Goal: Task Accomplishment & Management: Complete application form

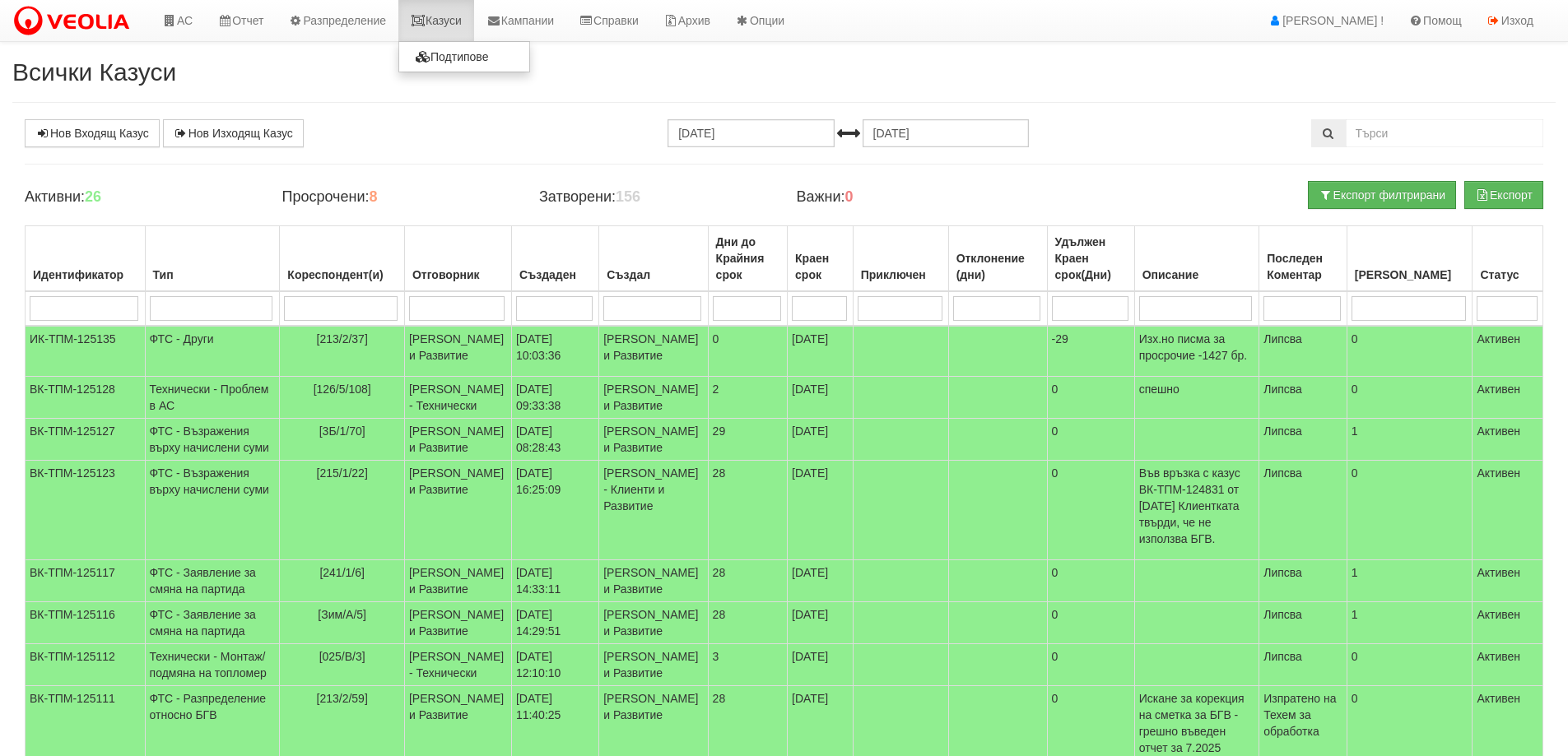
click at [455, 21] on link "Казуси" at bounding box center [437, 21] width 76 height 41
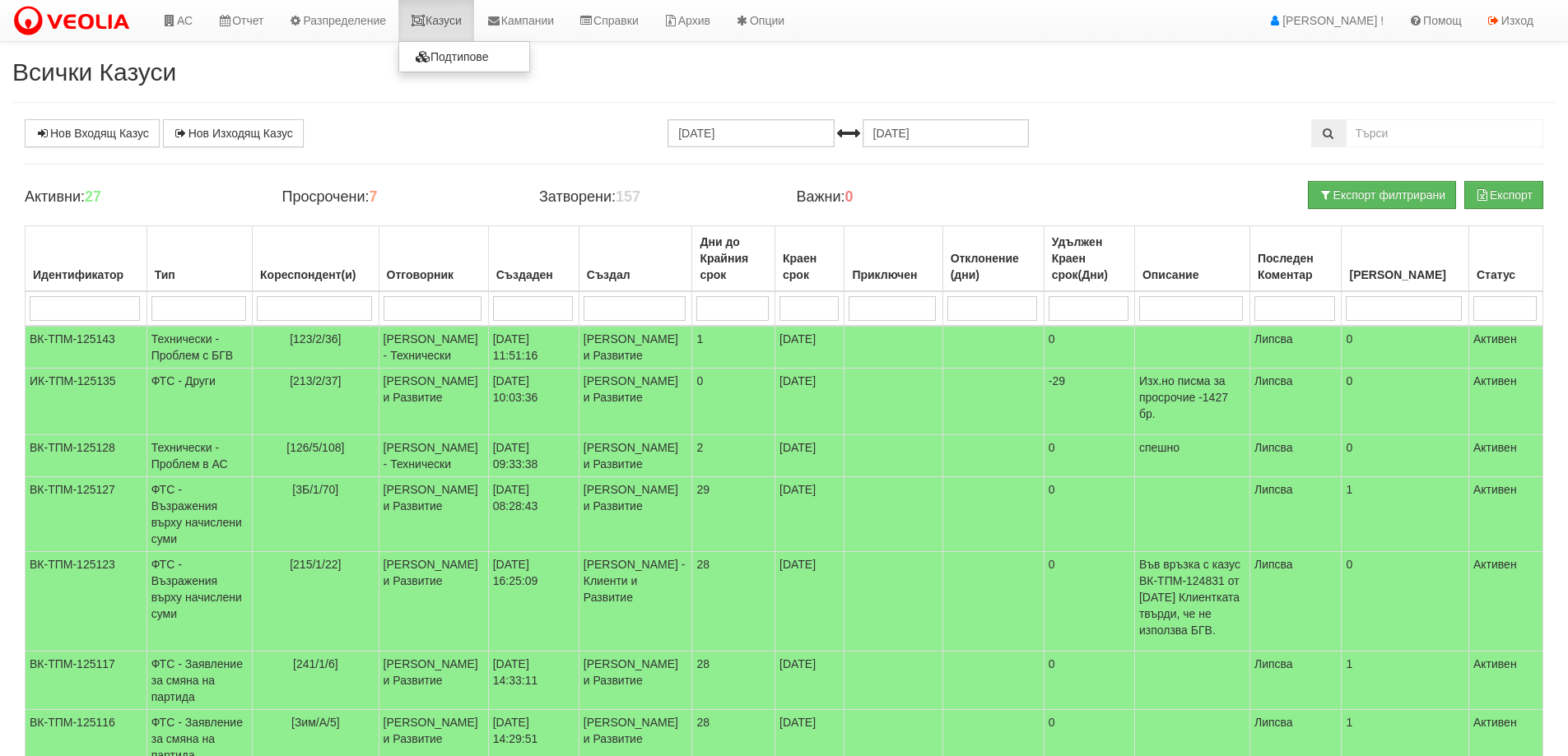
click at [449, 21] on link "Казуси" at bounding box center [437, 21] width 76 height 41
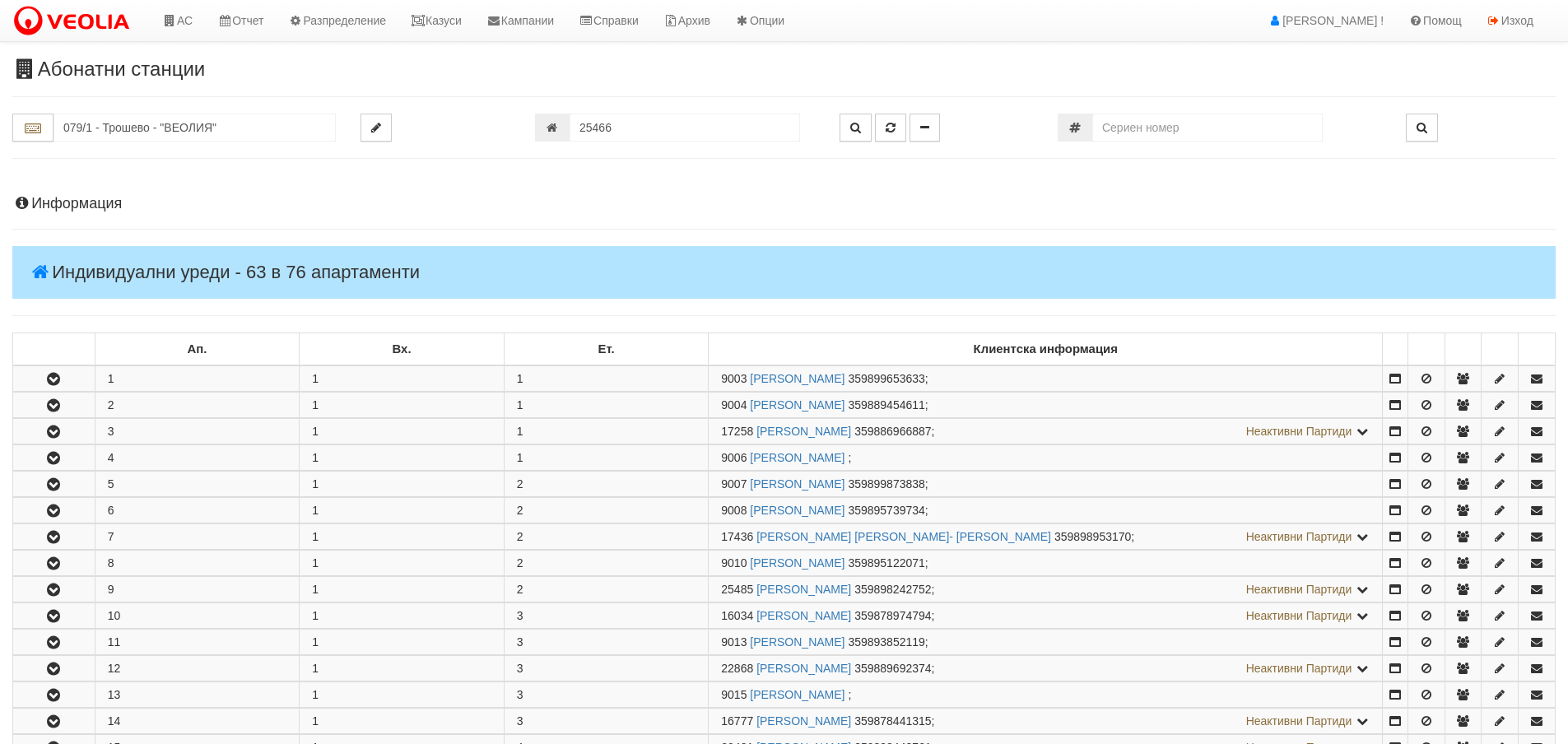
scroll to position [2304, 0]
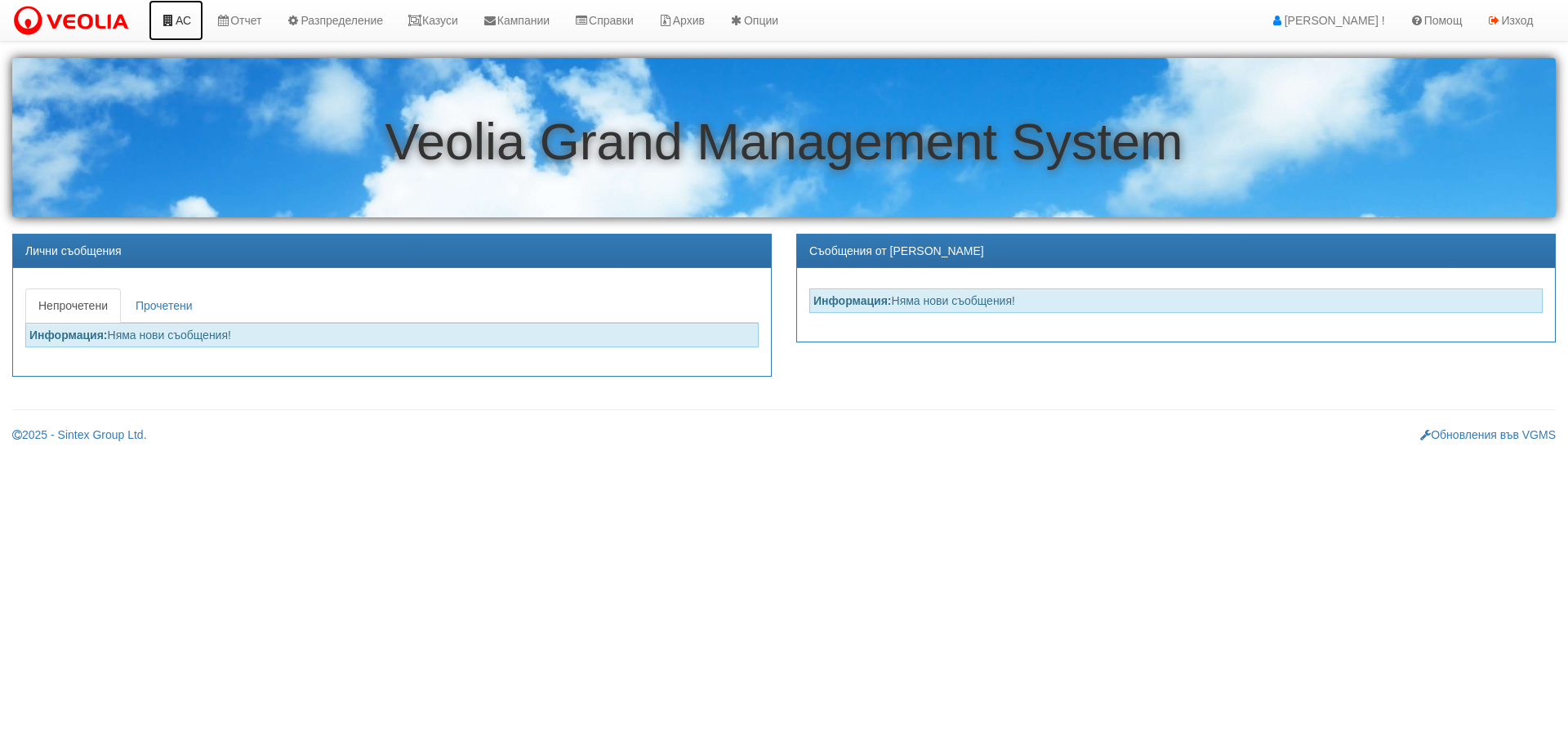
click at [187, 21] on link "АС" at bounding box center [176, 21] width 55 height 41
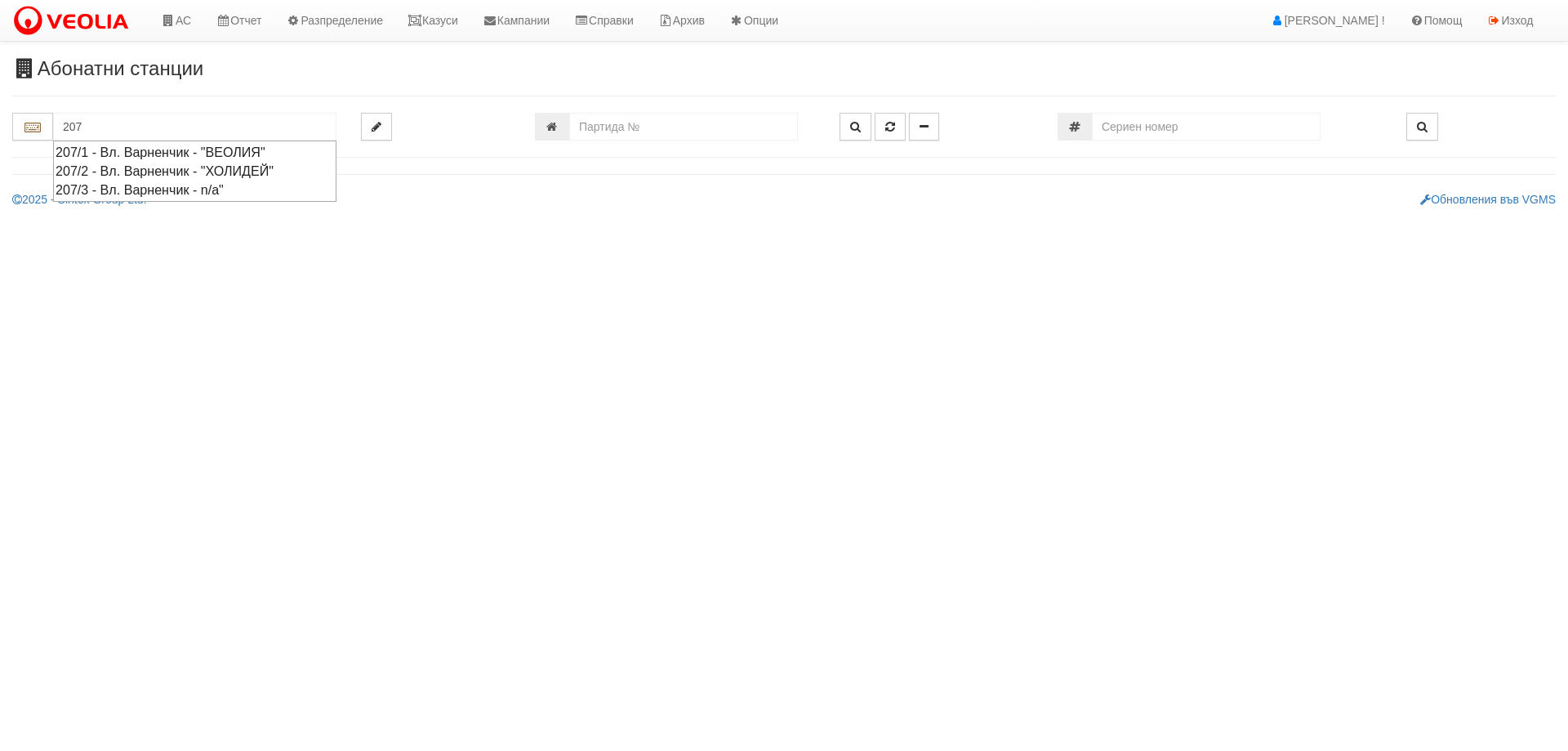
click at [110, 151] on div "207/1 - Вл. Варненчик - "ВЕОЛИЯ"" at bounding box center [195, 153] width 279 height 19
type input "207/1 - Вл. Варненчик - "ВЕОЛИЯ""
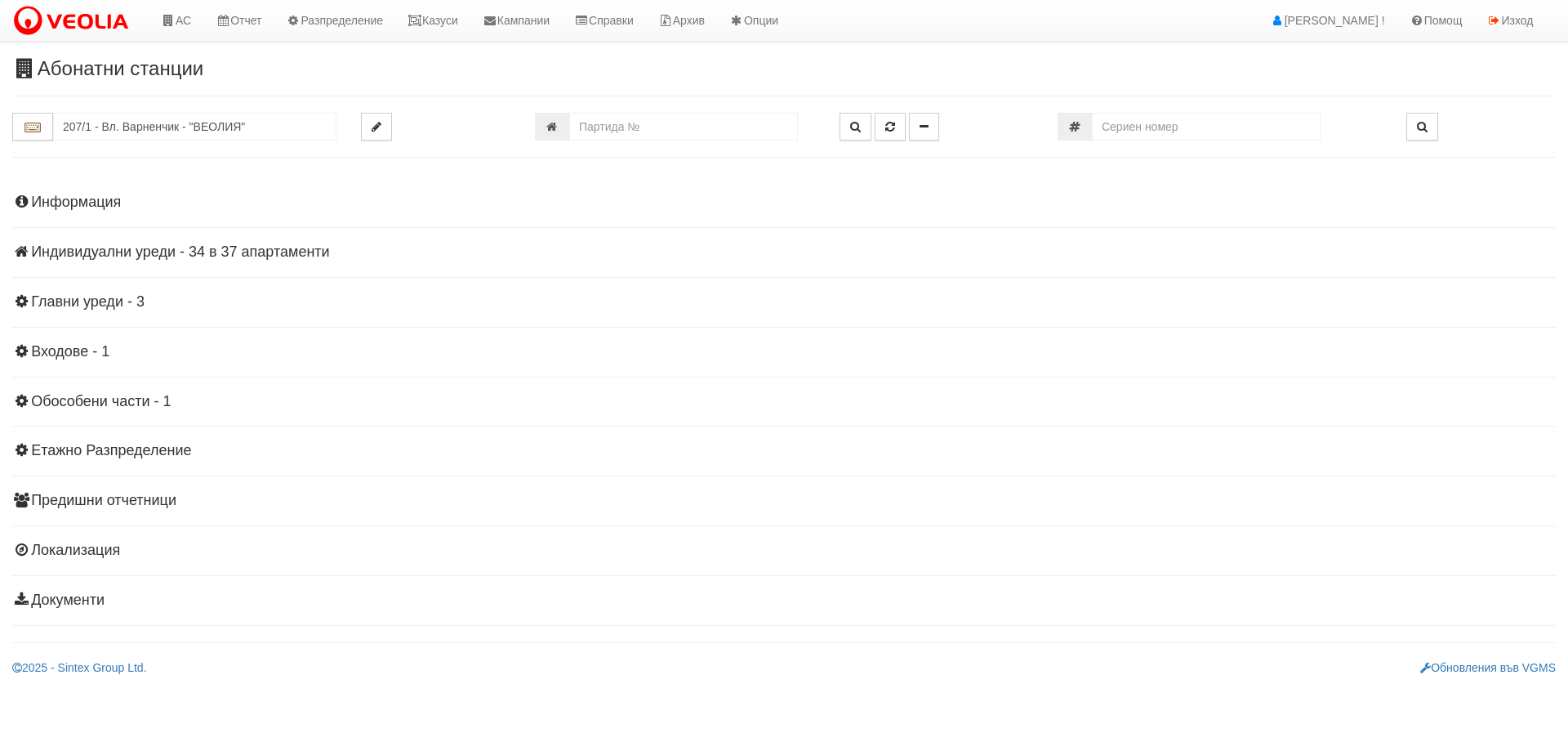
click at [111, 248] on h4 "Индивидуални уреди - 34 в 37 апартаменти" at bounding box center [783, 252] width 1543 height 16
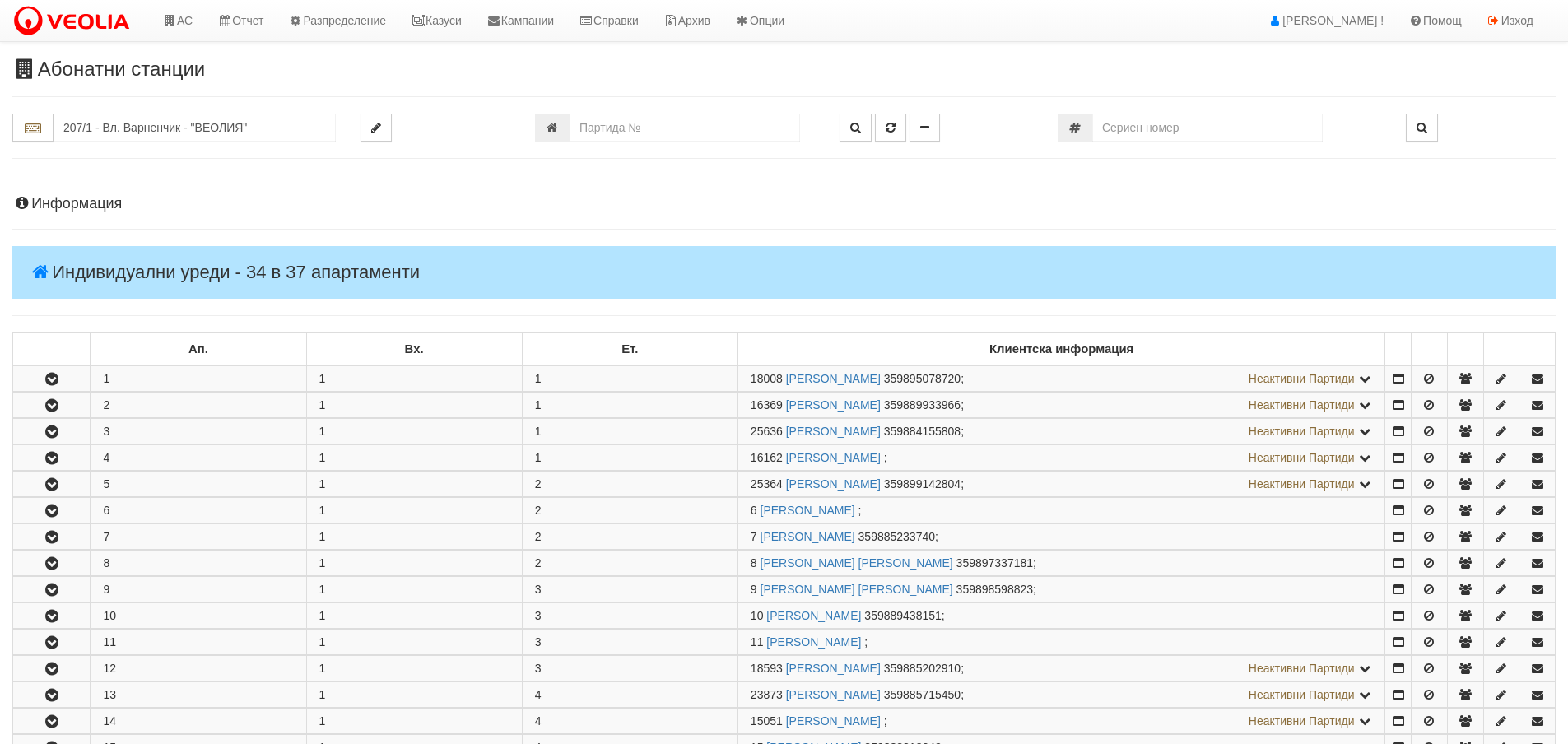
click at [73, 200] on h4 "Информация" at bounding box center [783, 204] width 1543 height 16
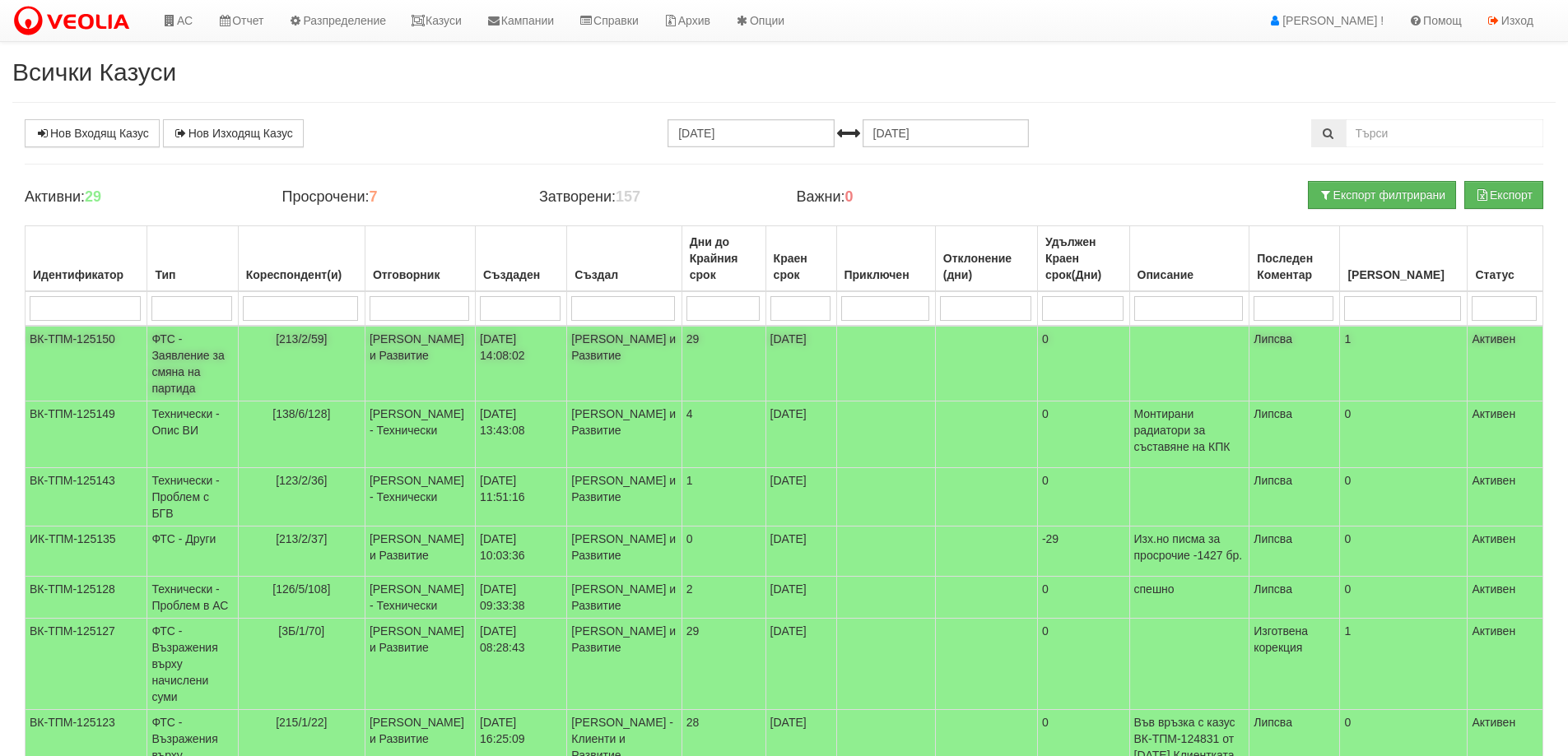
click at [180, 360] on td "ФТС - Заявление за смяна на партида" at bounding box center [192, 364] width 91 height 76
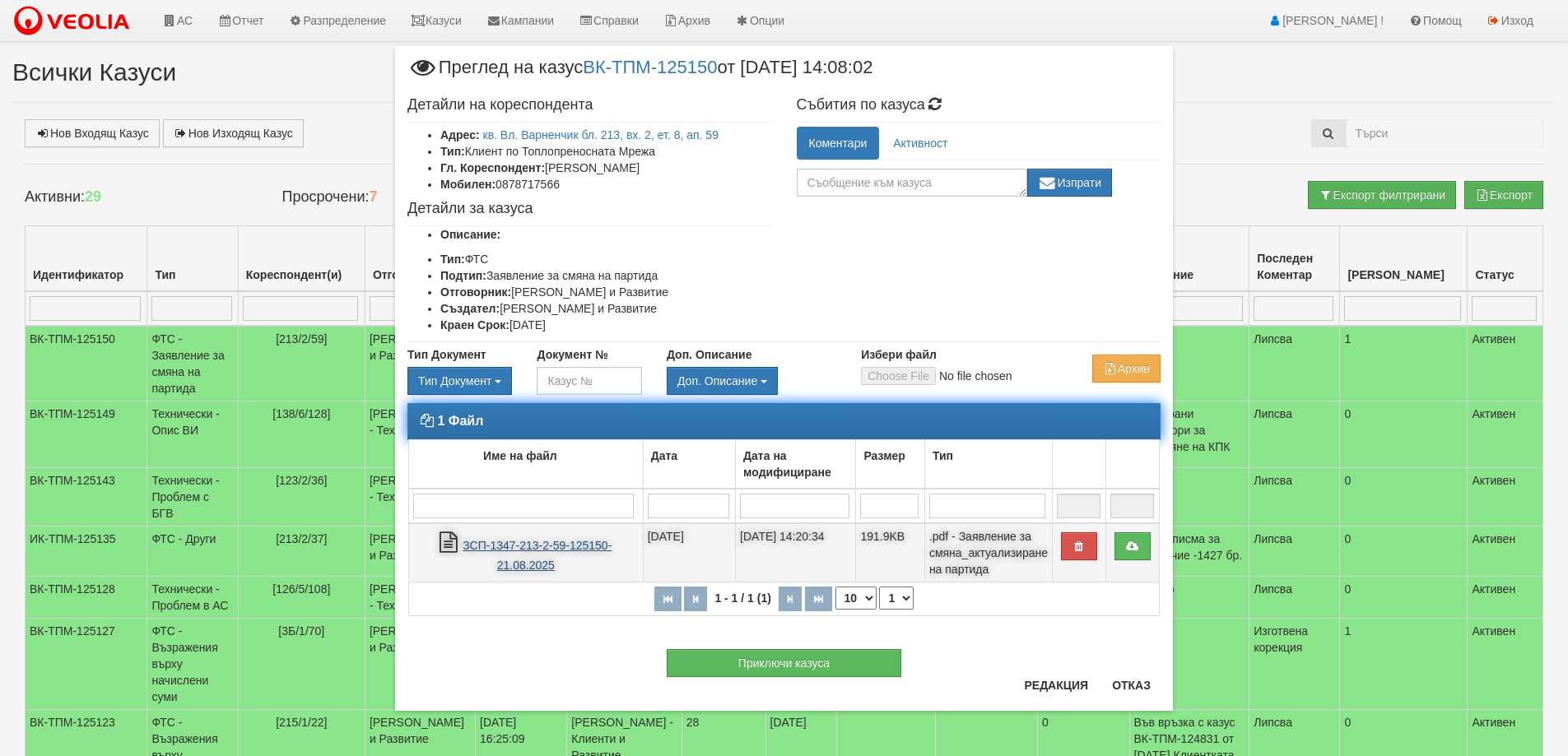
click at [530, 543] on link "ЗСП-1347-213-2-59-125150-21.08.2025" at bounding box center [537, 556] width 149 height 34
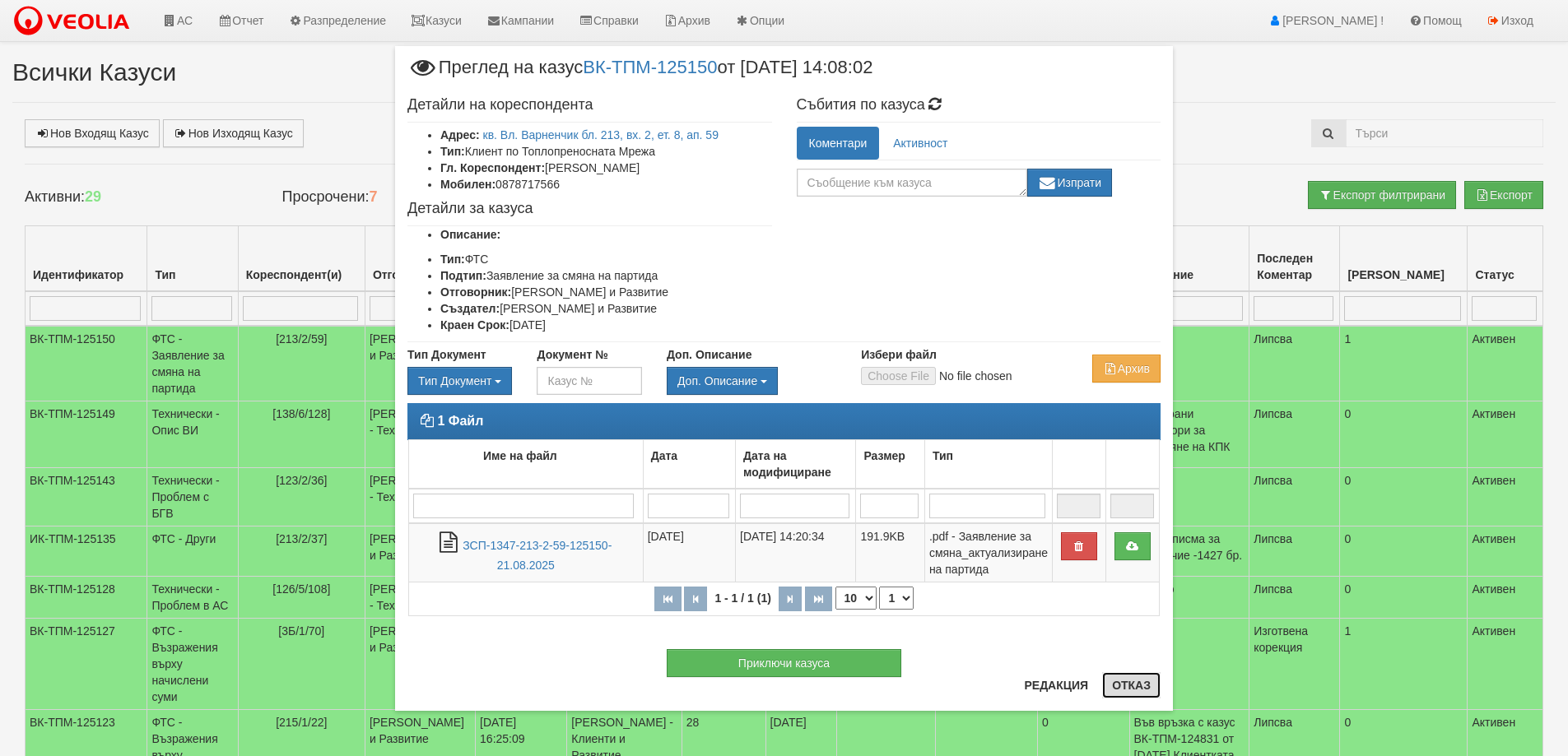
click at [1121, 691] on button "Отказ" at bounding box center [1131, 685] width 59 height 26
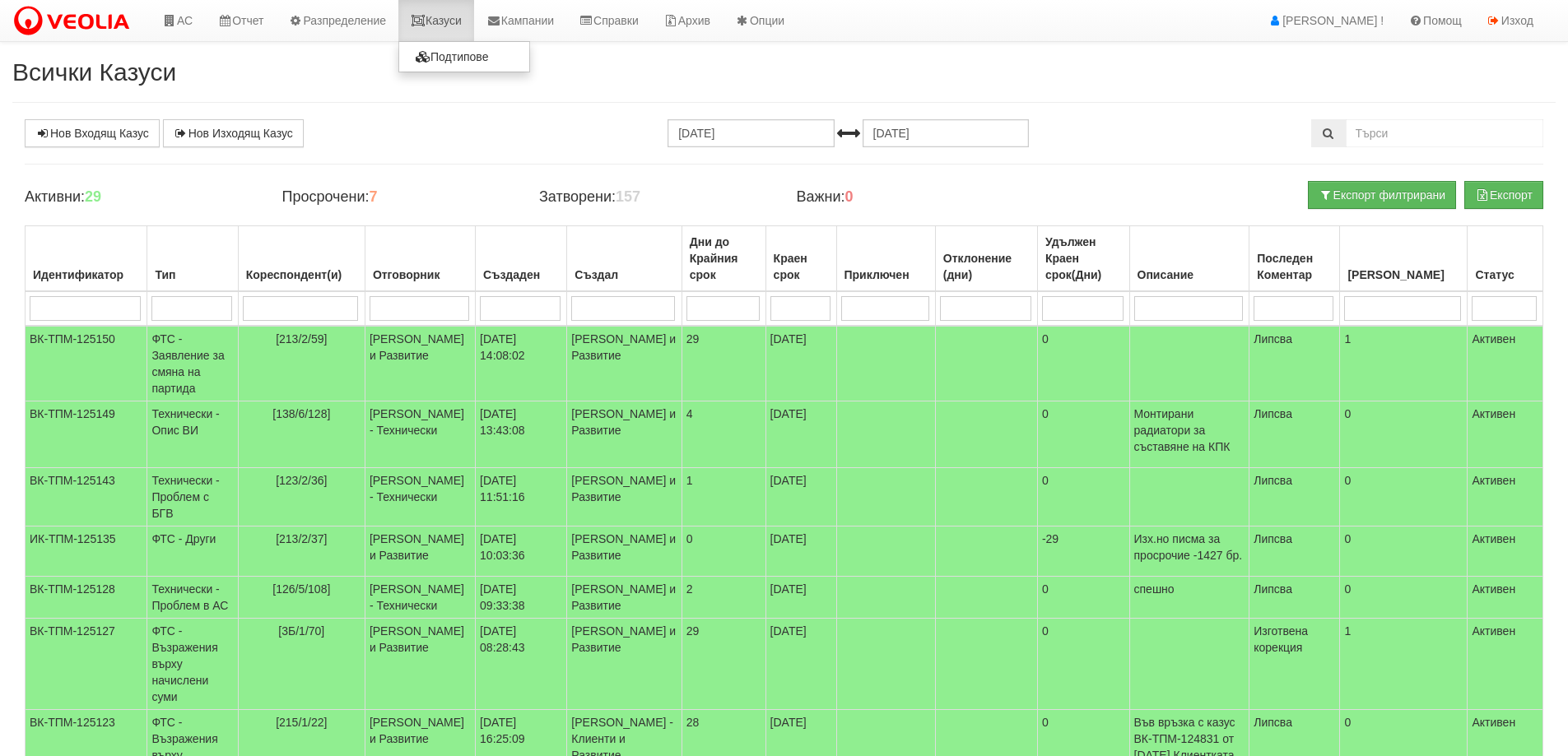
click at [455, 27] on link "Казуси" at bounding box center [437, 21] width 76 height 41
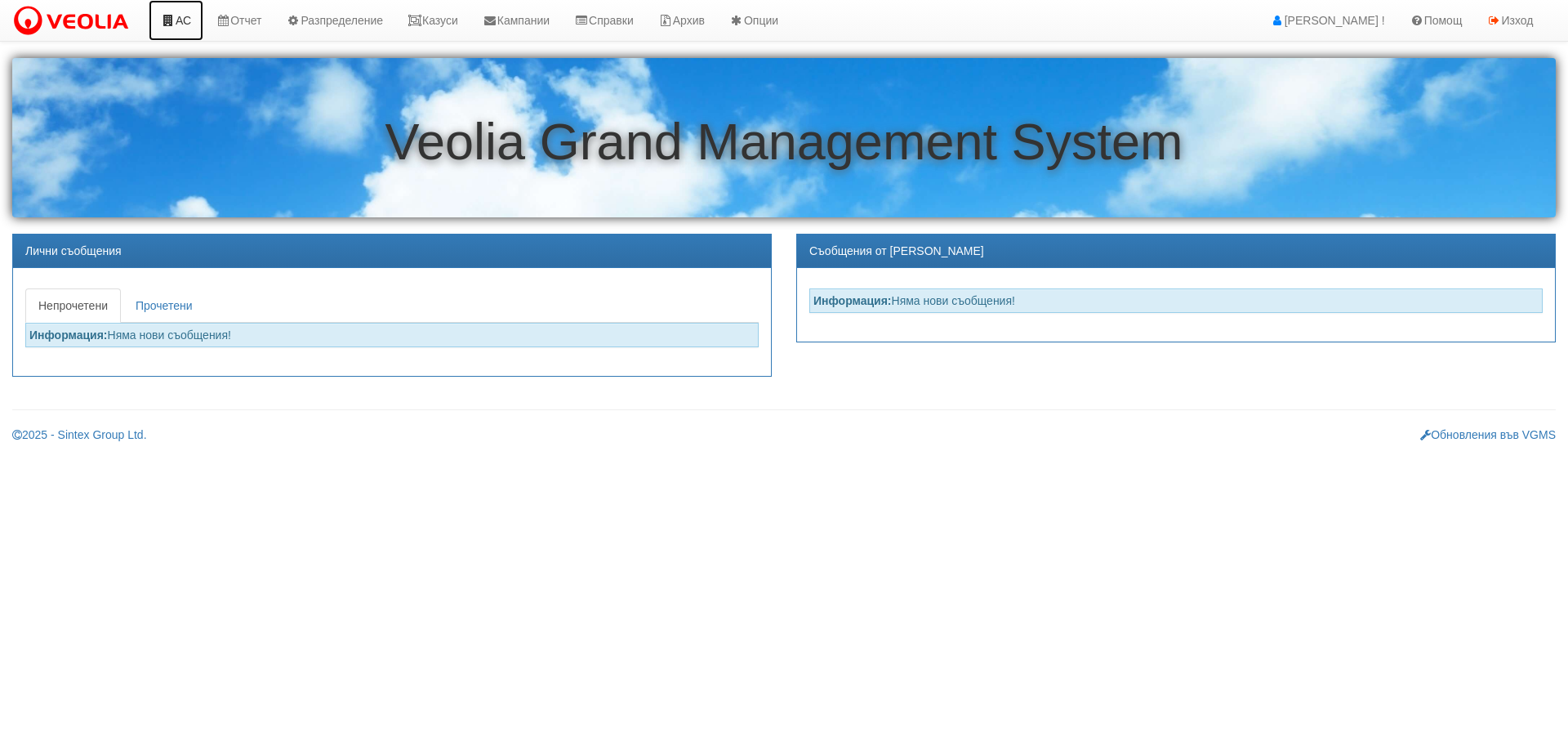
click at [173, 23] on icon at bounding box center [168, 20] width 15 height 11
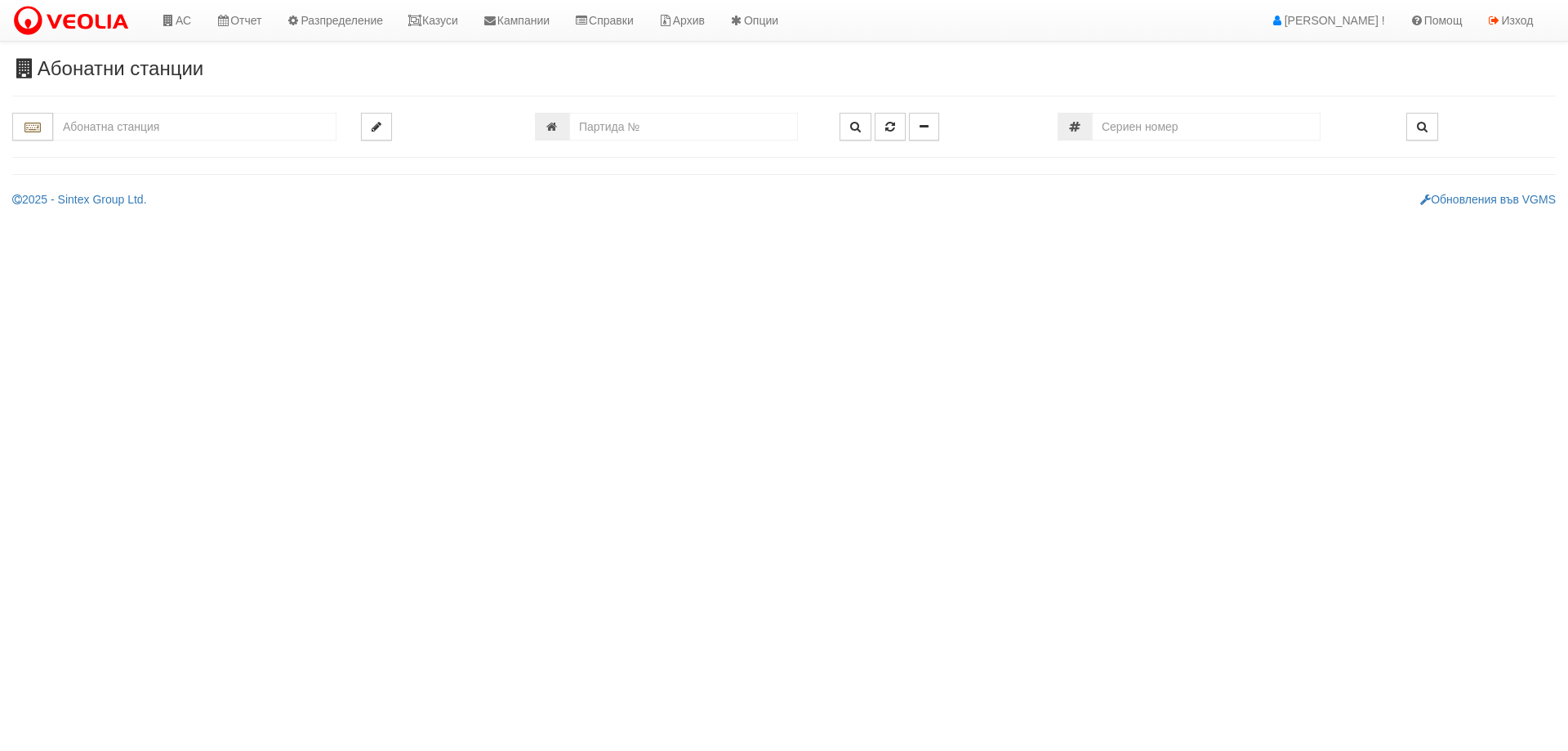
click at [130, 127] on input "text" at bounding box center [195, 126] width 283 height 27
click at [145, 171] on div "213/2 - Вл. Варненчик - "ТЕХЕМ"" at bounding box center [195, 171] width 279 height 19
type input "213/2 - Вл. Варненчик - "ТЕХЕМ""
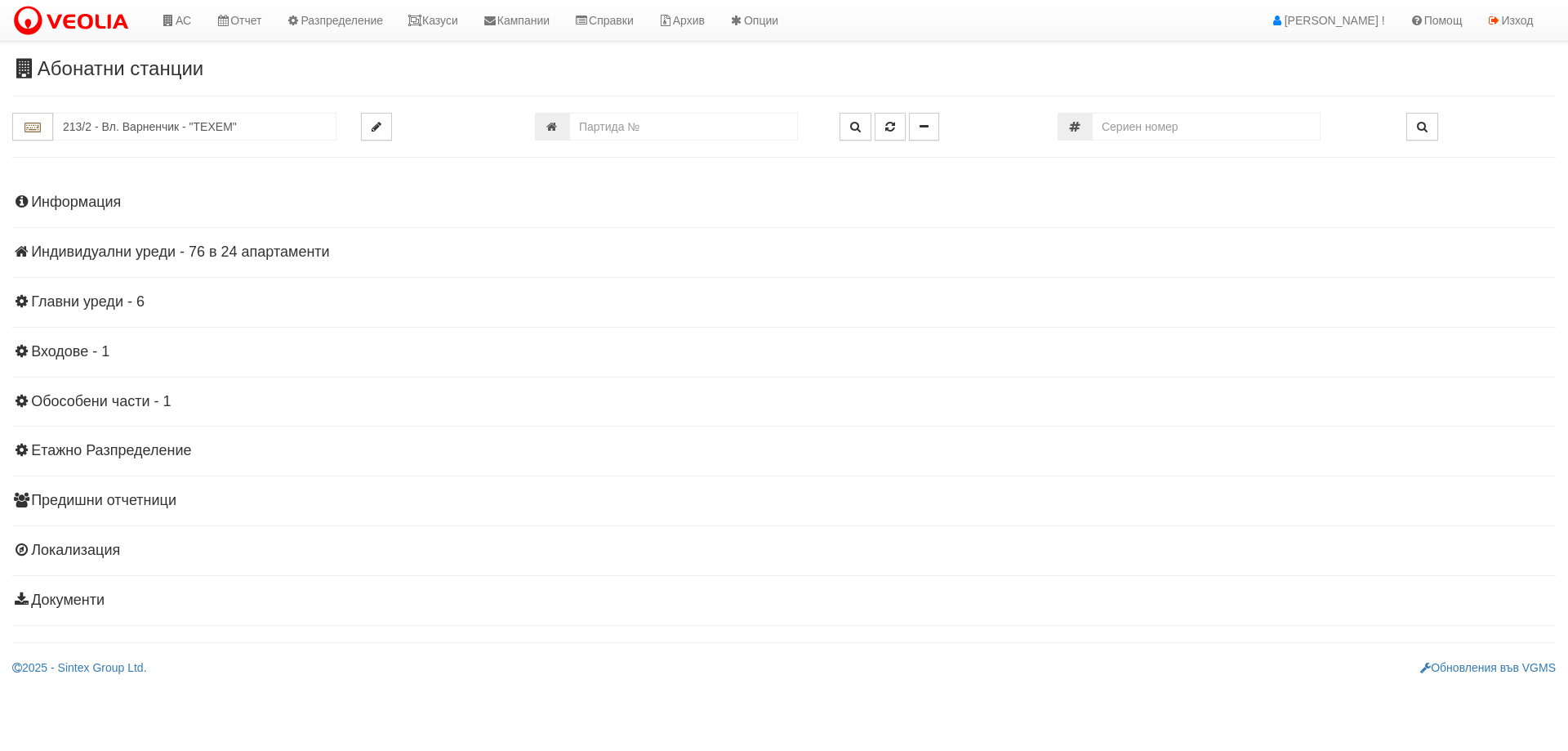
click at [237, 253] on h4 "Индивидуални уреди - 76 в 24 апартаменти" at bounding box center [783, 252] width 1543 height 16
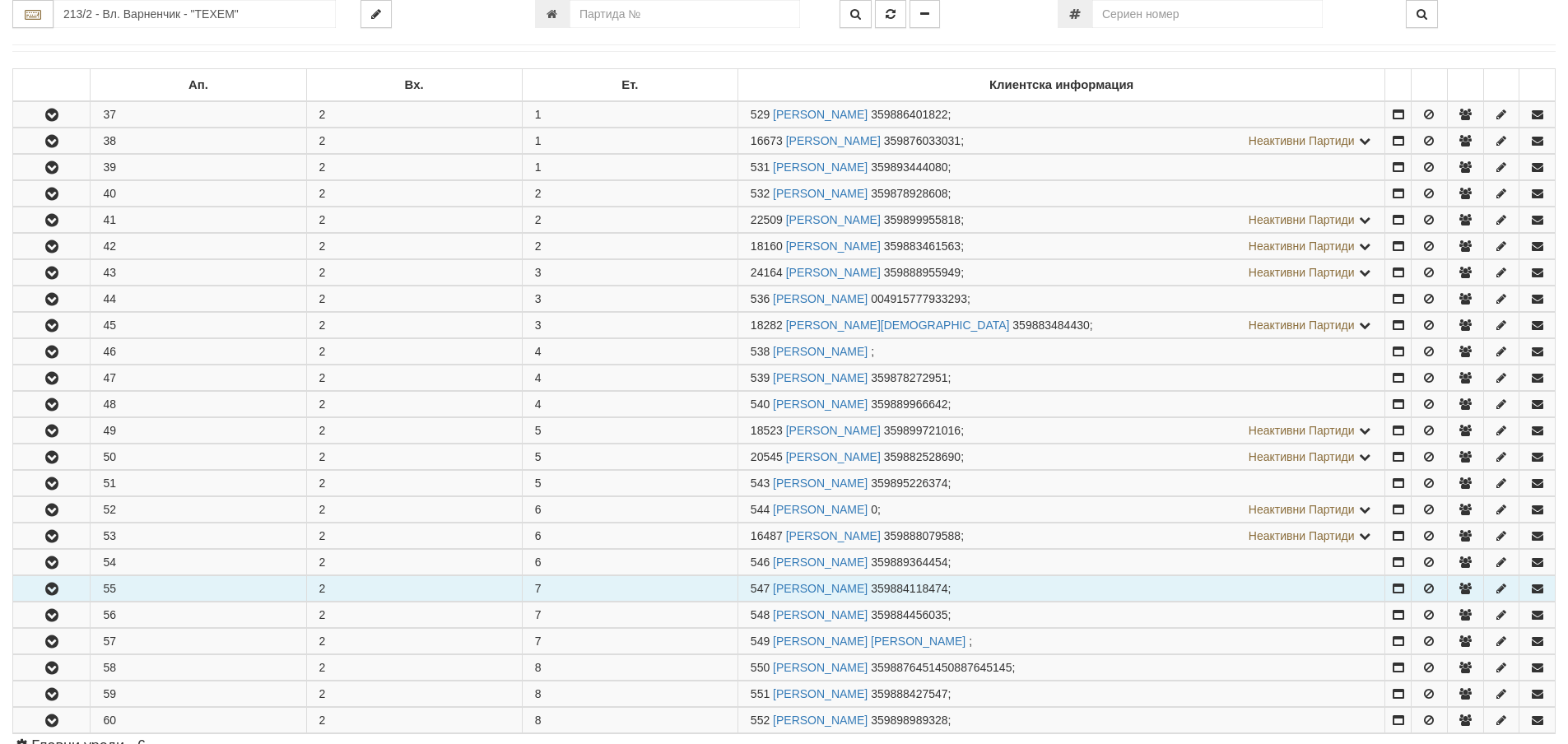
scroll to position [411, 0]
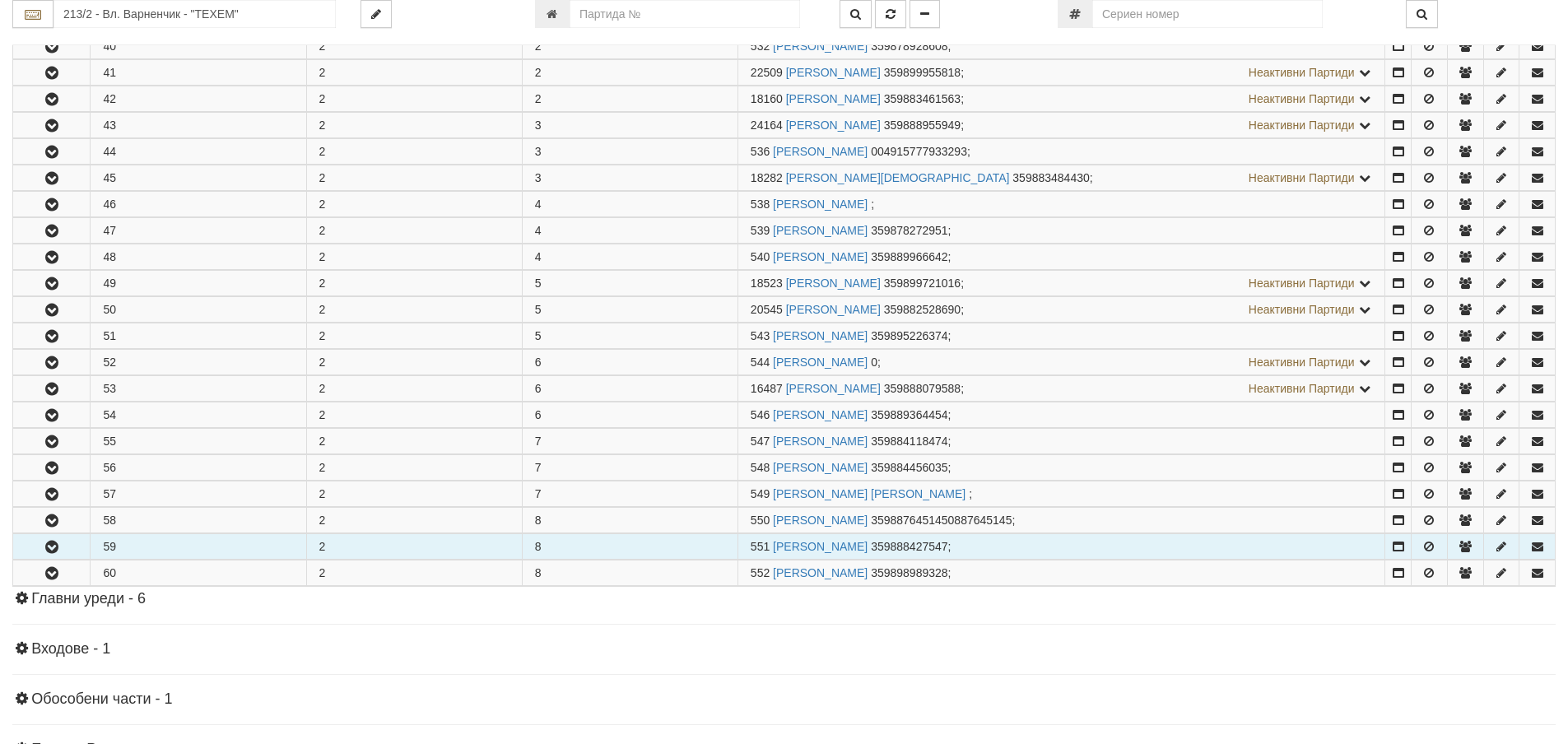
click at [44, 544] on icon "button" at bounding box center [52, 546] width 20 height 11
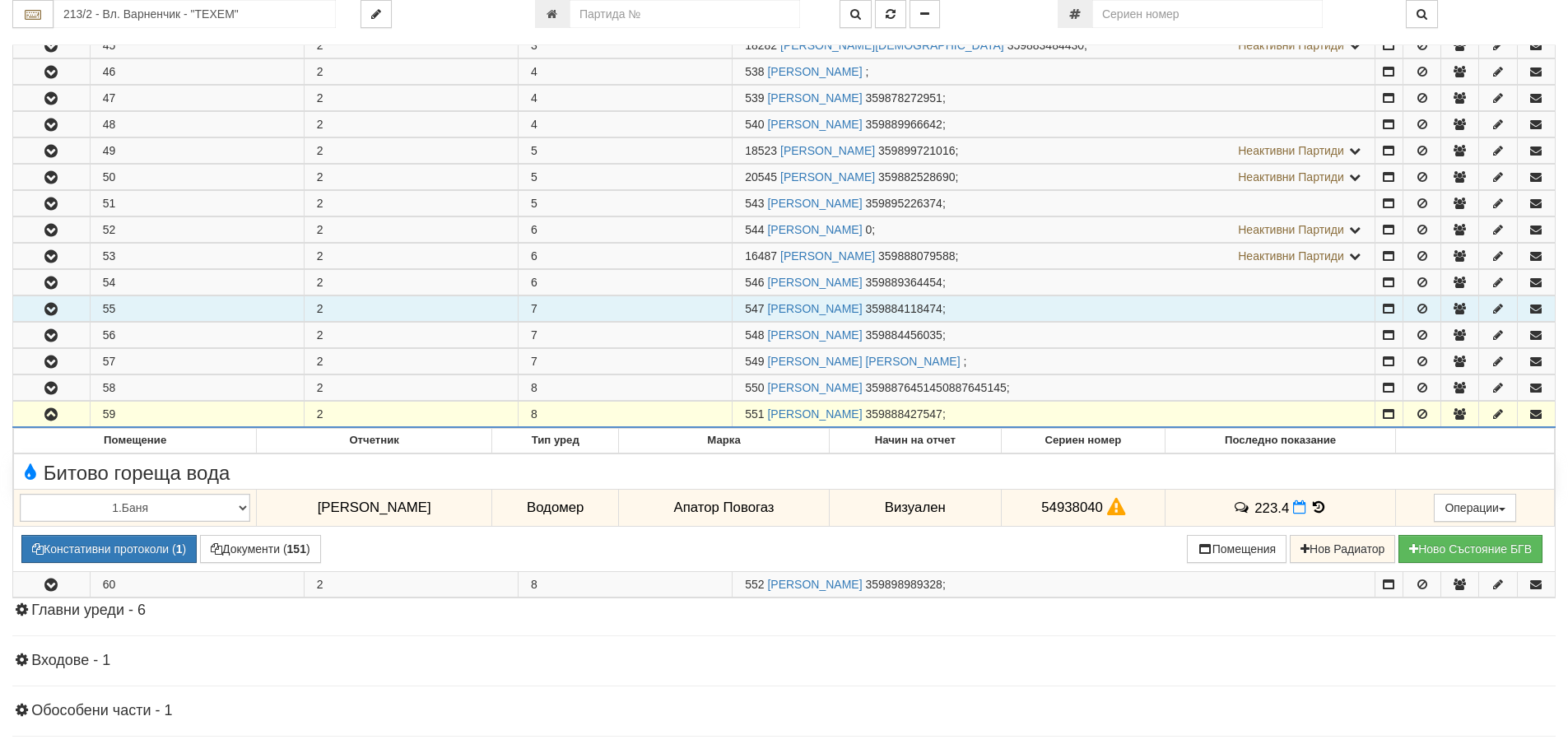
scroll to position [658, 0]
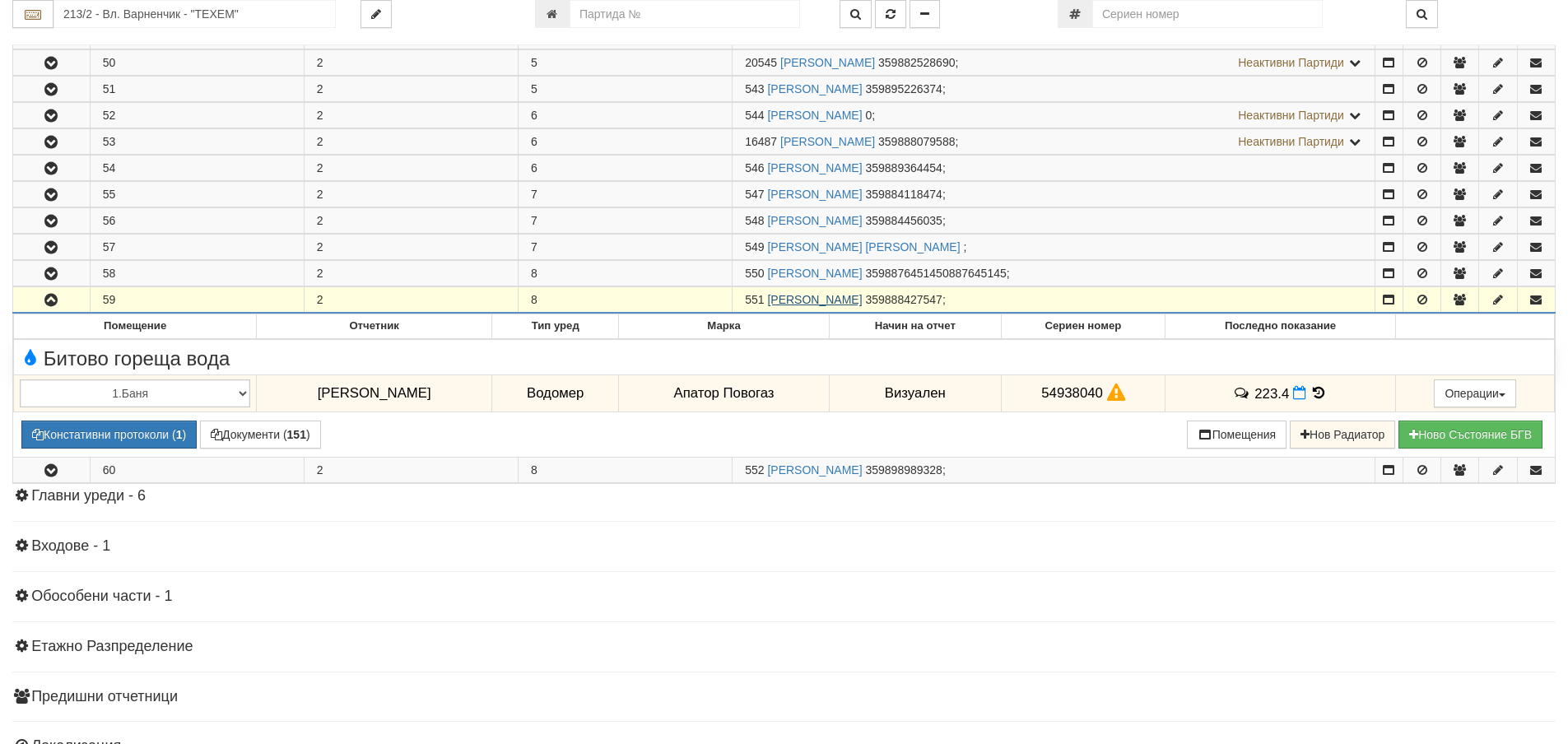
click at [819, 301] on link "ИВЕЛИНА НИКОЛОВА ТОДОРОВА" at bounding box center [813, 299] width 94 height 13
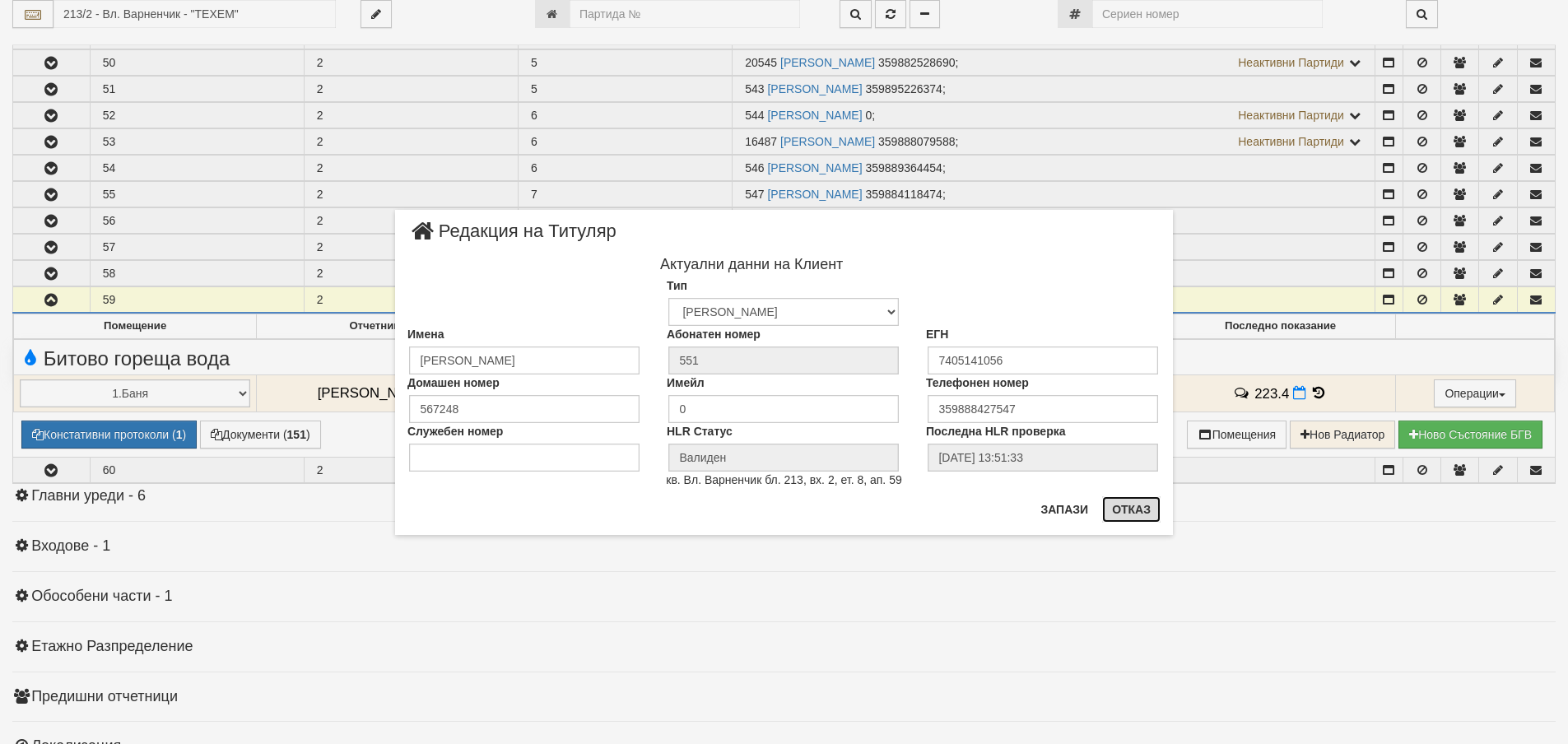
click at [1131, 506] on button "Отказ" at bounding box center [1131, 509] width 59 height 26
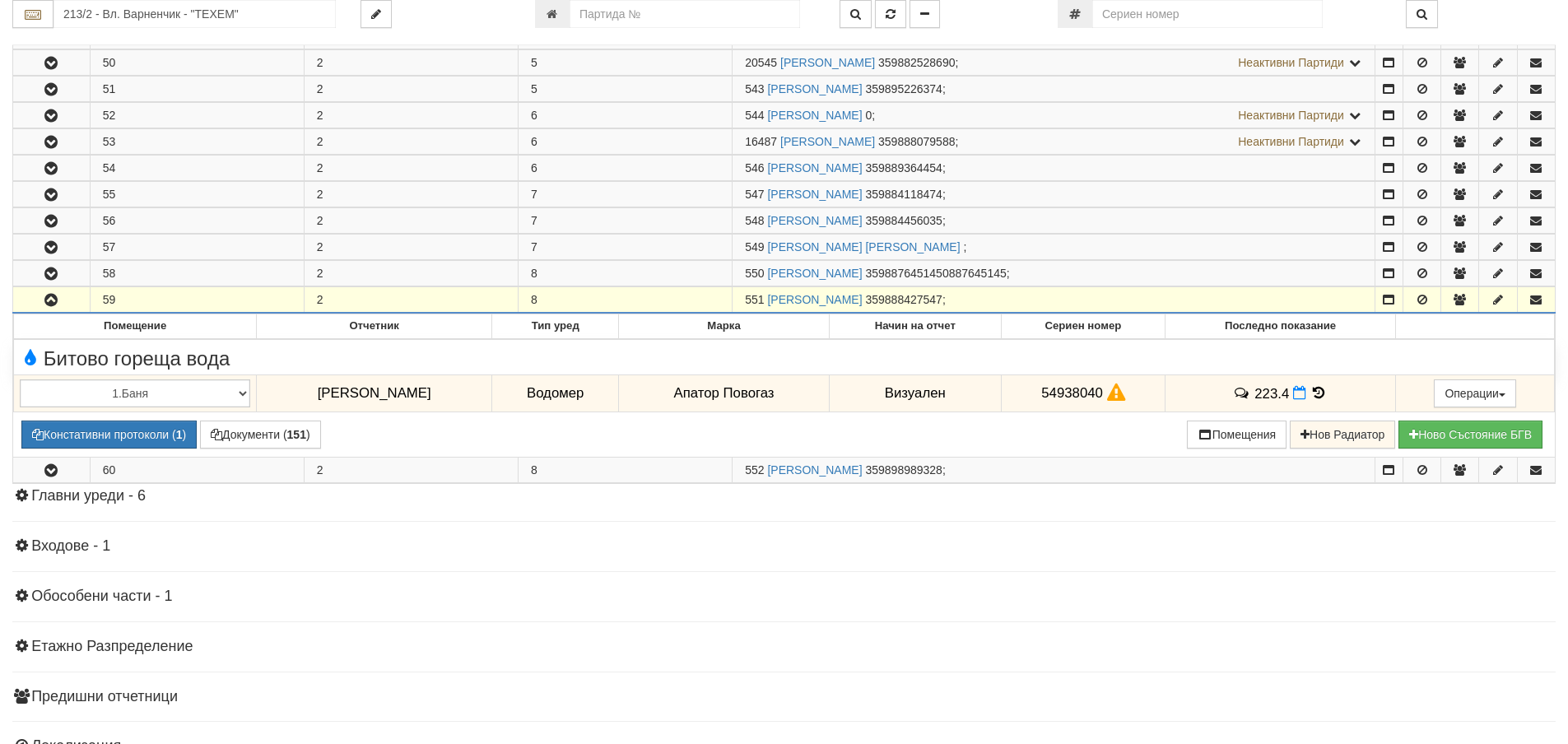
click at [1401, 558] on div "Информация Параметри Брой Апартаменти: 24 Ползватели 07/2025 58 % 0 % 39" at bounding box center [783, 169] width 1543 height 1305
click at [1227, 612] on div "Информация Параметри Брой Апартаменти: 24 Ползватели 07/2025 58 % 0 % 39" at bounding box center [783, 169] width 1543 height 1305
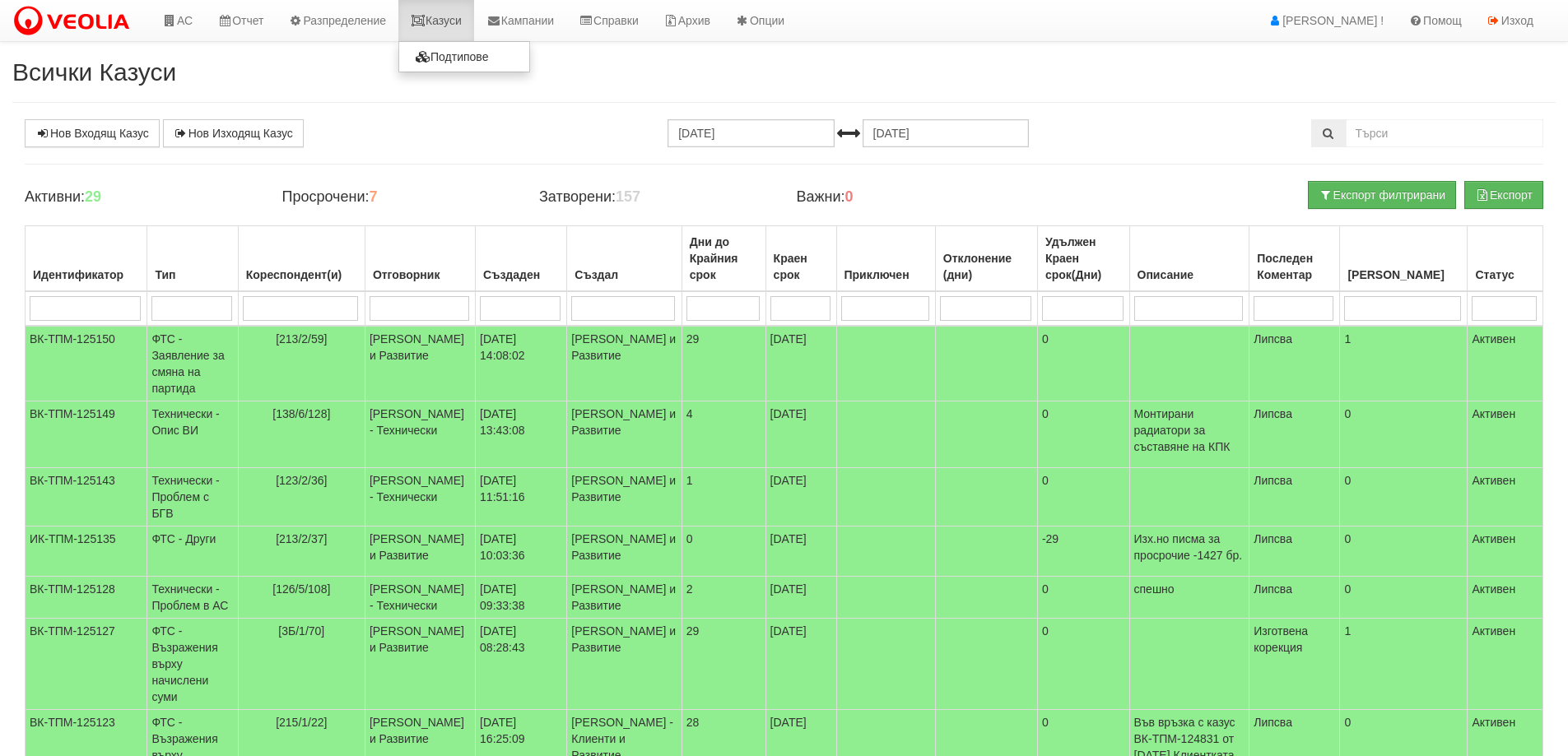
click at [462, 26] on link "Казуси" at bounding box center [437, 21] width 76 height 41
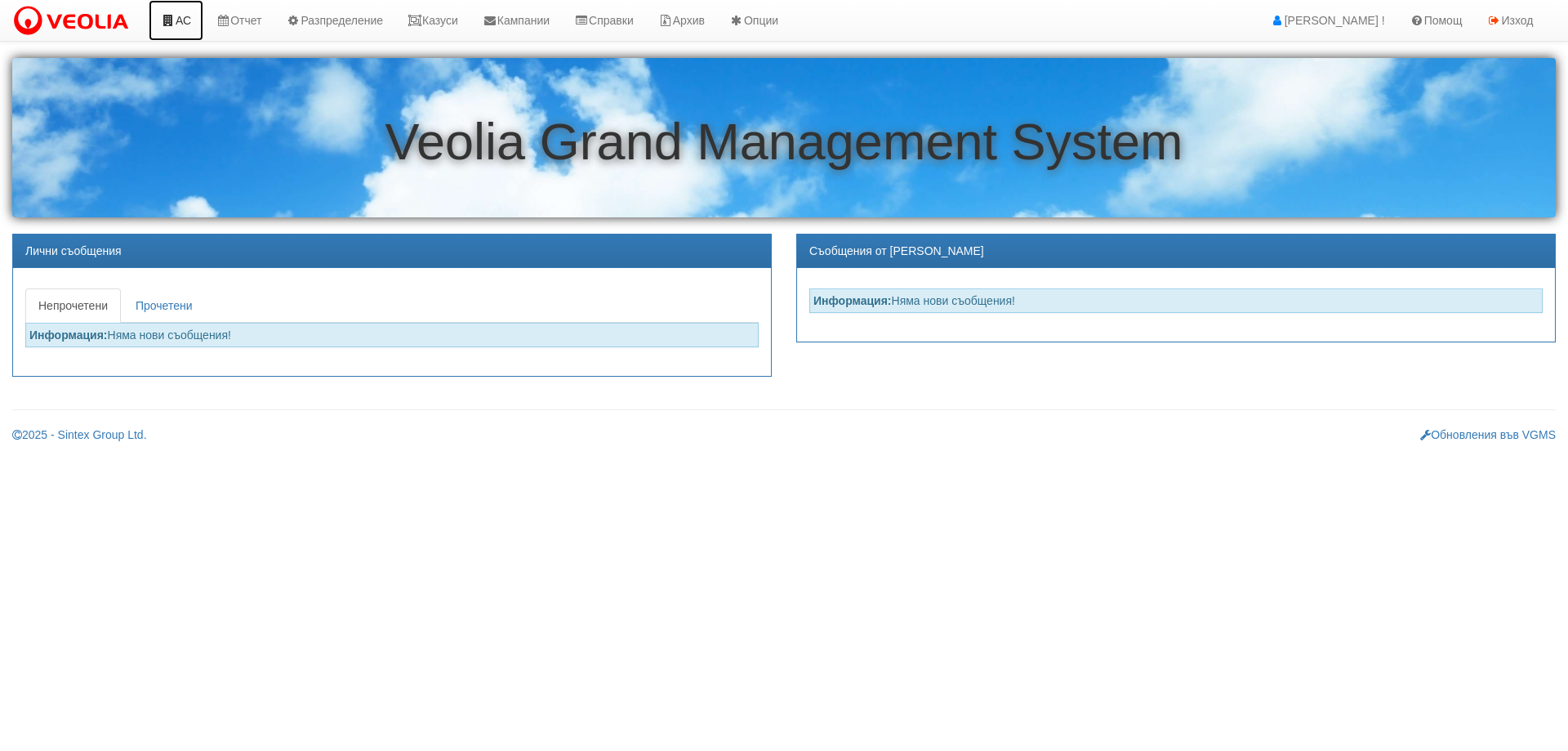
click at [177, 21] on link "АС" at bounding box center [176, 21] width 55 height 41
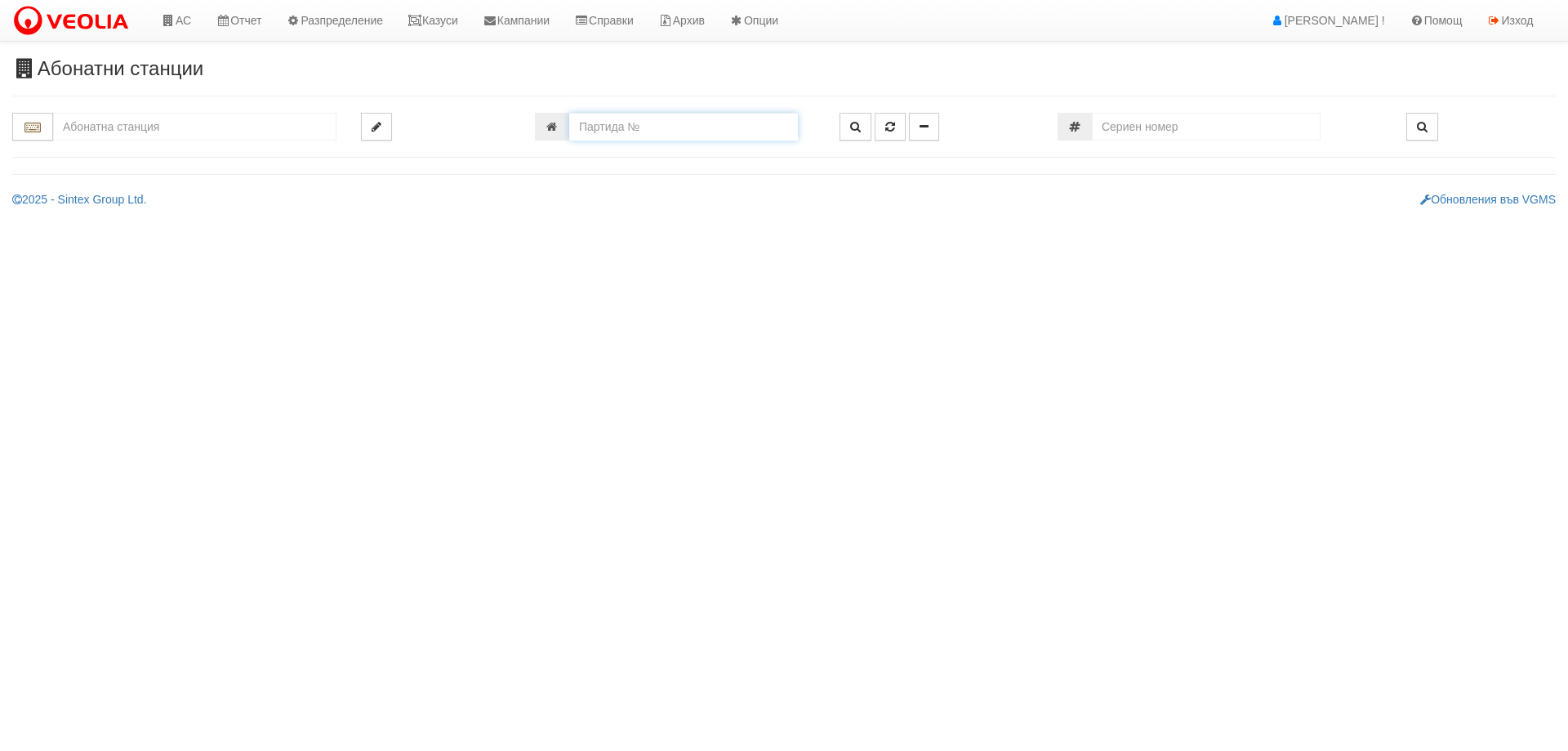
click at [621, 123] on input "number" at bounding box center [684, 126] width 229 height 27
type input "26092"
click at [890, 130] on icon "button" at bounding box center [890, 126] width 9 height 11
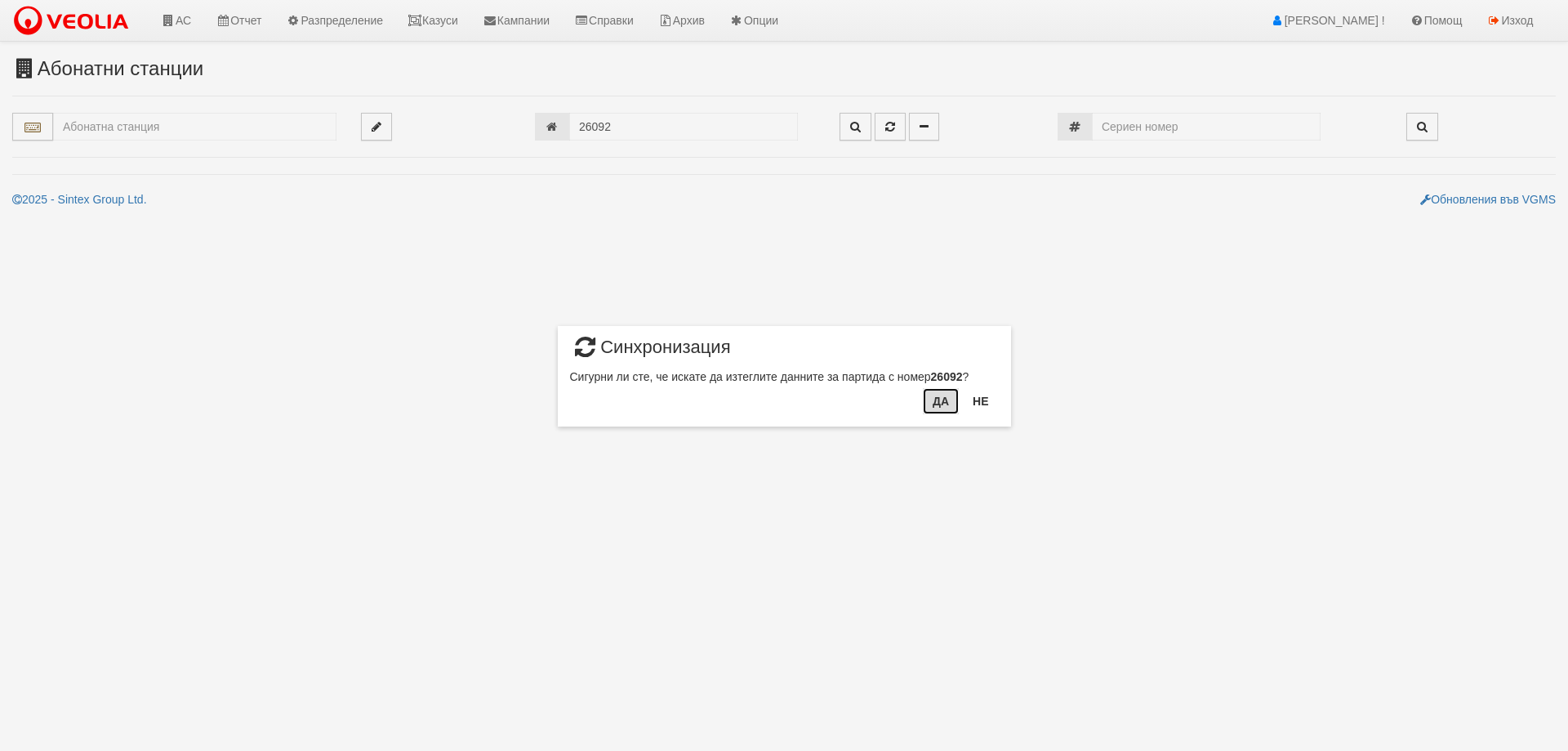
click at [941, 402] on button "Да" at bounding box center [941, 401] width 36 height 26
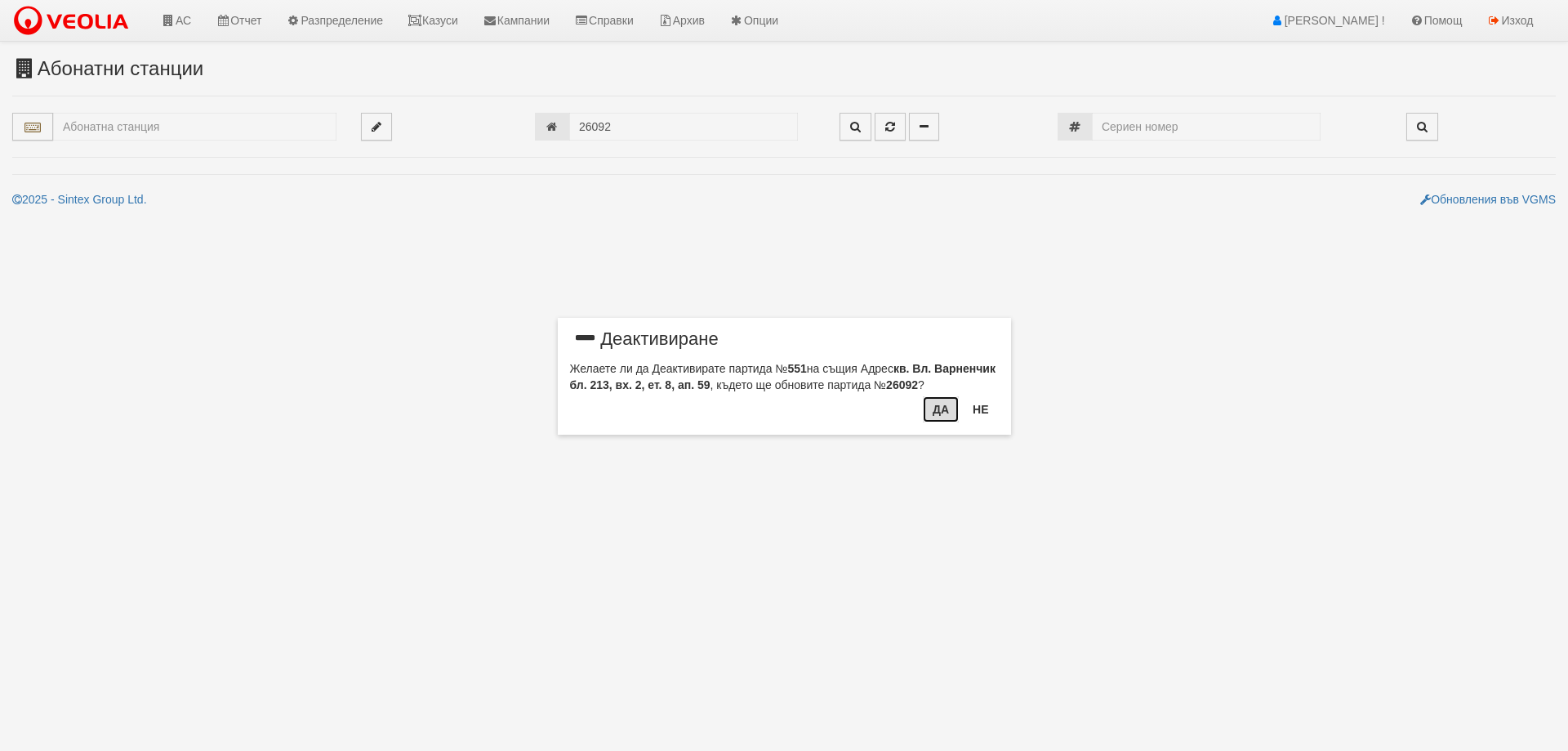
click at [936, 411] on button "Да" at bounding box center [941, 409] width 36 height 26
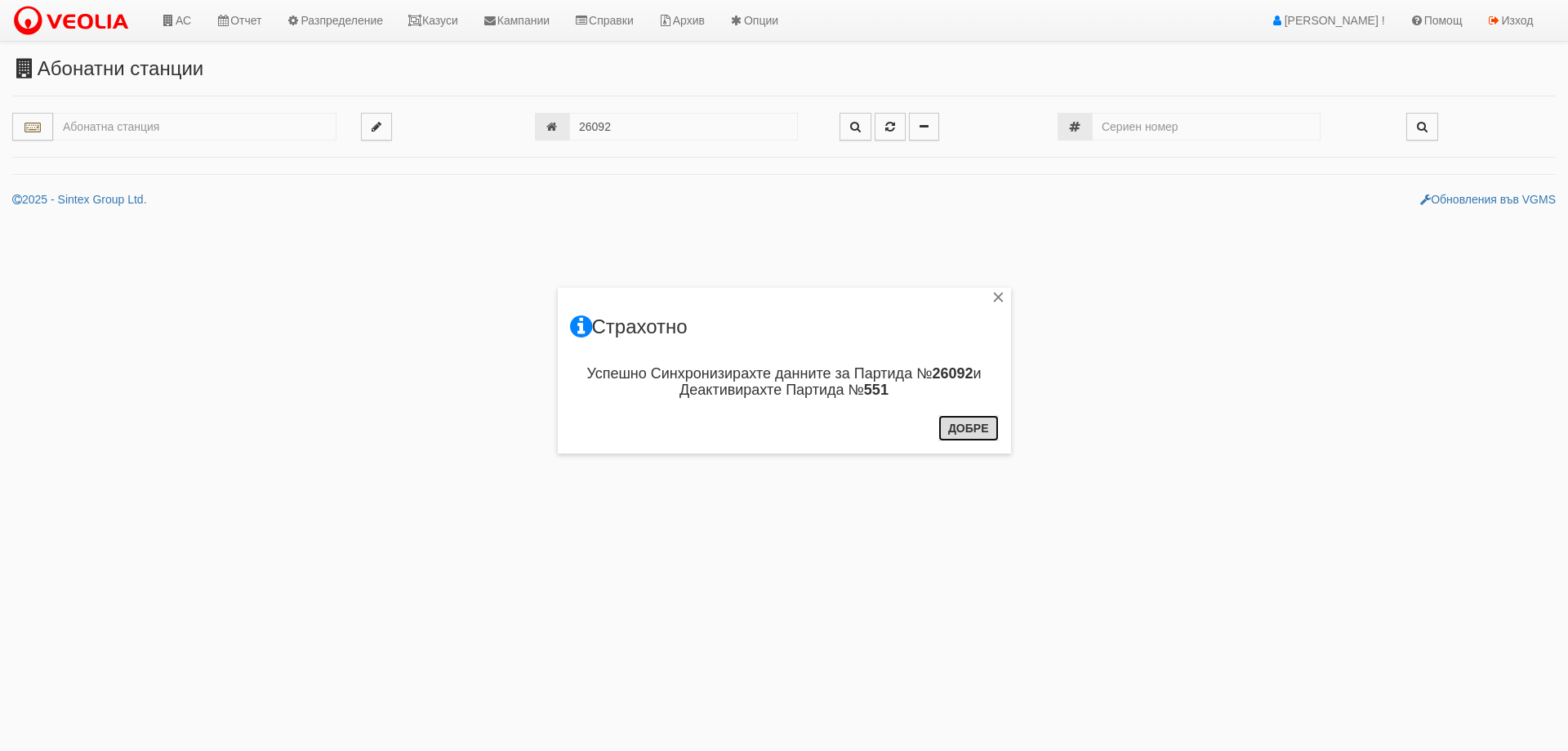
click at [963, 428] on button "Добре" at bounding box center [968, 428] width 60 height 26
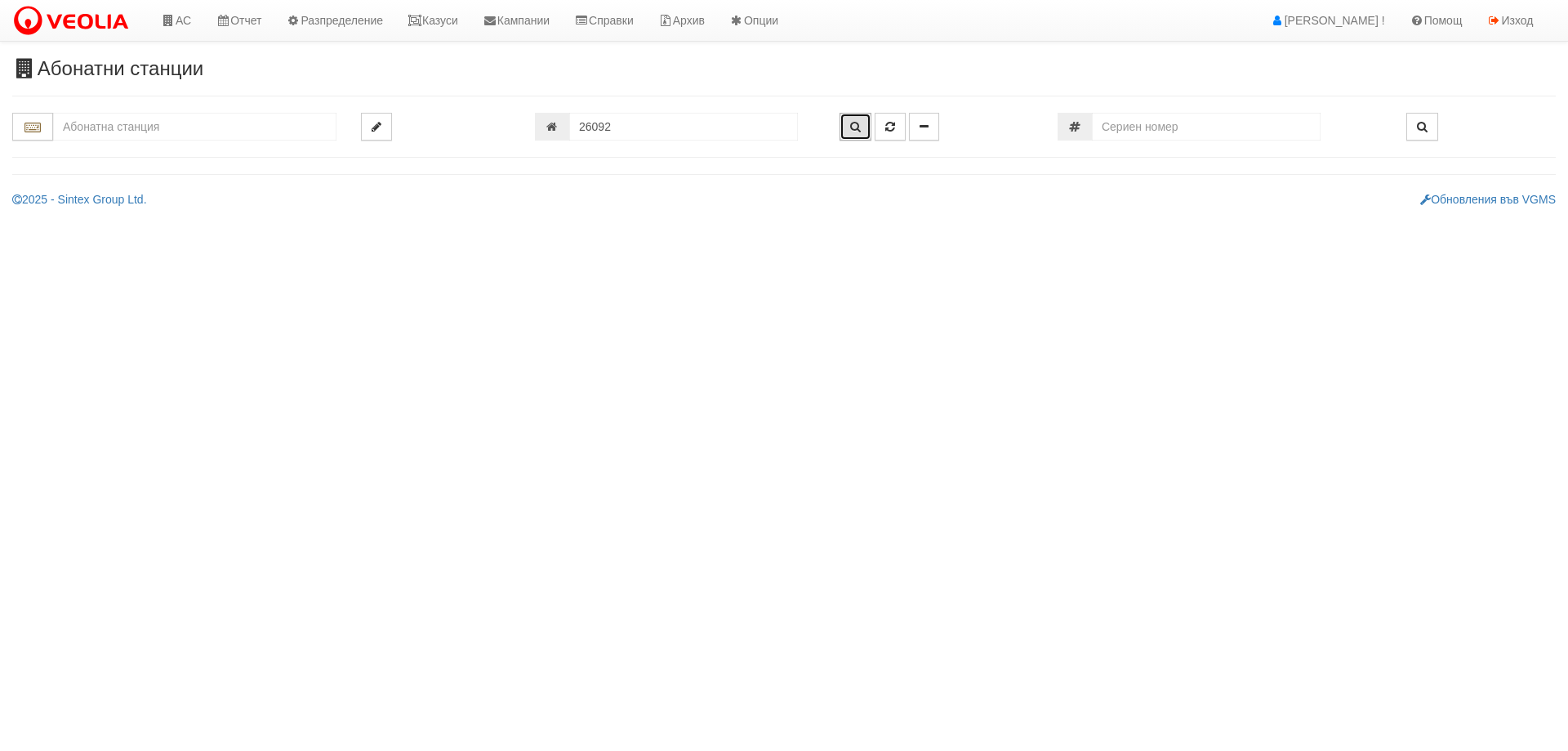
click at [852, 130] on icon "button" at bounding box center [855, 126] width 10 height 11
type input "213/2 - "ТЕХЕМ СЪРВИСИС" ЕООД"
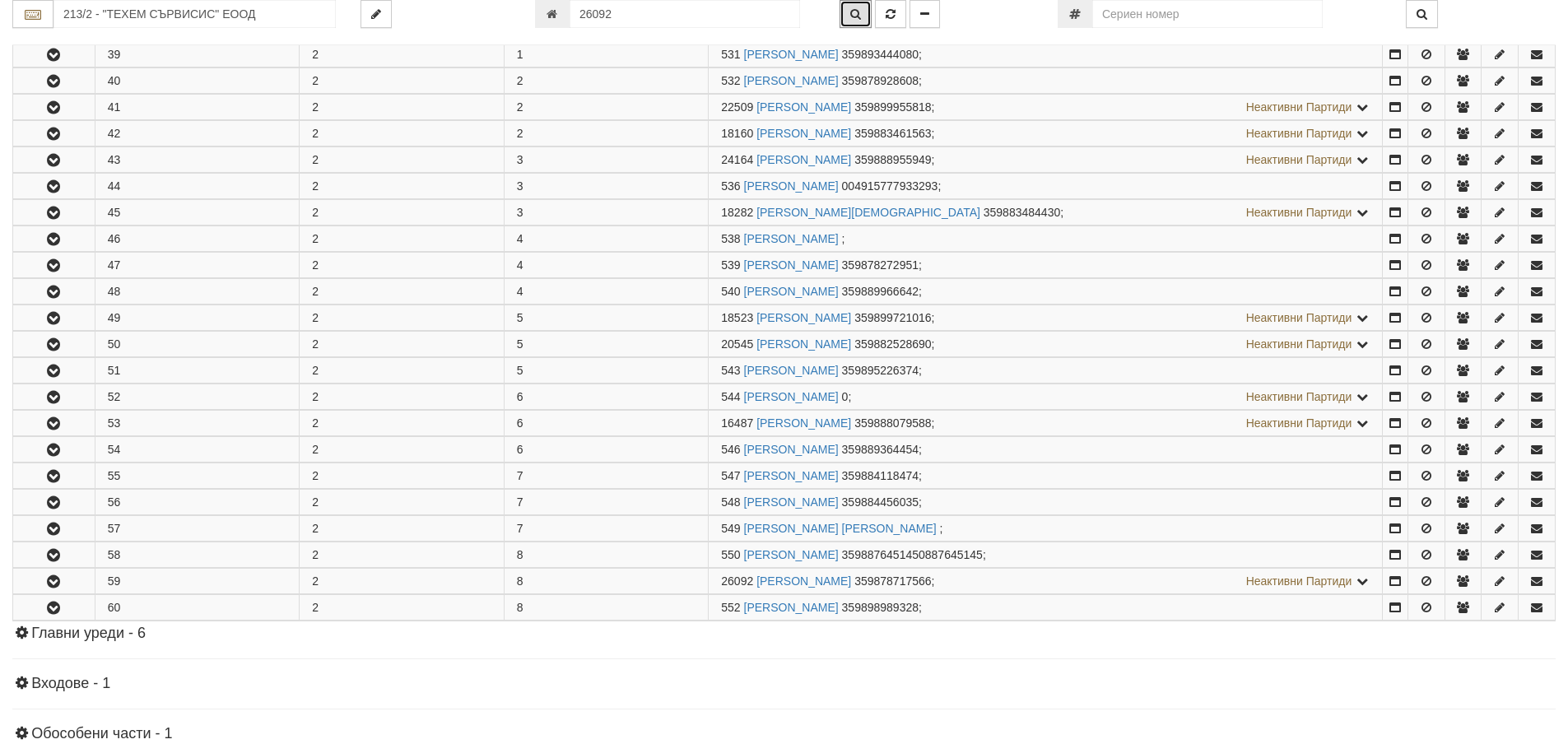
scroll to position [655, 0]
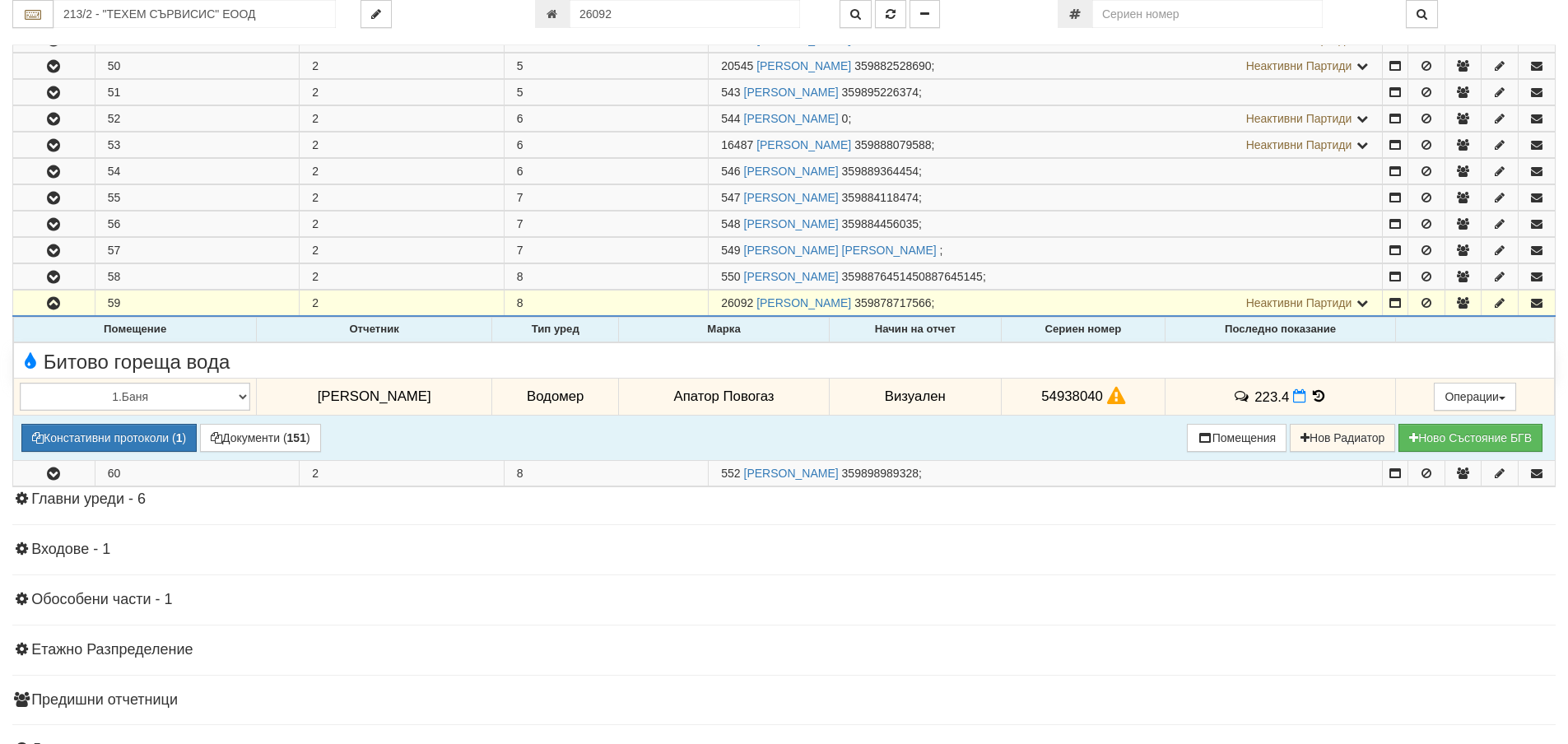
click at [1312, 393] on icon at bounding box center [1319, 396] width 18 height 14
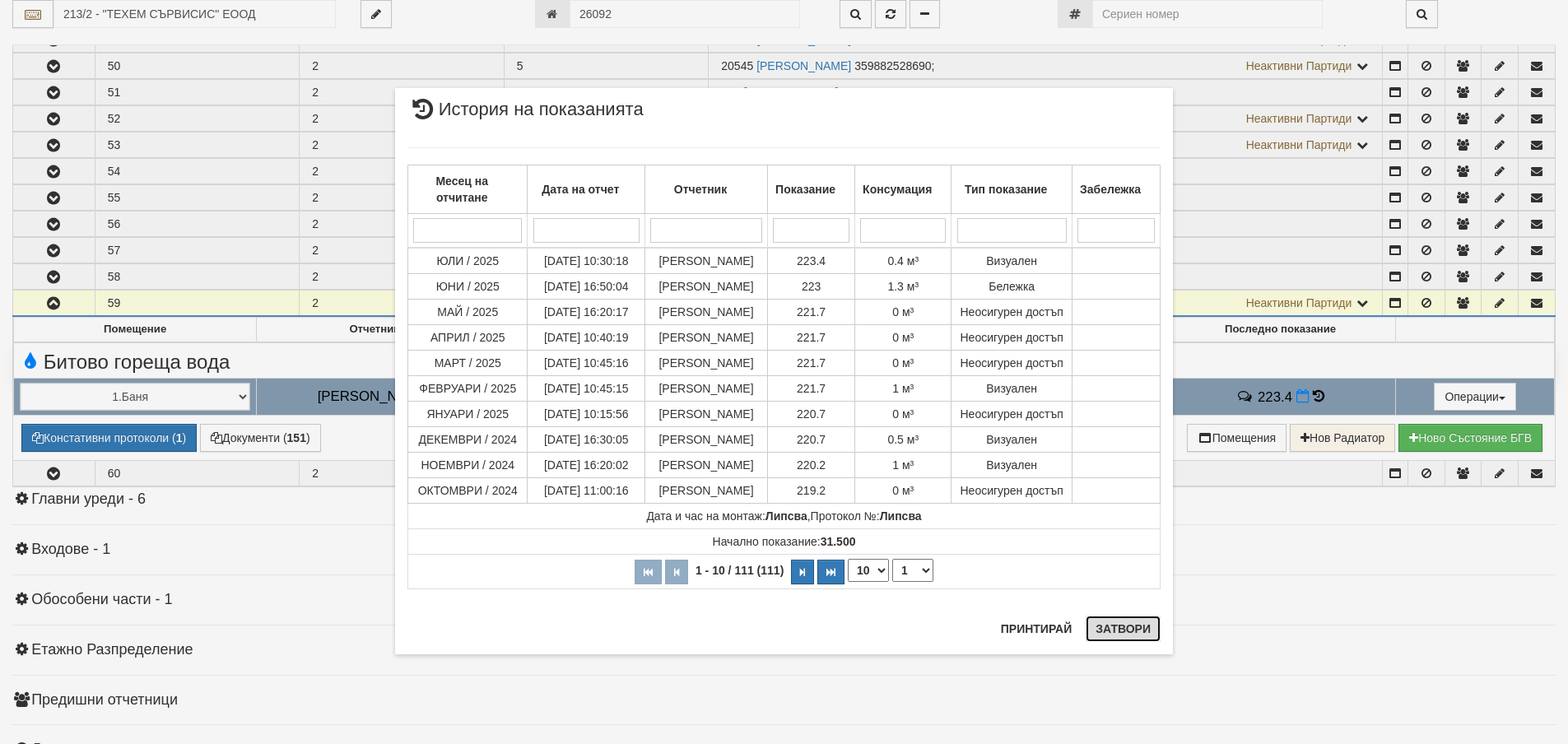
click at [1122, 628] on button "Затвори" at bounding box center [1123, 628] width 75 height 26
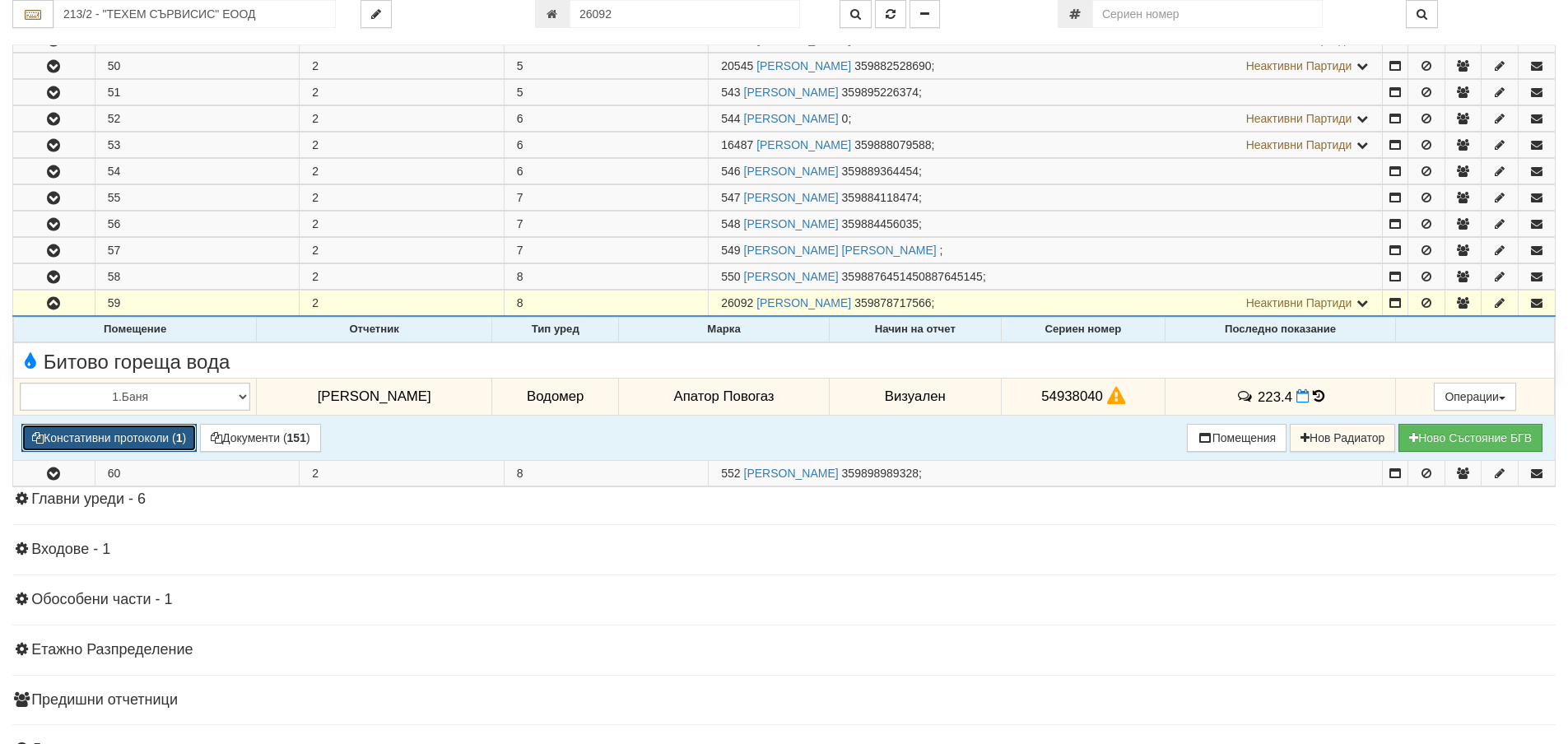
click at [142, 433] on button "Констативни протоколи ( 1 )" at bounding box center [109, 437] width 175 height 28
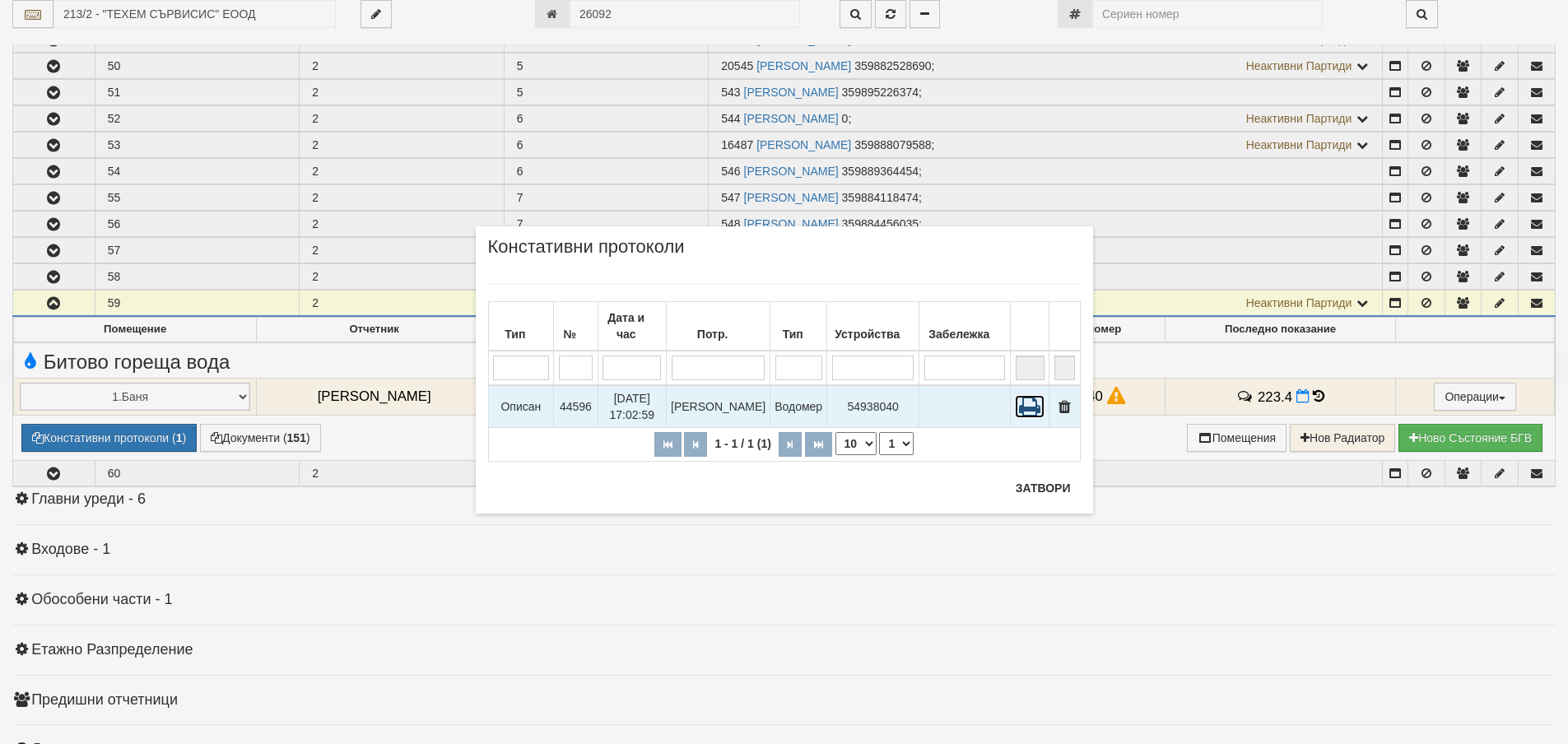
click at [1029, 395] on icon at bounding box center [1029, 406] width 29 height 23
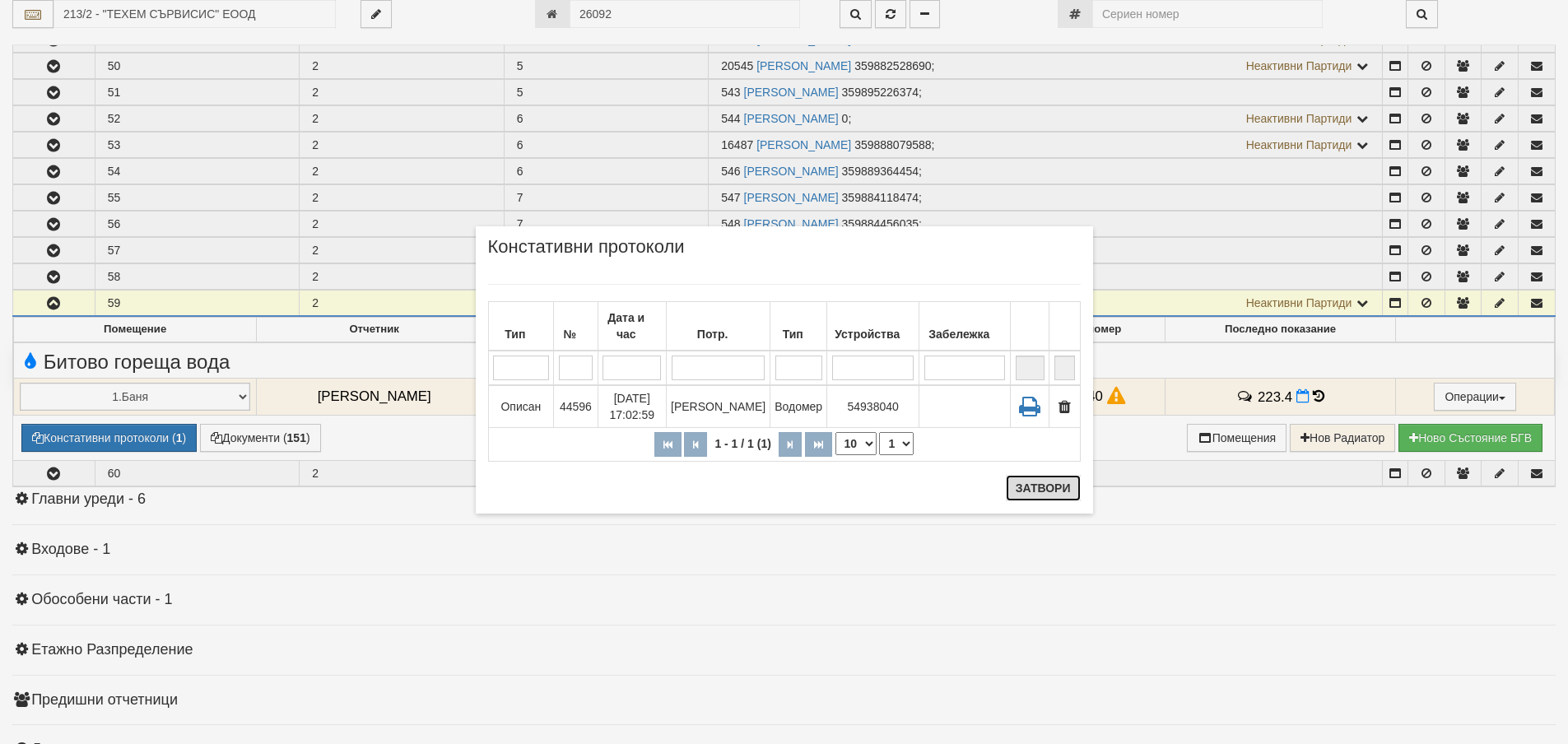
click at [1036, 488] on button "Затвори" at bounding box center [1042, 487] width 75 height 26
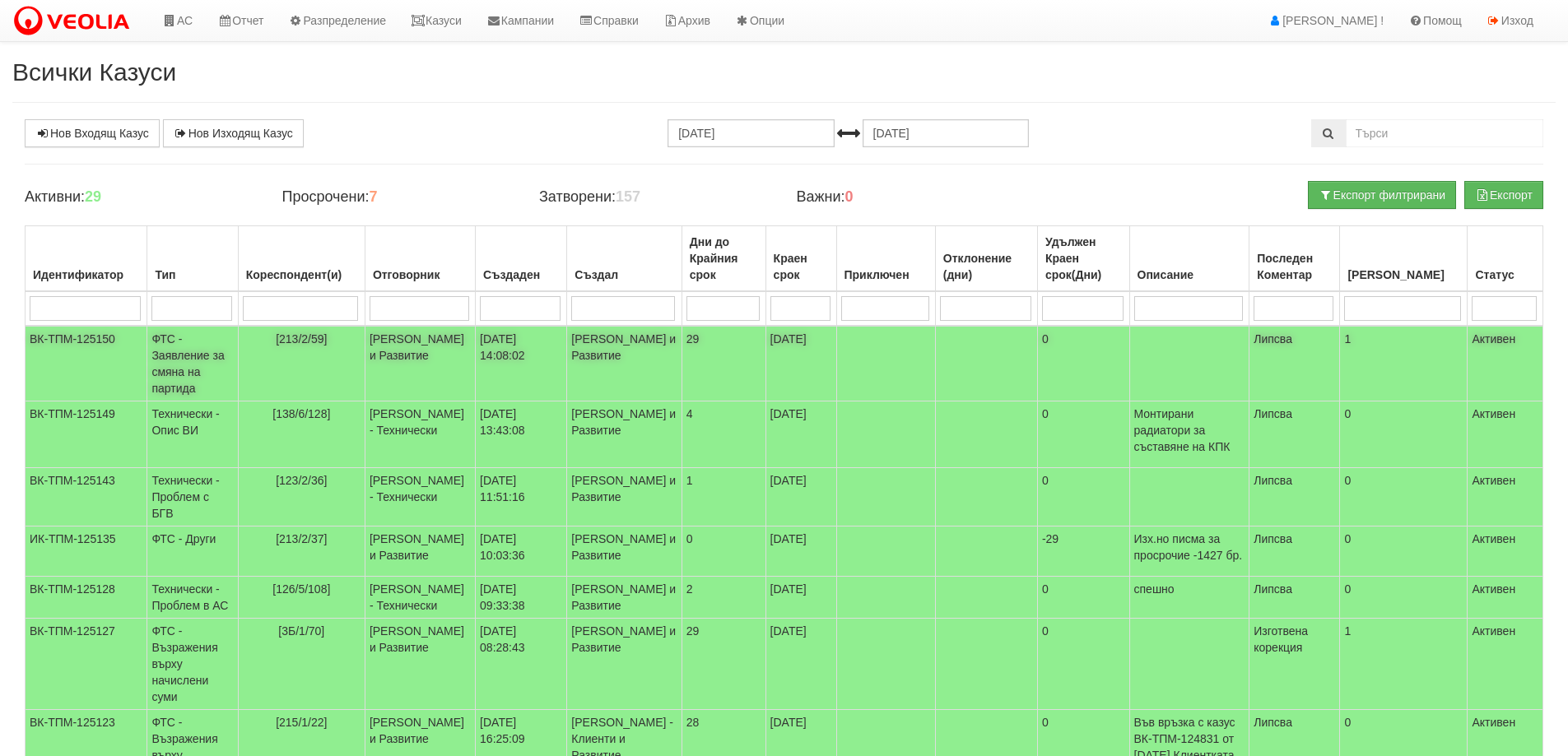
click at [192, 354] on td "ФТС - Заявление за смяна на партида" at bounding box center [192, 364] width 91 height 76
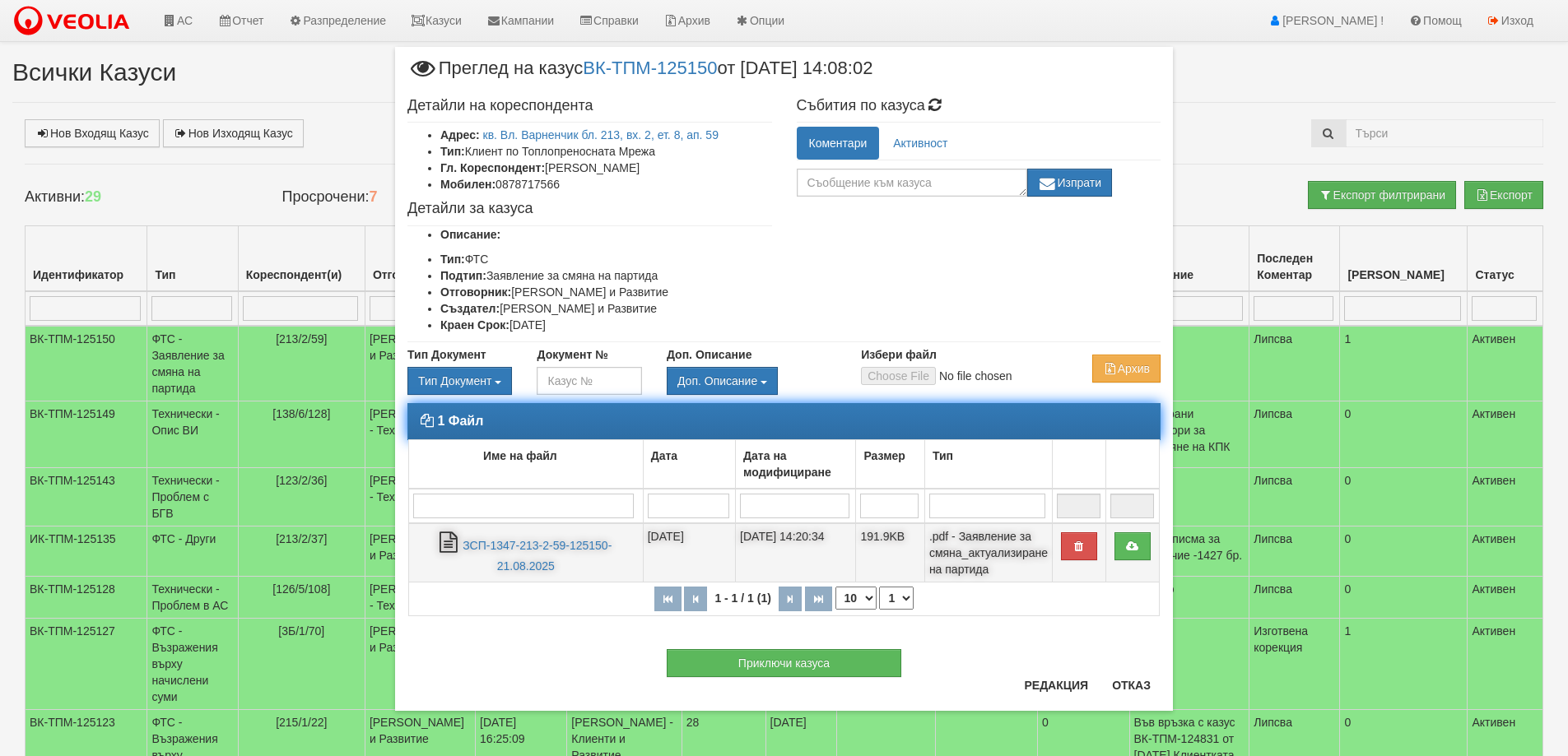
click at [540, 574] on td "ЗСП-1347-213-2-59-125150-21.08.2025" at bounding box center [526, 552] width 234 height 60
click at [536, 560] on link "ЗСП-1347-213-2-59-125150-21.08.2025" at bounding box center [537, 556] width 149 height 34
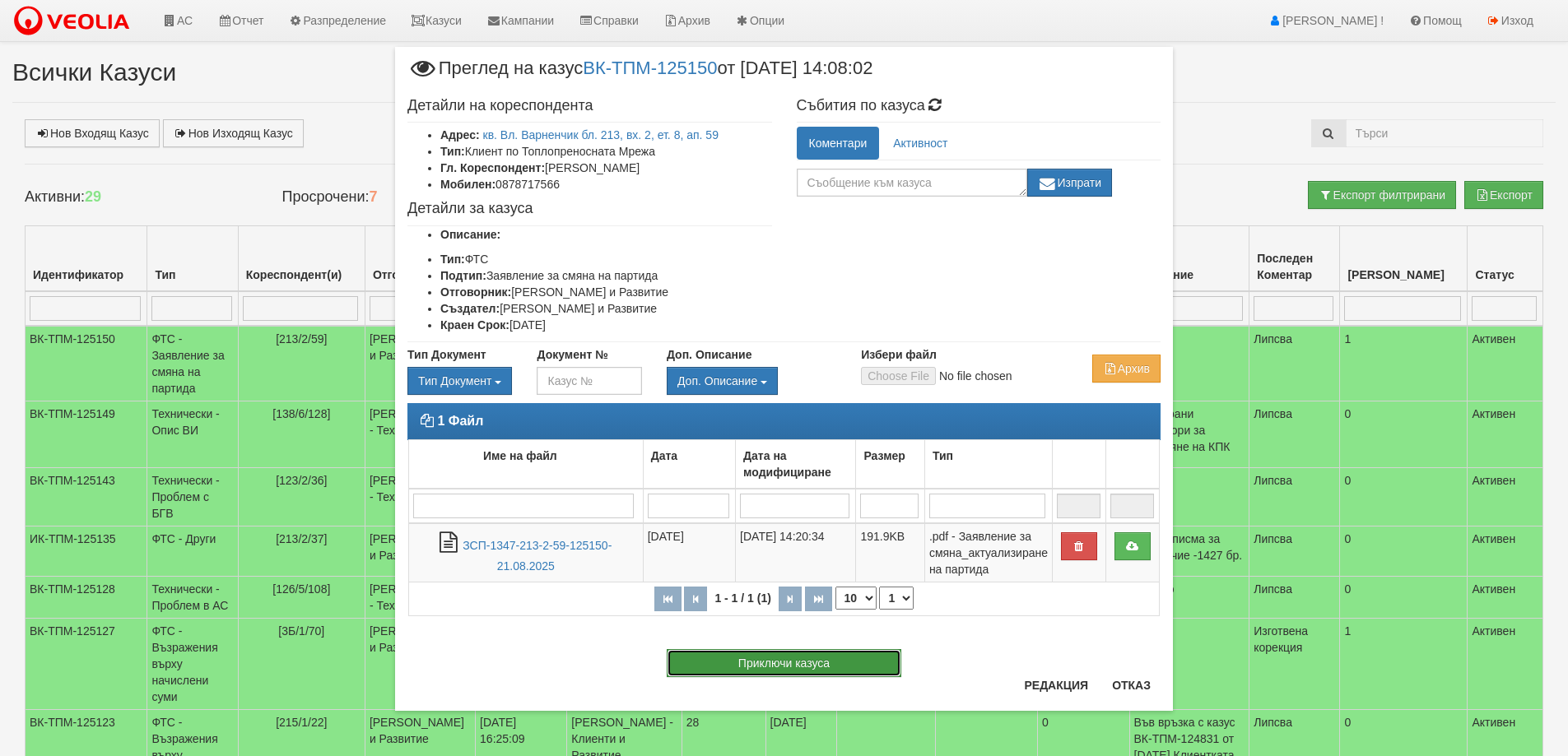
click at [814, 664] on button "Приключи казуса" at bounding box center [783, 663] width 234 height 28
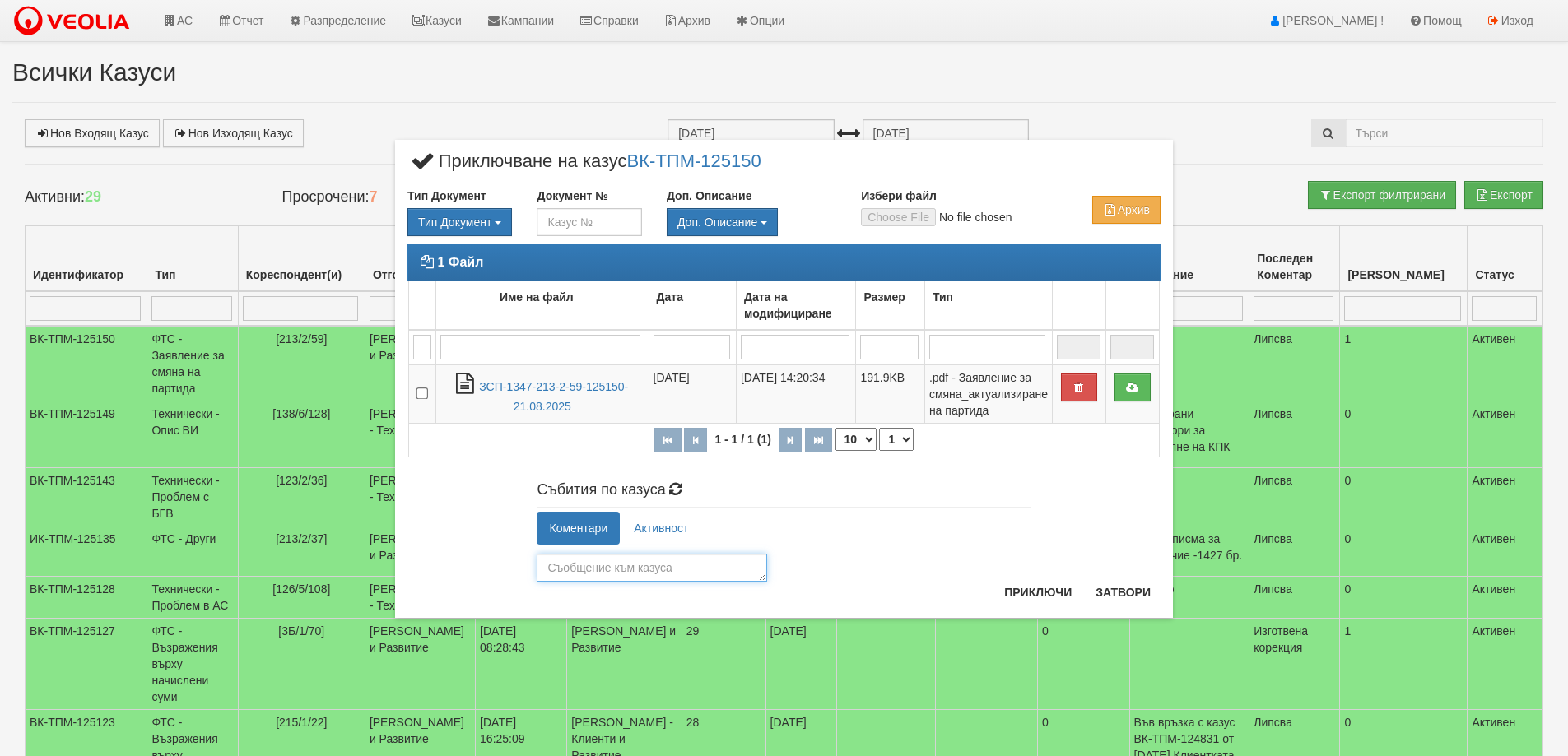
click at [652, 574] on textarea at bounding box center [652, 568] width 231 height 28
type textarea "26092"
click at [1048, 594] on button "Приключи" at bounding box center [1037, 592] width 87 height 26
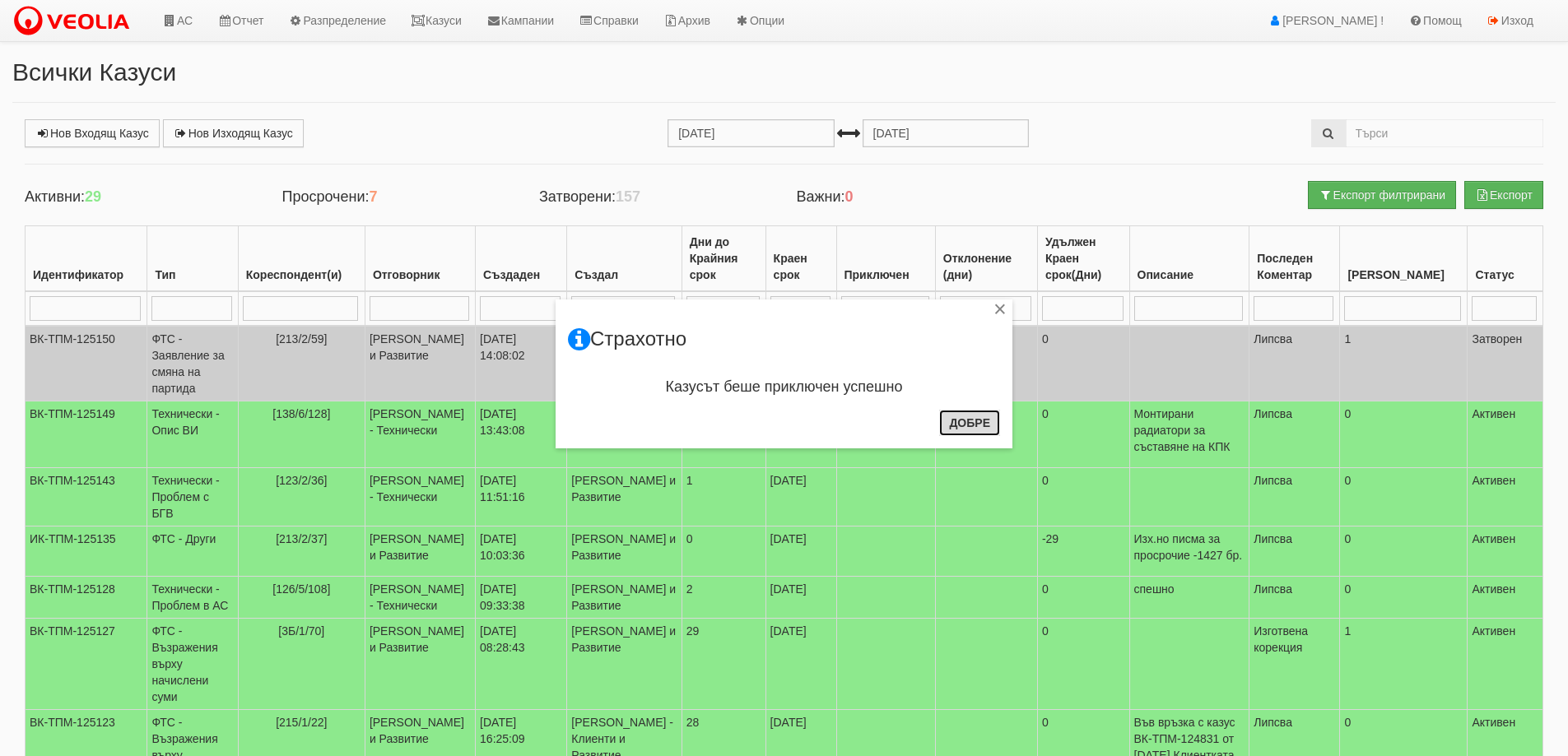
click at [973, 422] on button "Добре" at bounding box center [969, 422] width 61 height 26
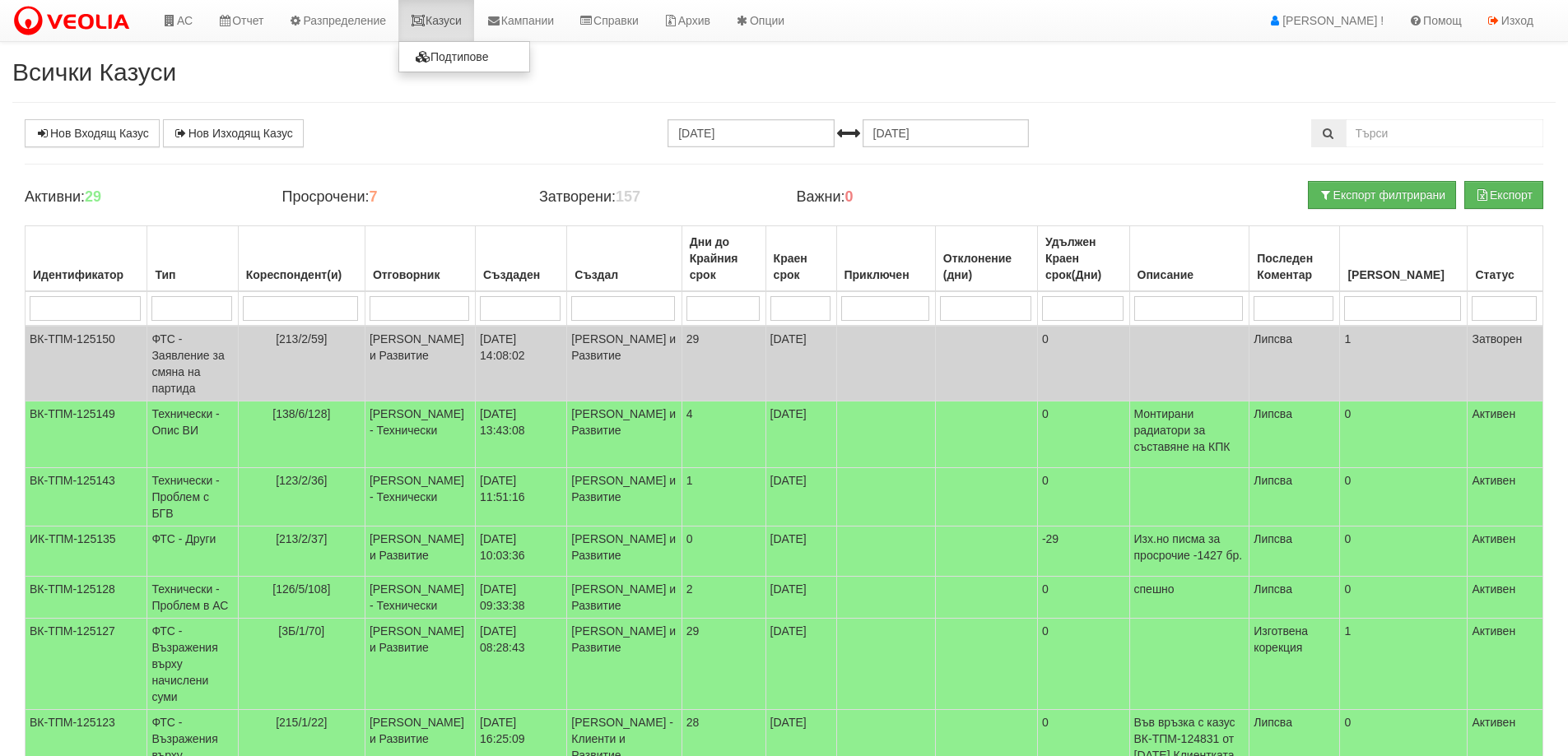
click at [450, 14] on link "Казуси" at bounding box center [437, 21] width 76 height 41
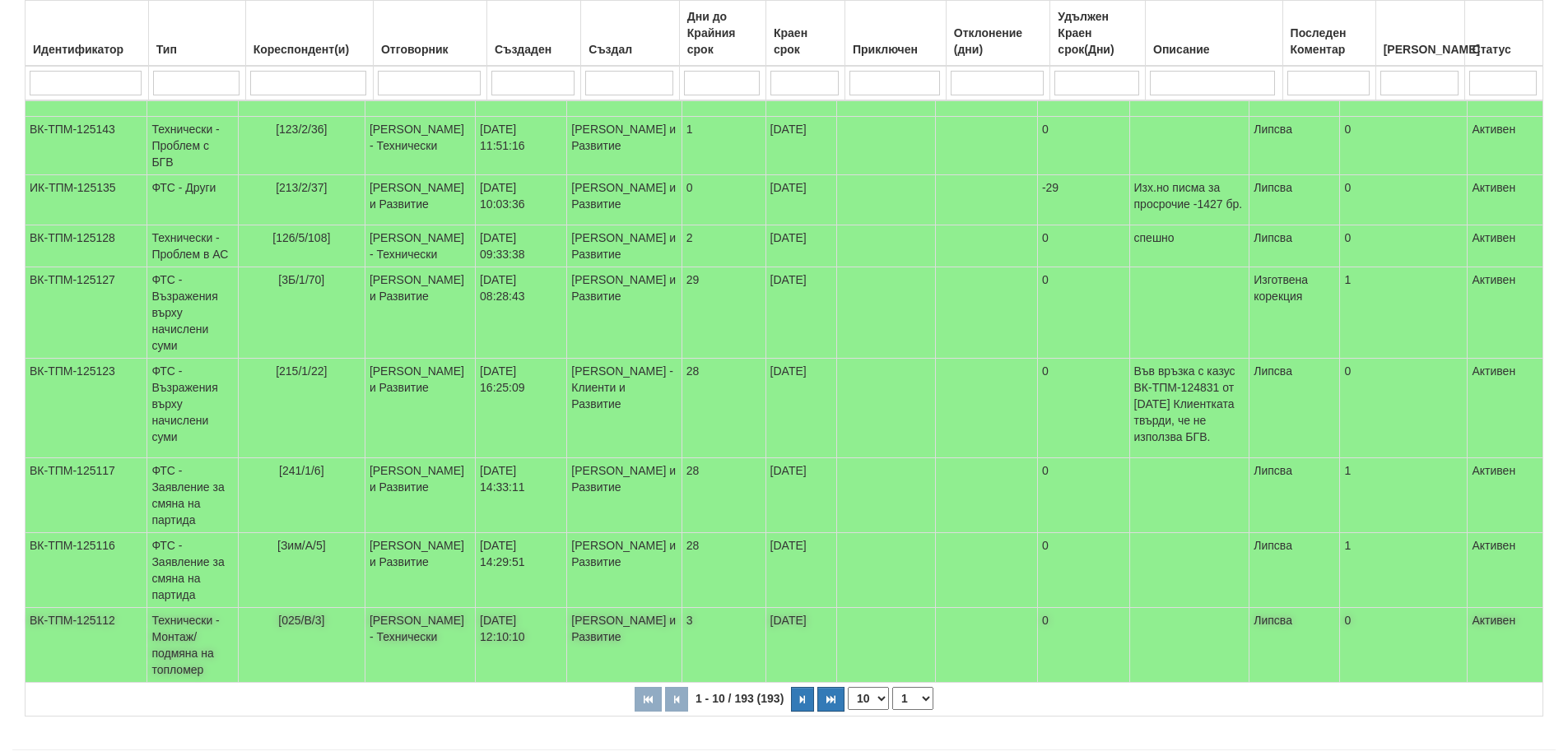
scroll to position [456, 0]
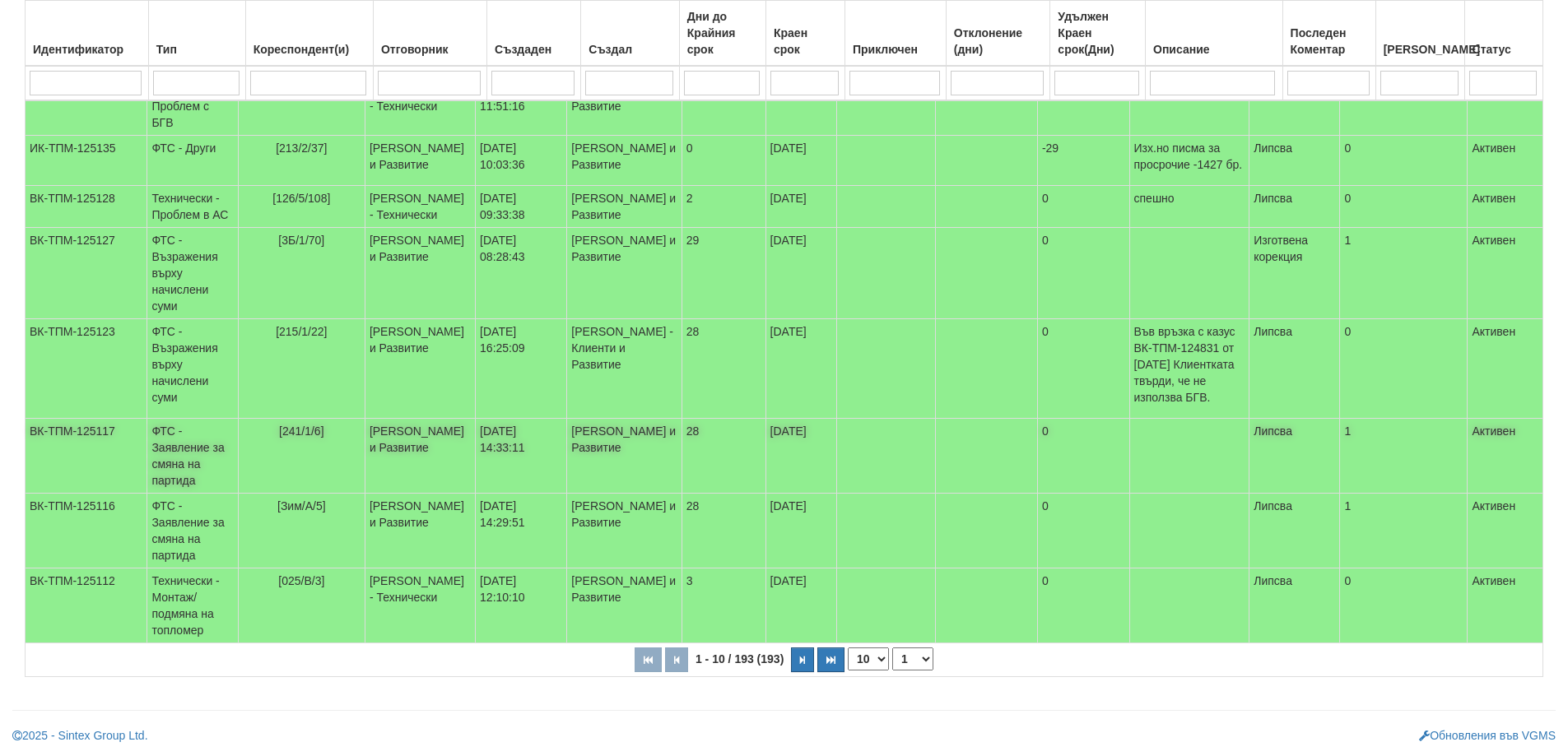
click at [199, 447] on td "ФТС - Заявление за смяна на партида" at bounding box center [192, 456] width 91 height 75
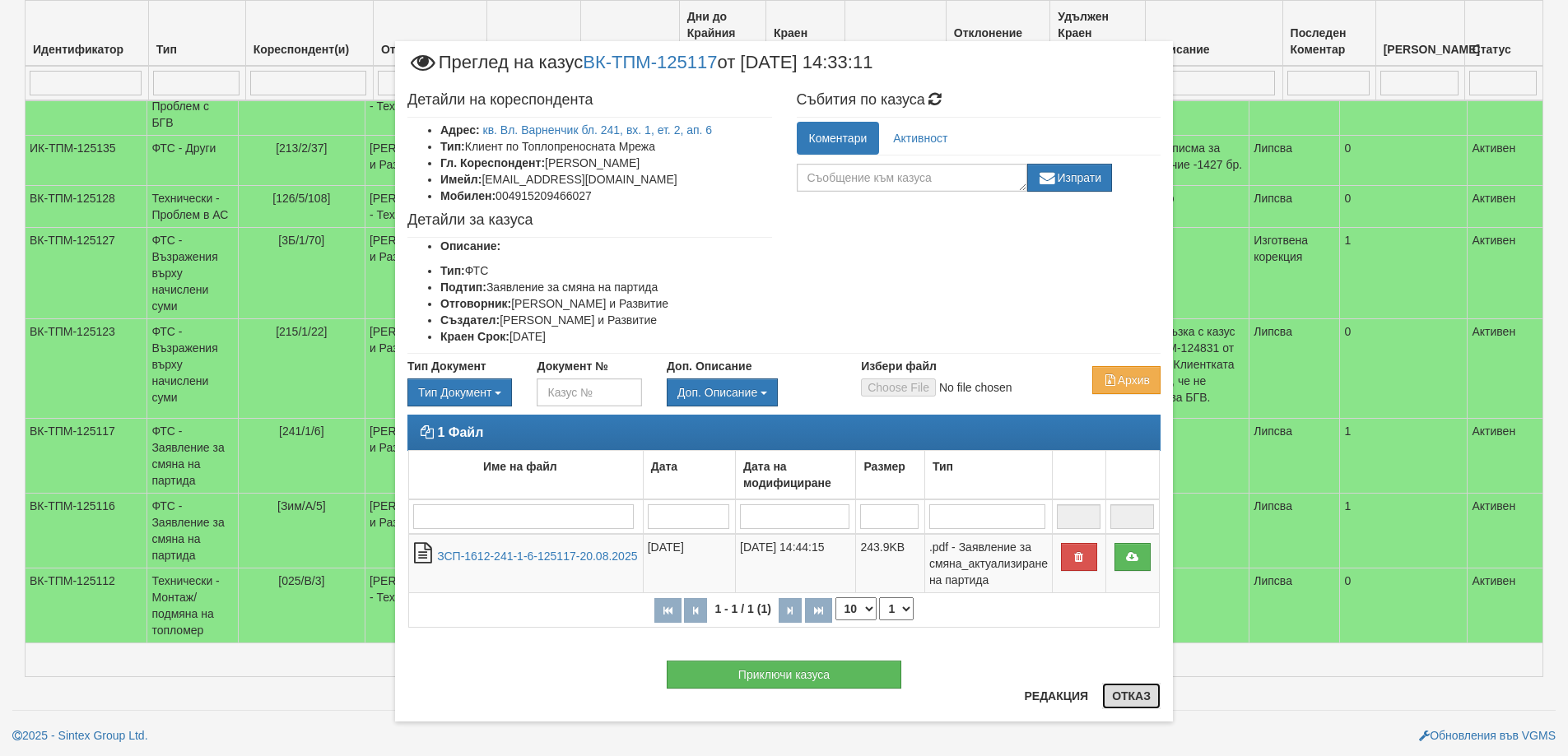
click at [1129, 693] on button "Отказ" at bounding box center [1131, 696] width 59 height 26
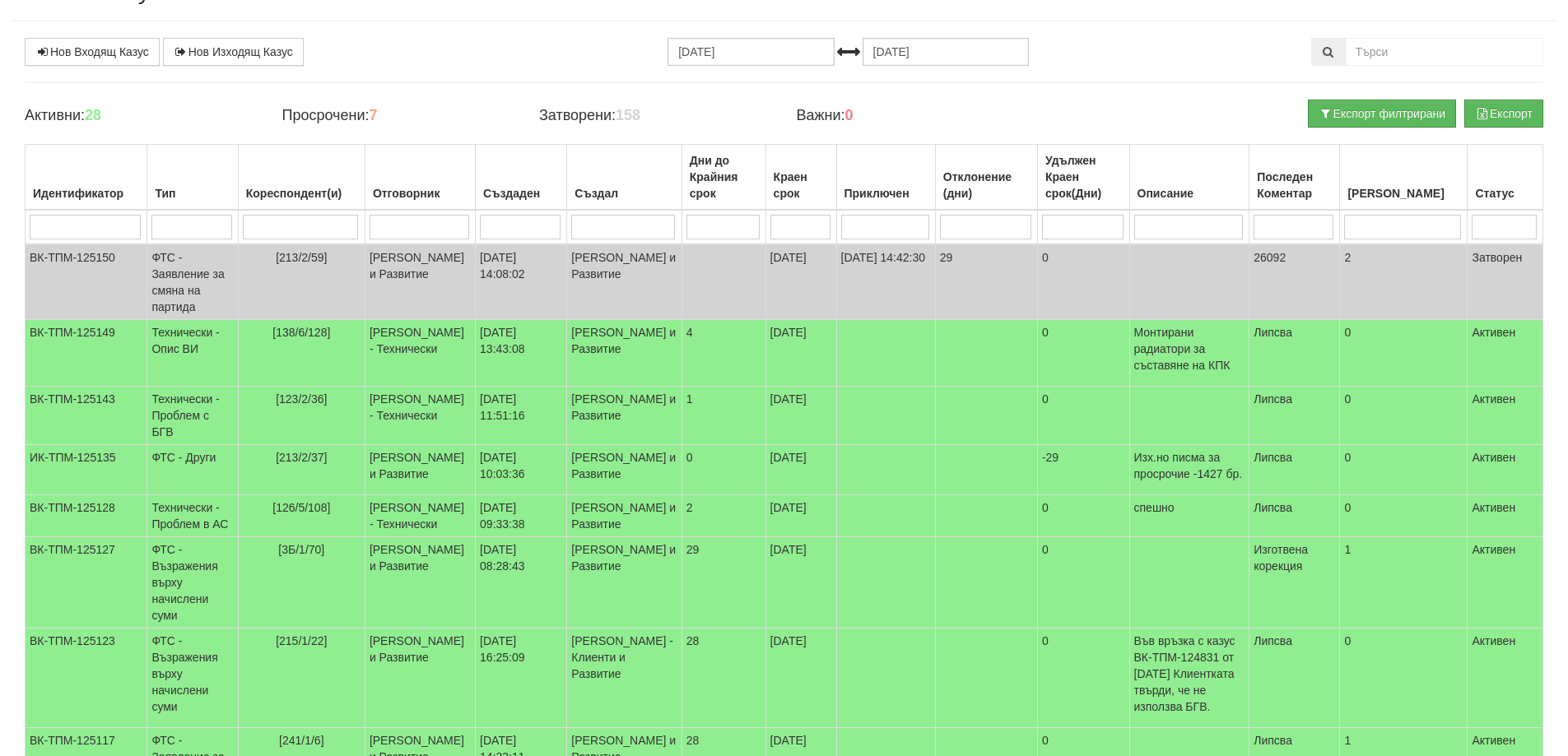
scroll to position [0, 0]
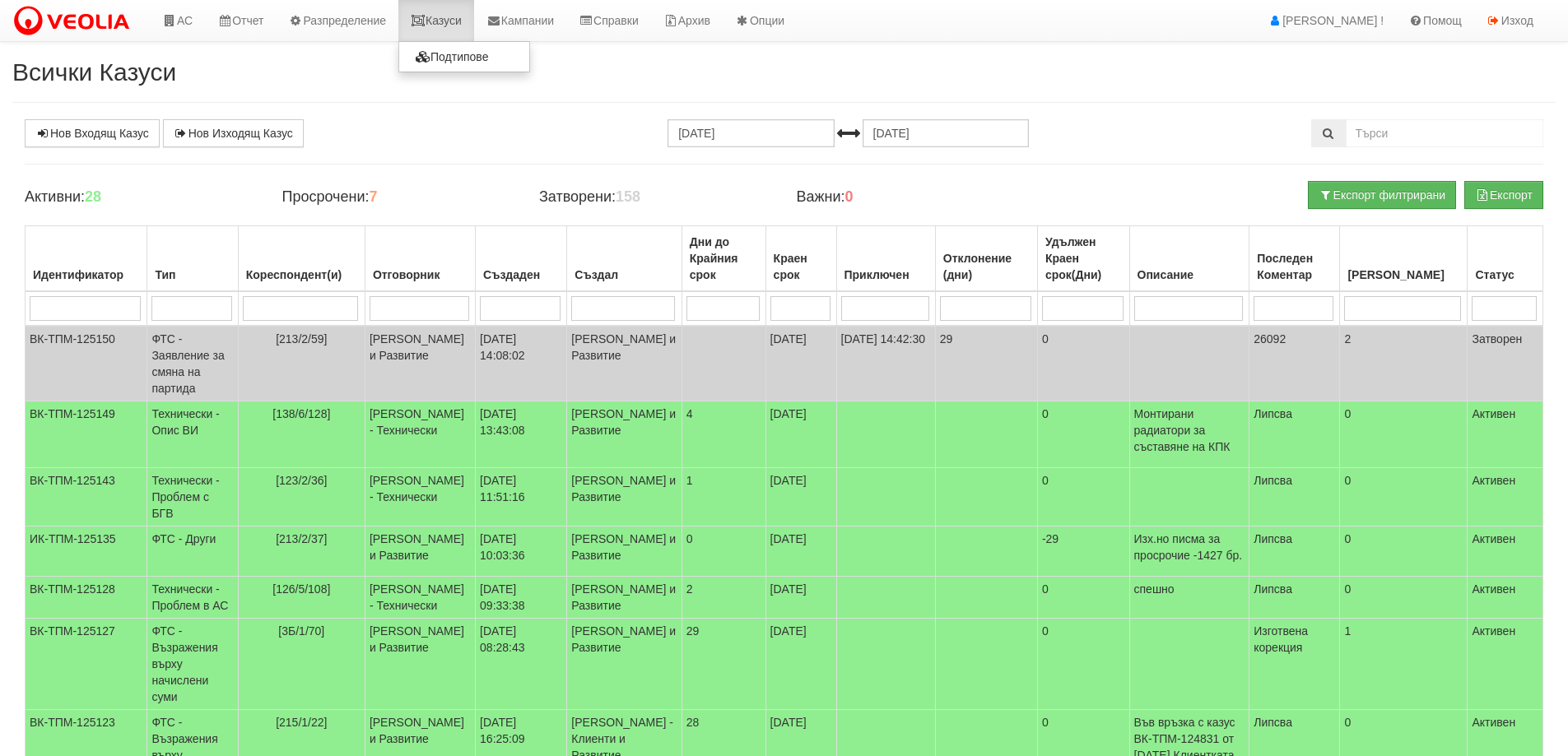
click at [458, 19] on link "Казуси" at bounding box center [437, 21] width 76 height 41
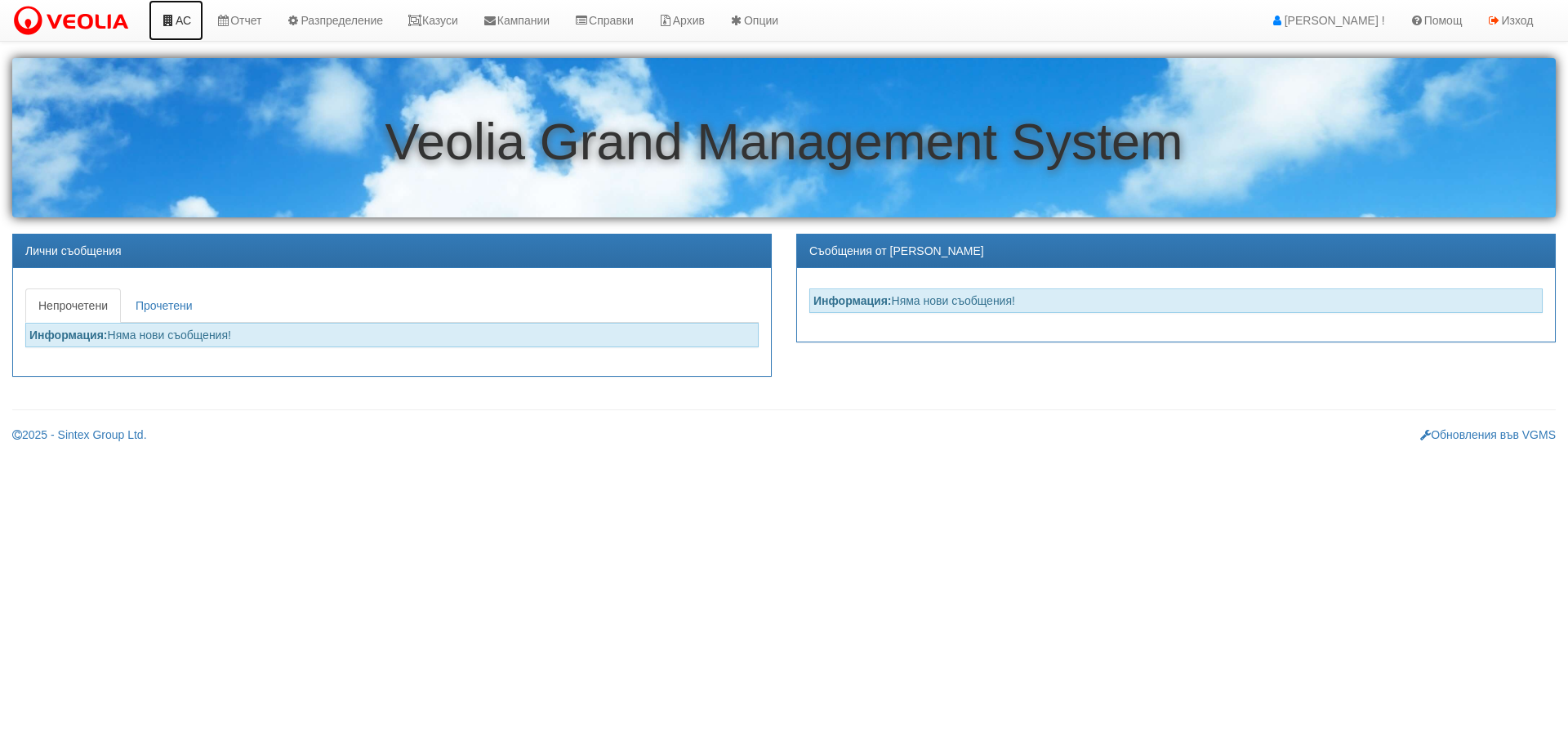
click at [189, 21] on link "АС" at bounding box center [176, 21] width 55 height 41
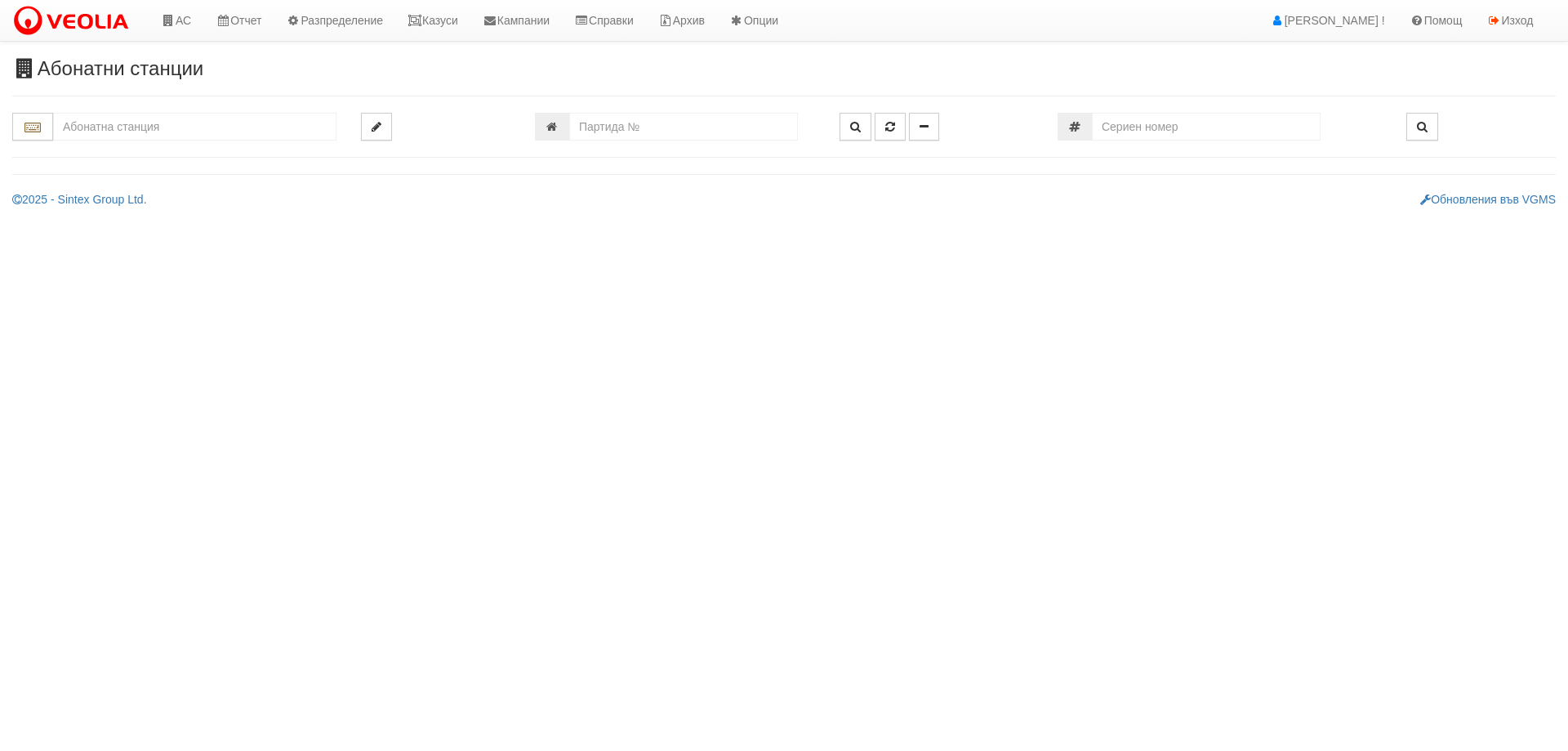
click at [106, 133] on input "text" at bounding box center [195, 126] width 283 height 27
click at [121, 155] on div "241/1 - Вл. [PERSON_NAME] - "ВЕОЛИЯ"" at bounding box center [195, 153] width 279 height 19
type input "241/1 - Вл. [PERSON_NAME] - "ВЕОЛИЯ""
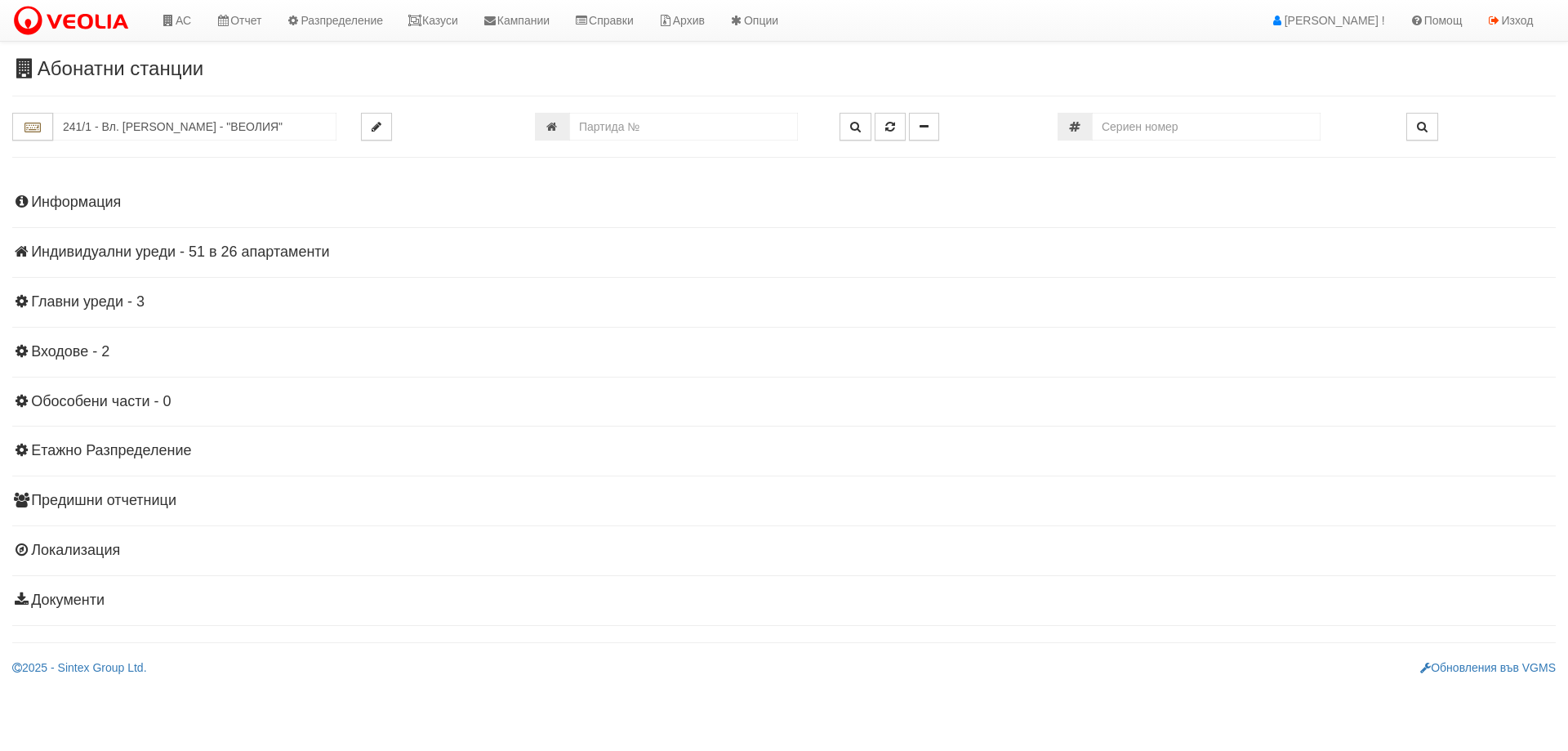
click at [251, 247] on h4 "Индивидуални уреди - 51 в 26 апартаменти" at bounding box center [783, 252] width 1543 height 16
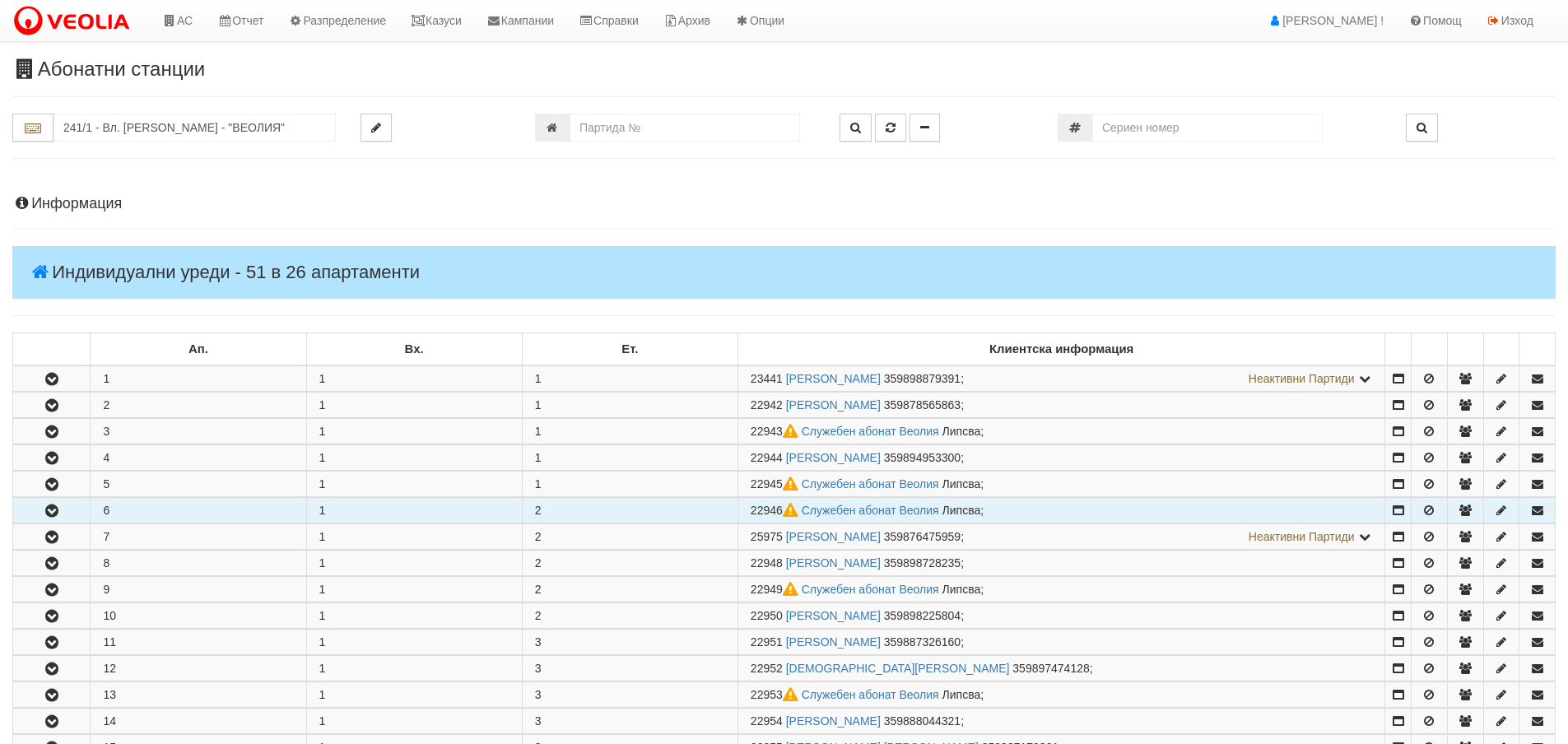
click at [41, 513] on button "button" at bounding box center [51, 510] width 77 height 25
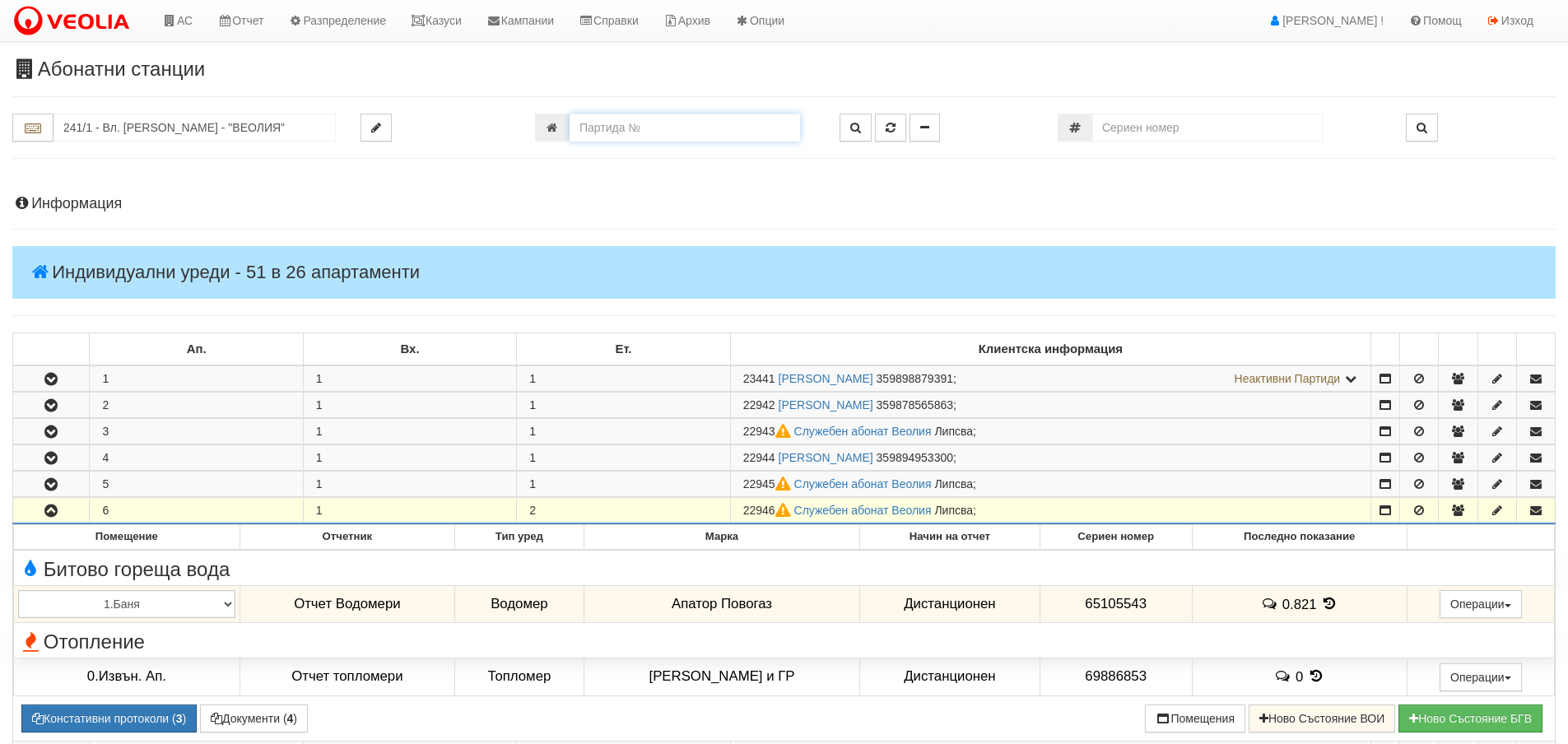
click at [593, 127] on input "number" at bounding box center [685, 127] width 231 height 28
type input "22946"
click at [886, 128] on icon "button" at bounding box center [889, 127] width 10 height 11
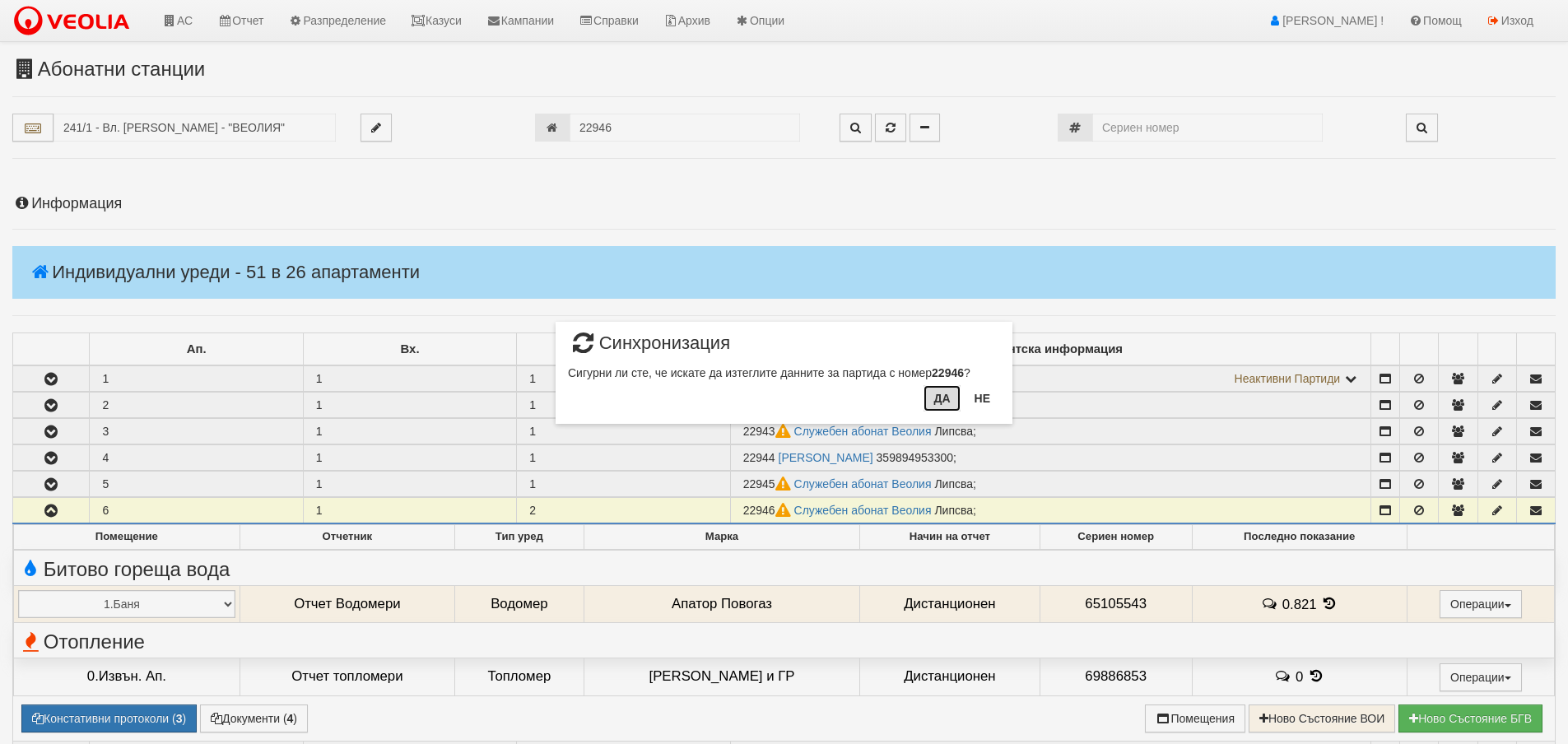
click at [937, 397] on button "Да" at bounding box center [941, 398] width 36 height 26
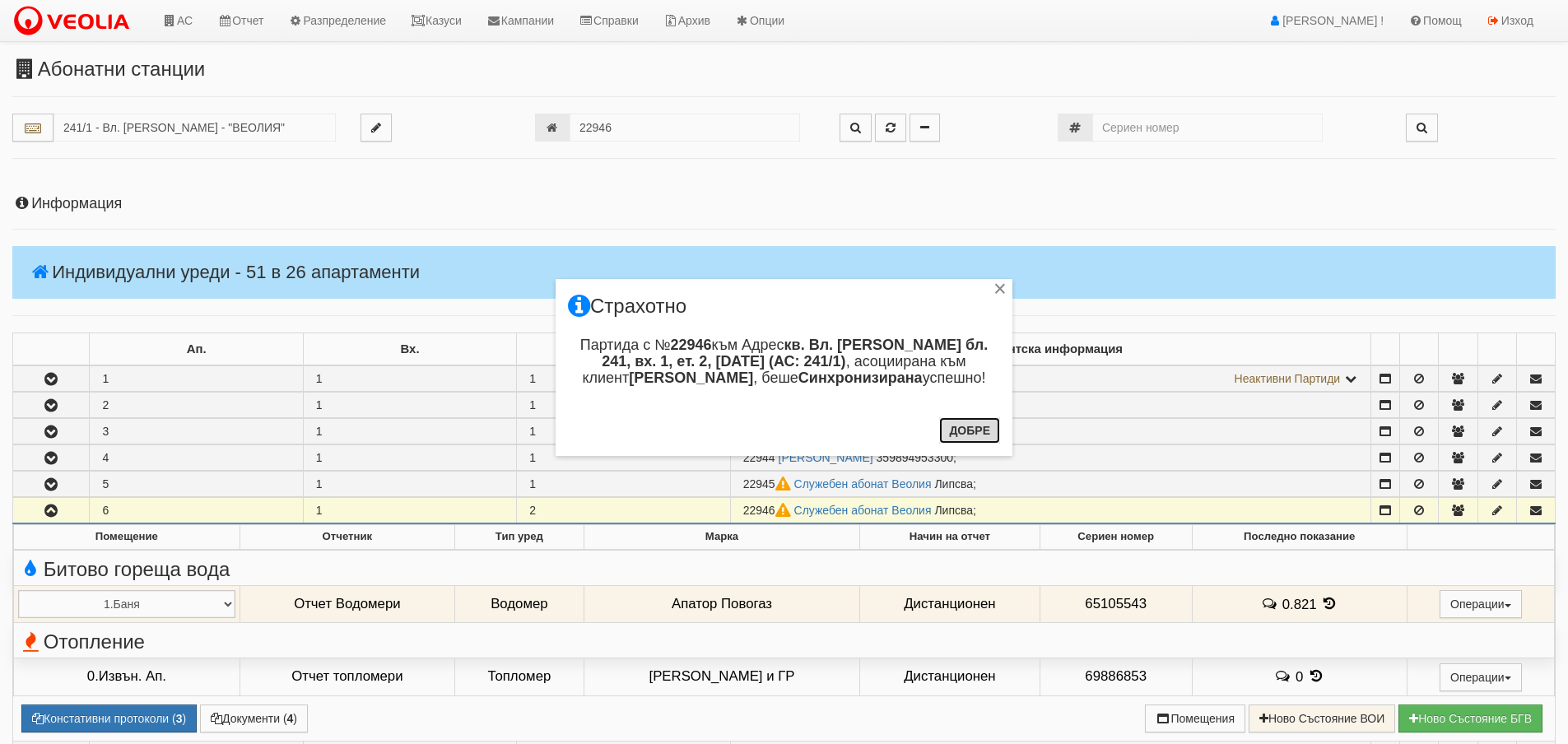
click at [977, 432] on button "Добре" at bounding box center [969, 430] width 61 height 26
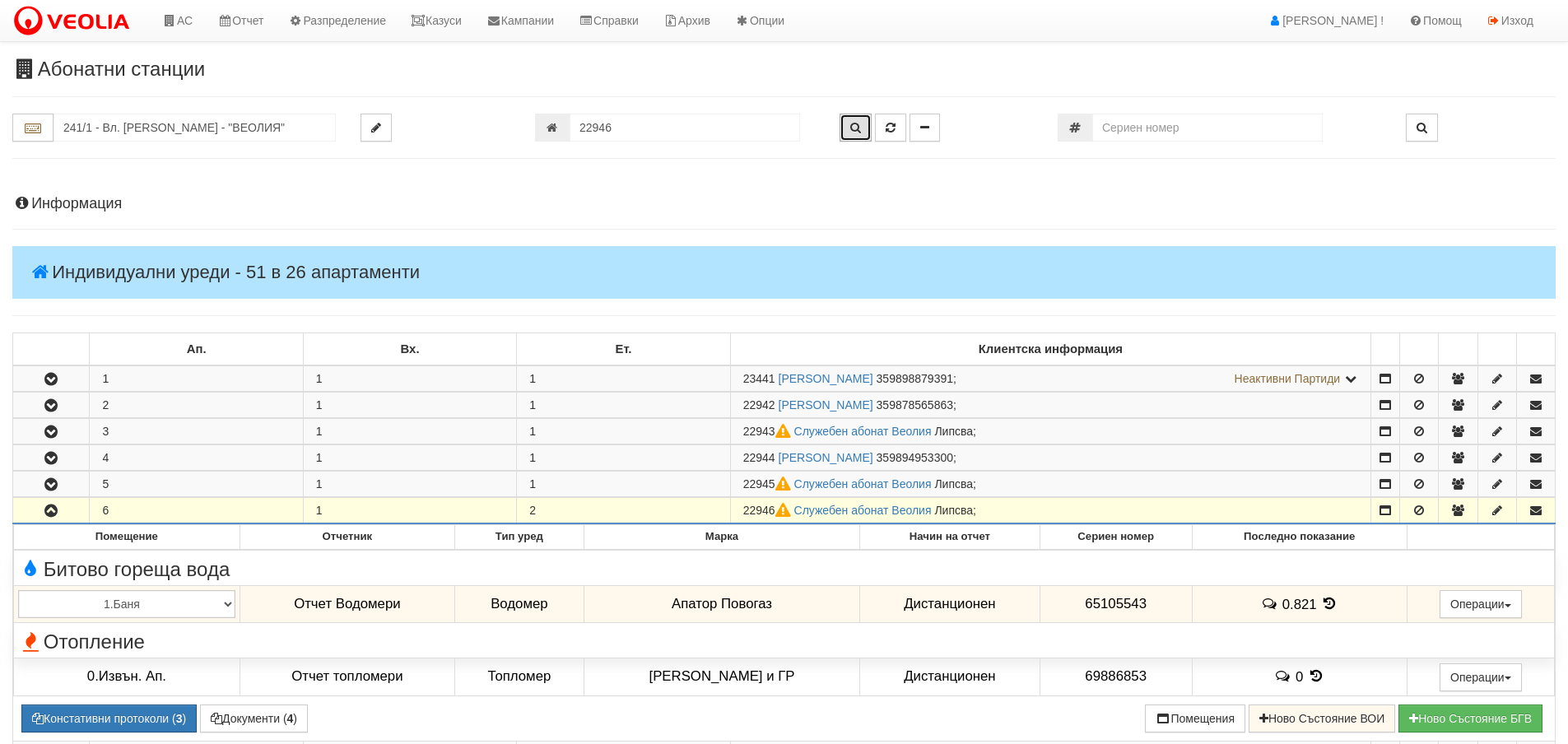
click at [853, 130] on icon "button" at bounding box center [855, 127] width 10 height 11
type input "241/1 - "ВЕОЛИЯ ЕНЕРДЖИ ВАРНА " ЕАД"
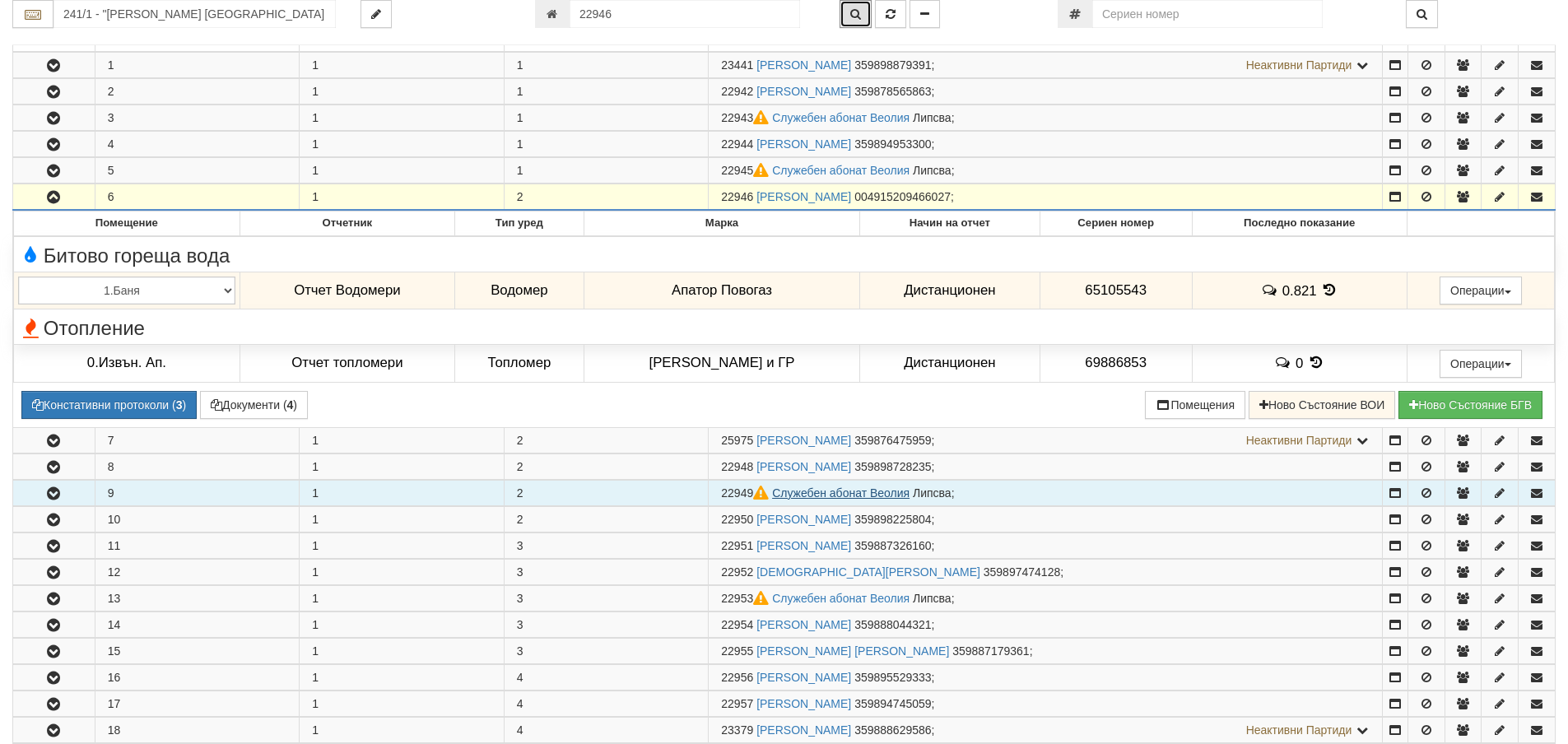
scroll to position [292, 0]
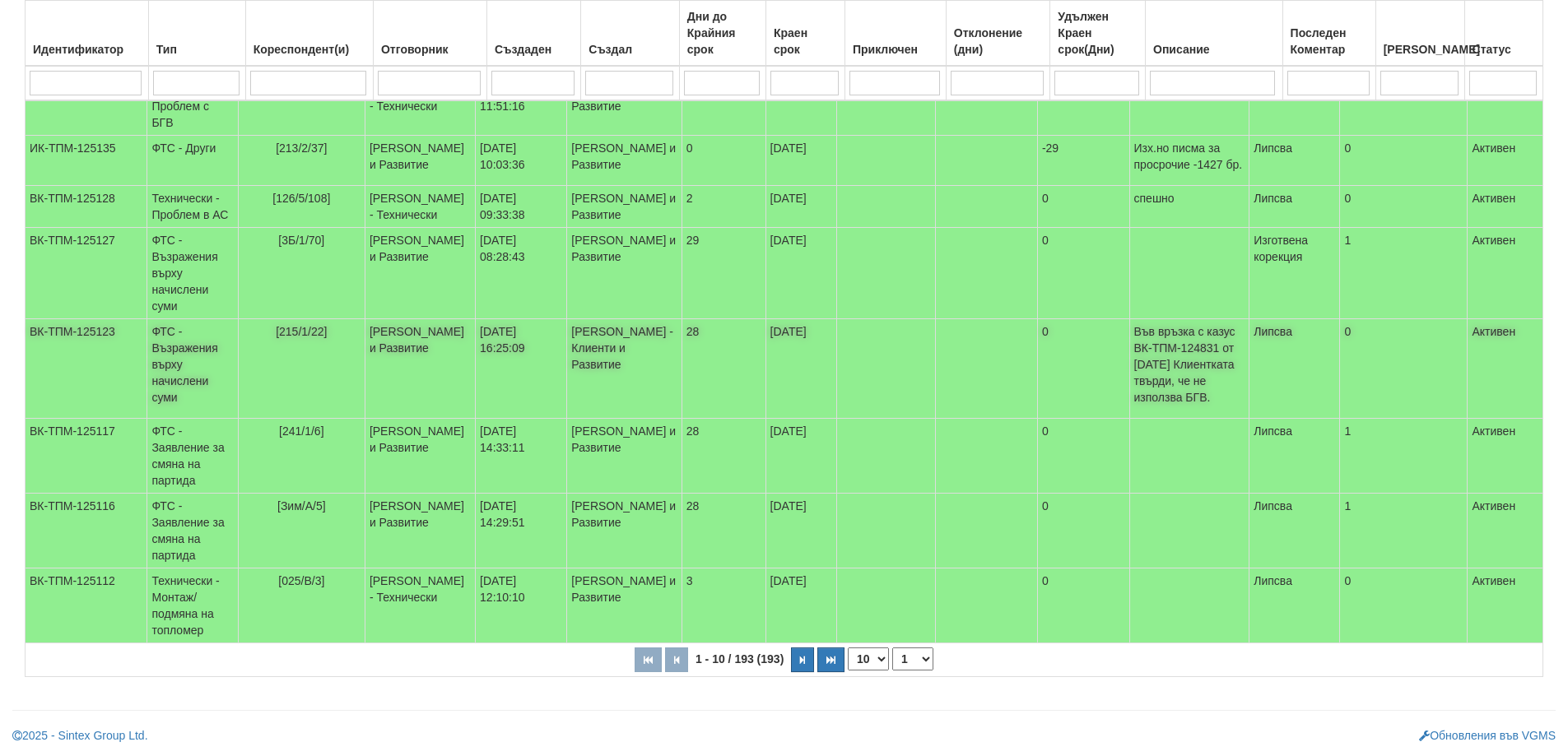
scroll to position [456, 0]
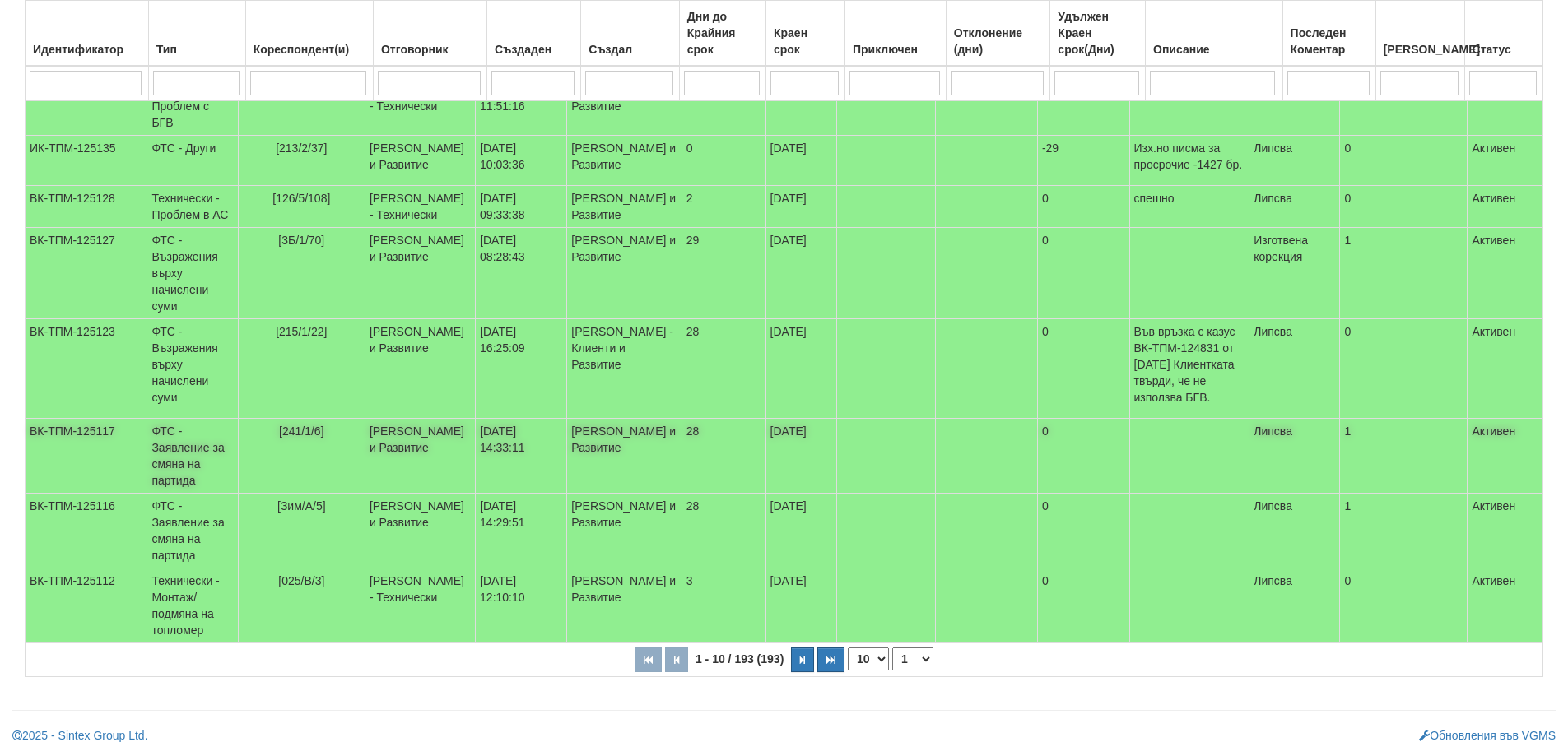
click at [165, 437] on td "ФТС - Заявление за смяна на партида" at bounding box center [192, 456] width 91 height 75
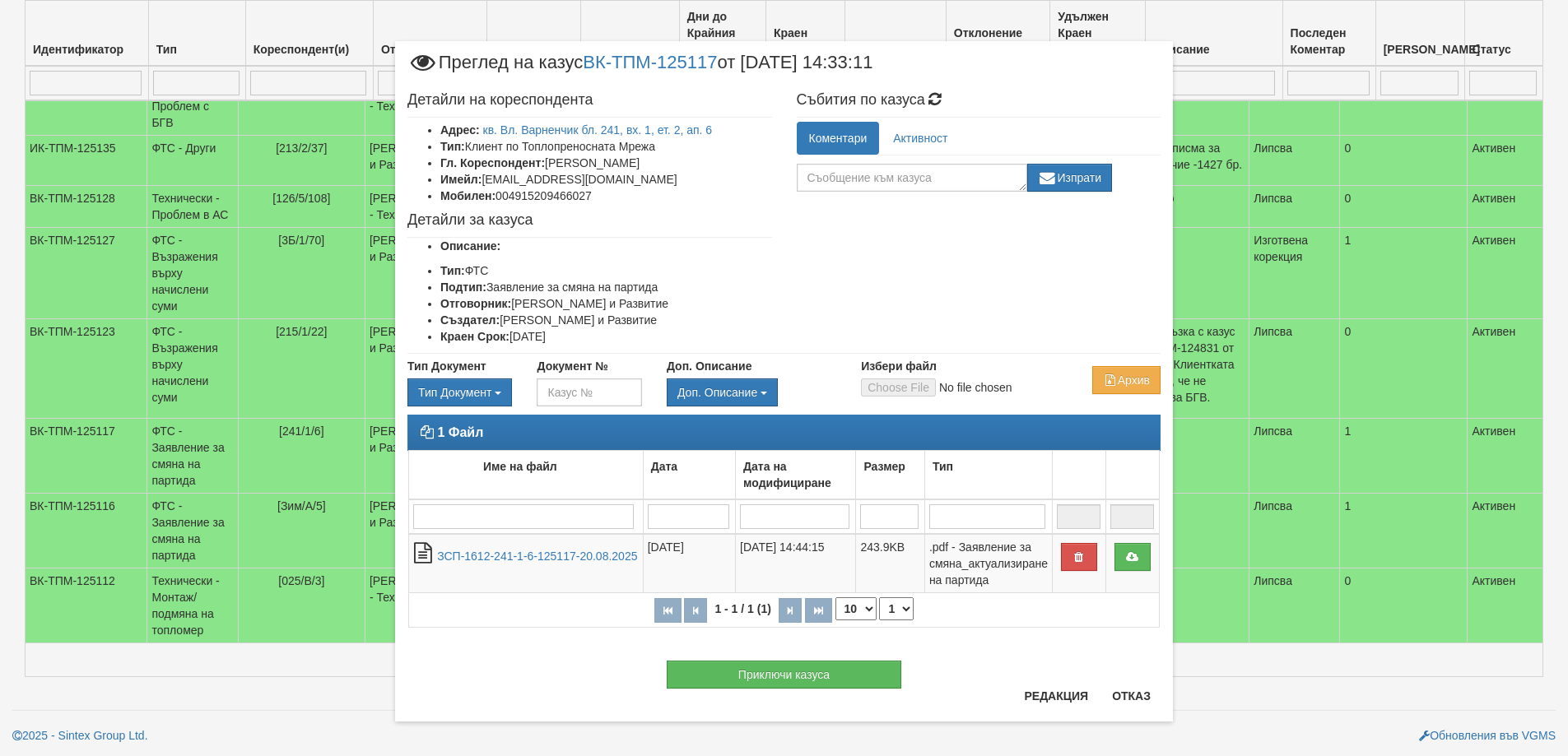
drag, startPoint x: 480, startPoint y: 177, endPoint x: 605, endPoint y: 169, distance: 125.3
click at [605, 169] on ul "Адрес: кв. Вл. [PERSON_NAME] бл. 241, вх. 1, ет. 2, [DATE] Тип: Клиент по Топло…" at bounding box center [590, 162] width 365 height 82
click at [488, 180] on li "Имейл: [EMAIL_ADDRESS][DOMAIN_NAME]" at bounding box center [606, 179] width 332 height 16
drag, startPoint x: 478, startPoint y: 178, endPoint x: 642, endPoint y: 179, distance: 164.0
click at [642, 179] on li "Имейл: [EMAIL_ADDRESS][DOMAIN_NAME]" at bounding box center [606, 179] width 332 height 16
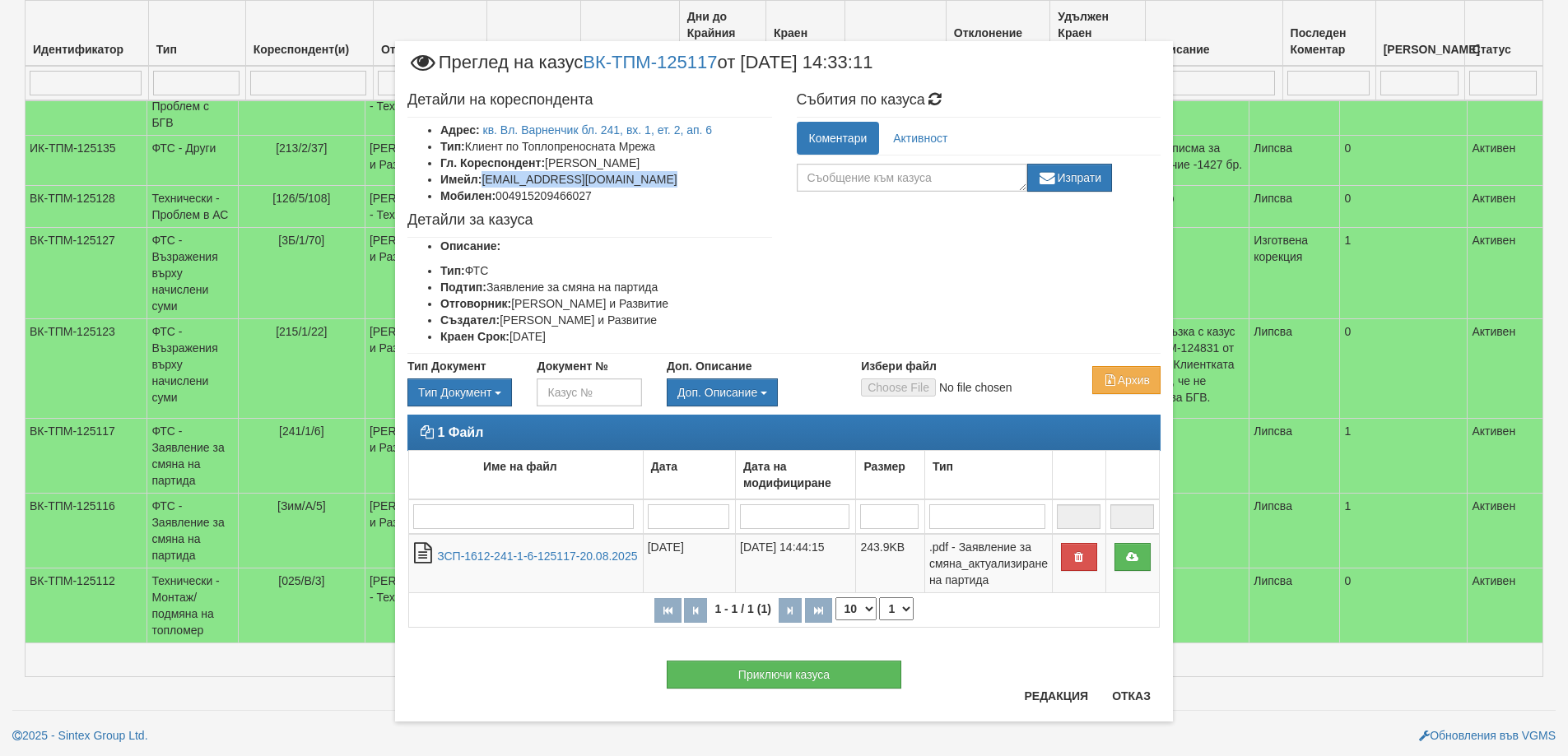
copy li "Lyudmilavasileva95@gmail.com"
click at [787, 677] on button "Приключи казуса" at bounding box center [783, 674] width 234 height 28
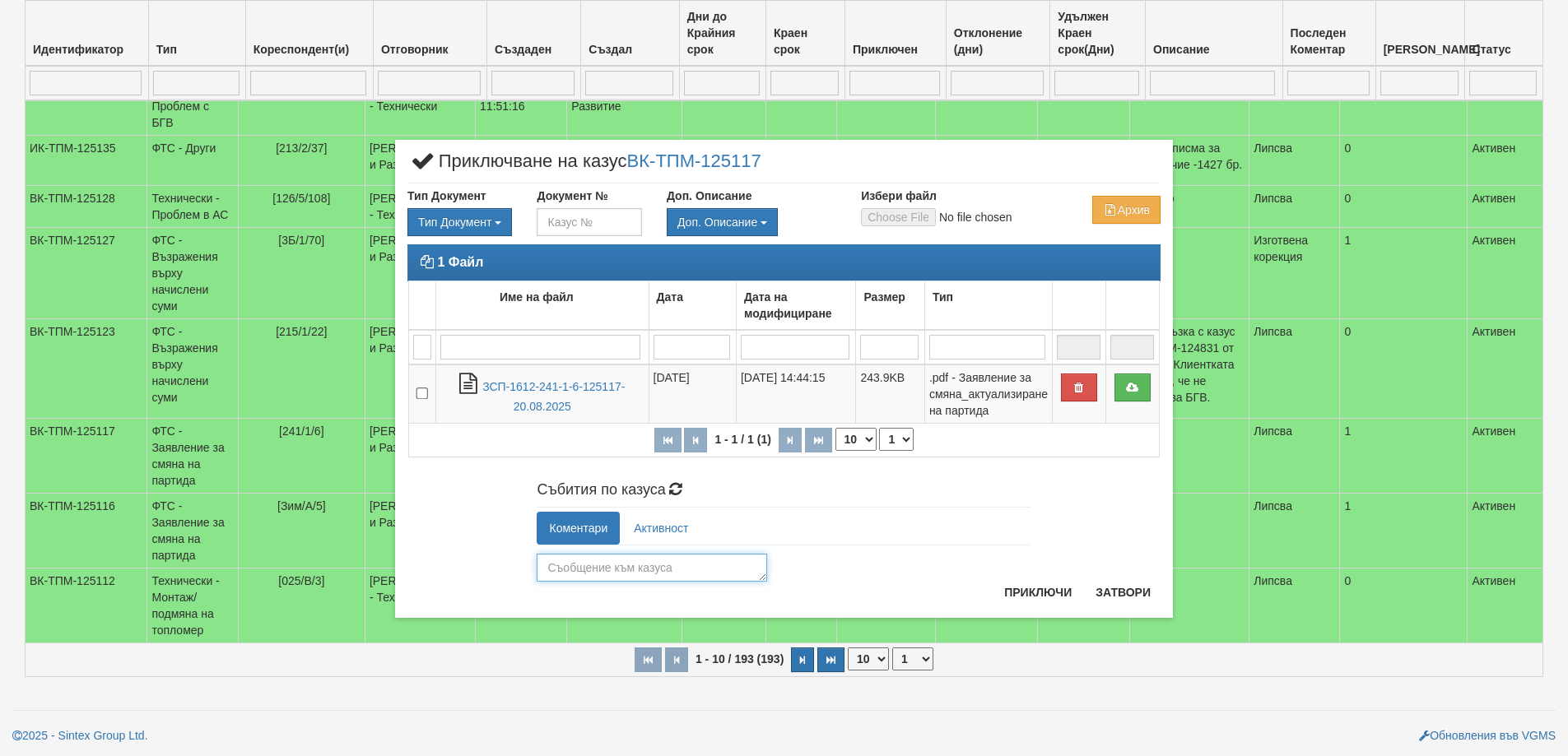
click at [560, 564] on textarea at bounding box center [652, 568] width 231 height 28
type textarea "22946"
click at [1028, 592] on button "Приключи" at bounding box center [1037, 592] width 87 height 26
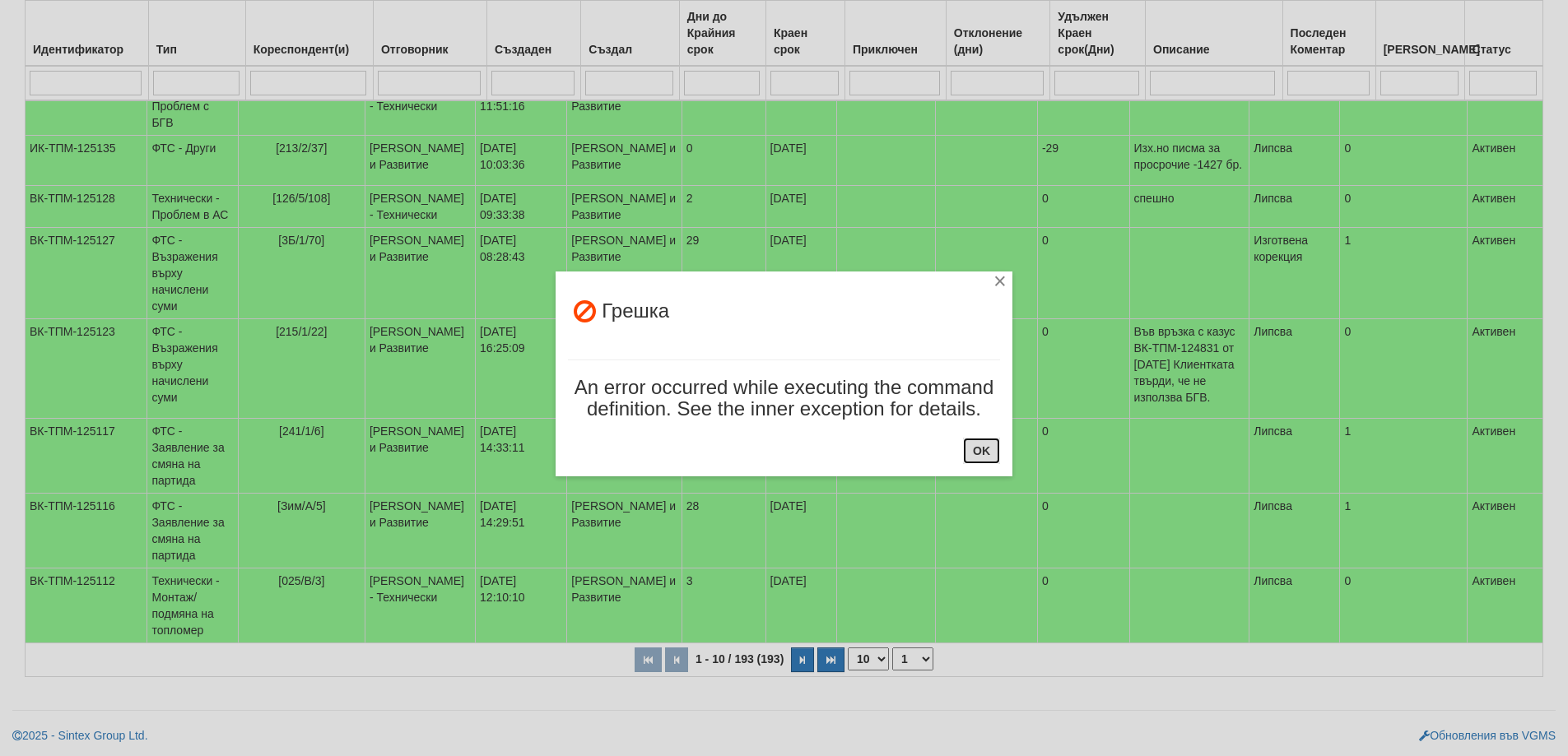
click at [985, 455] on button "OK" at bounding box center [981, 450] width 37 height 26
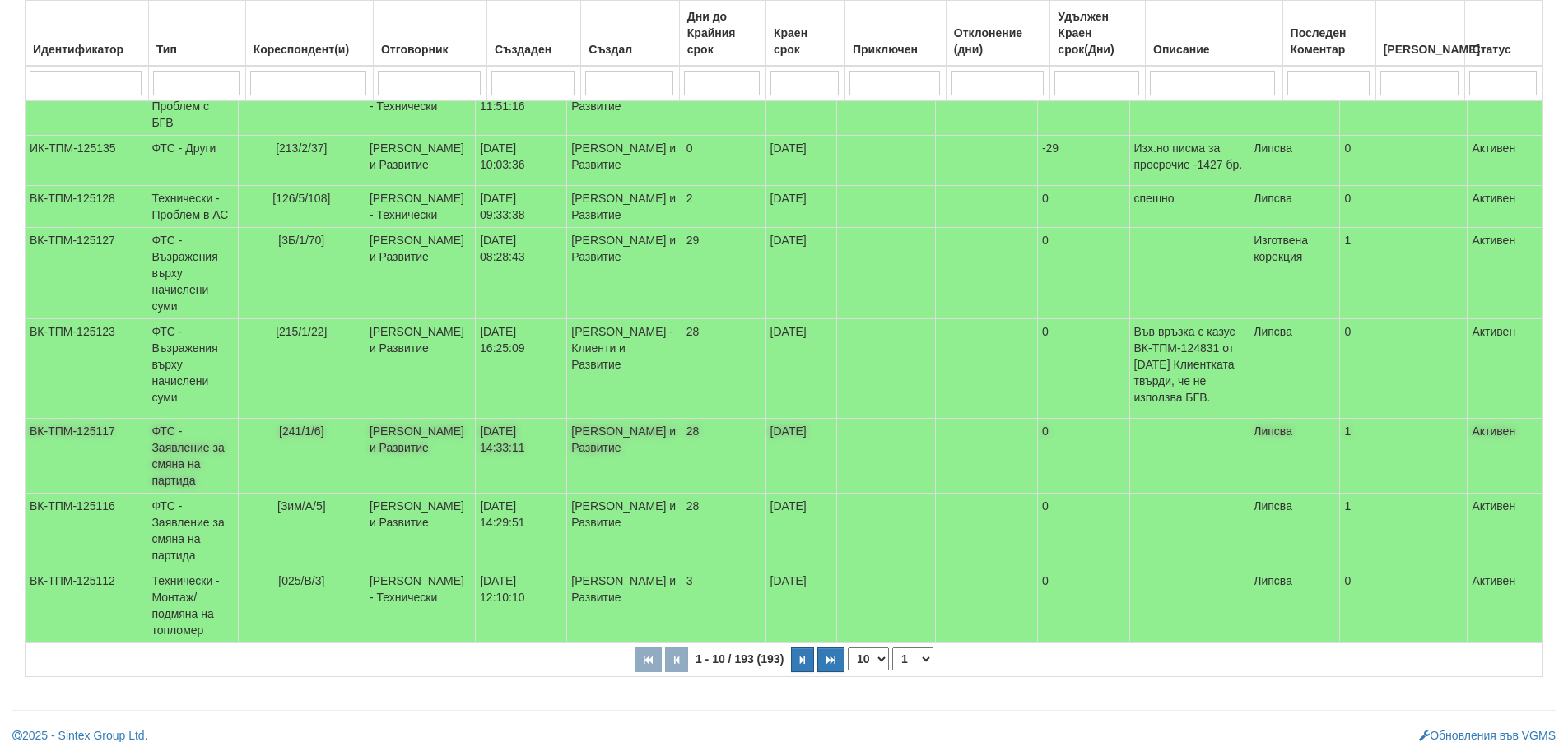
click at [183, 451] on td "ФТС - Заявление за смяна на партида" at bounding box center [192, 456] width 91 height 75
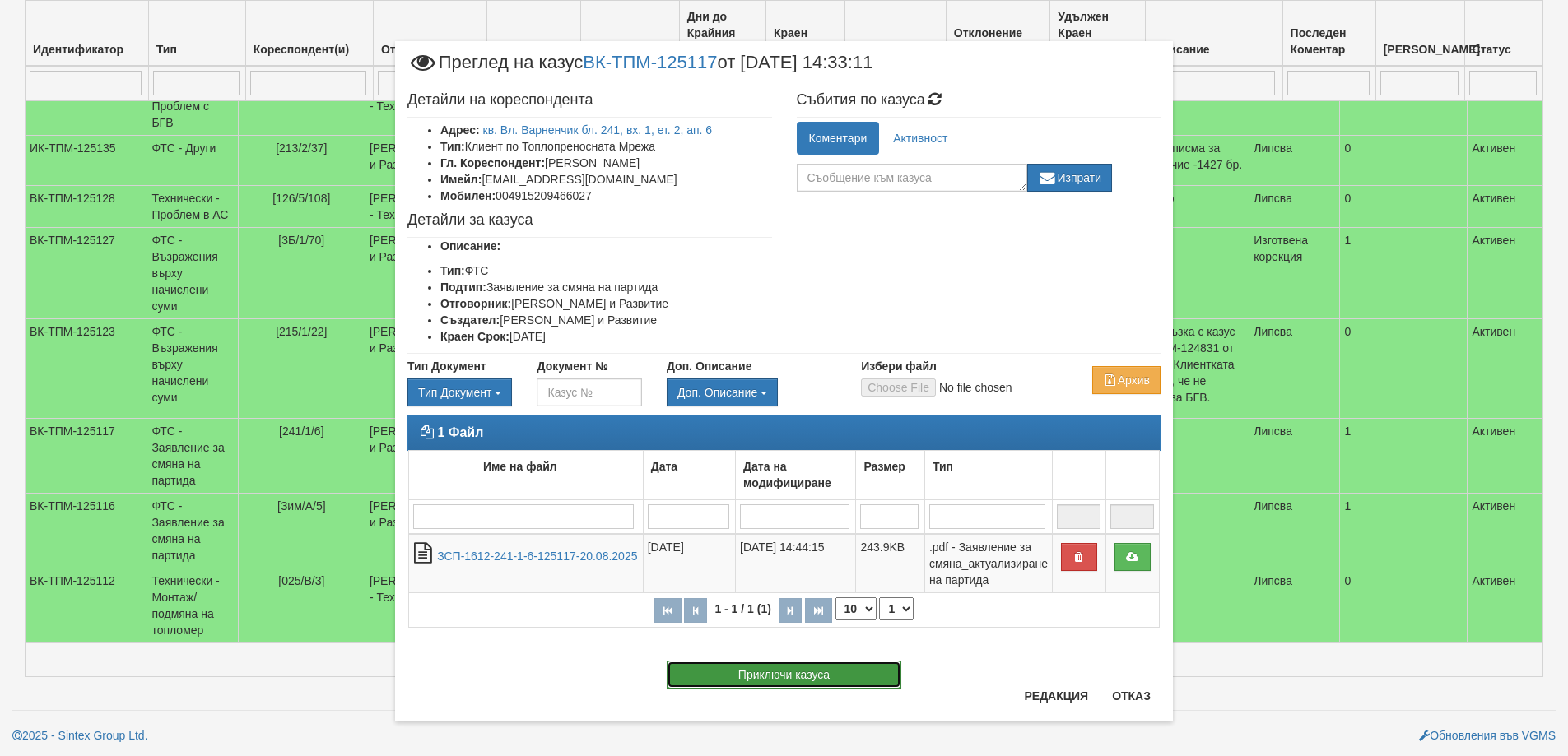
click at [807, 677] on button "Приключи казуса" at bounding box center [783, 674] width 234 height 28
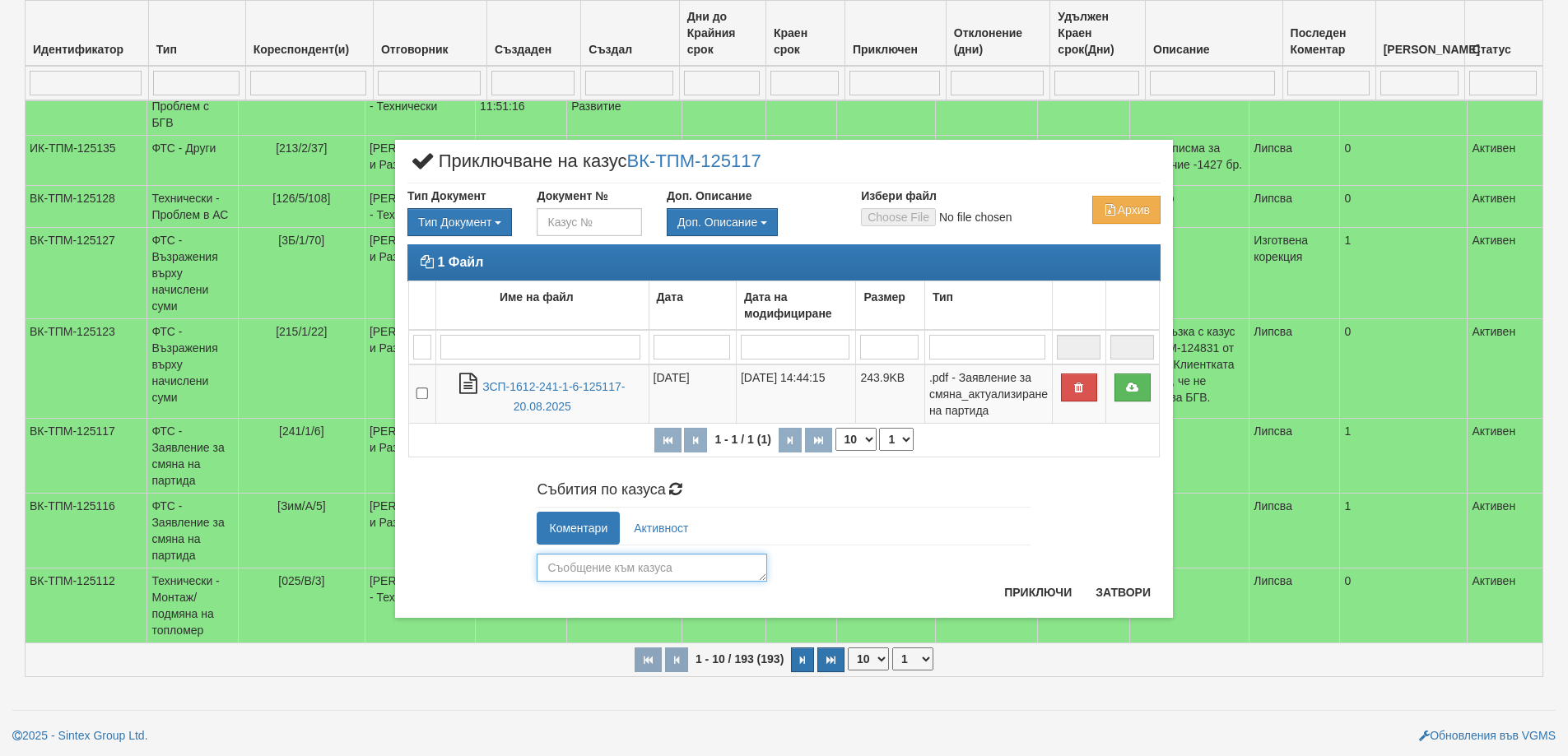
click at [604, 566] on textarea at bounding box center [652, 568] width 231 height 28
type textarea "22946"
click at [1037, 592] on button "Приключи" at bounding box center [1037, 592] width 87 height 26
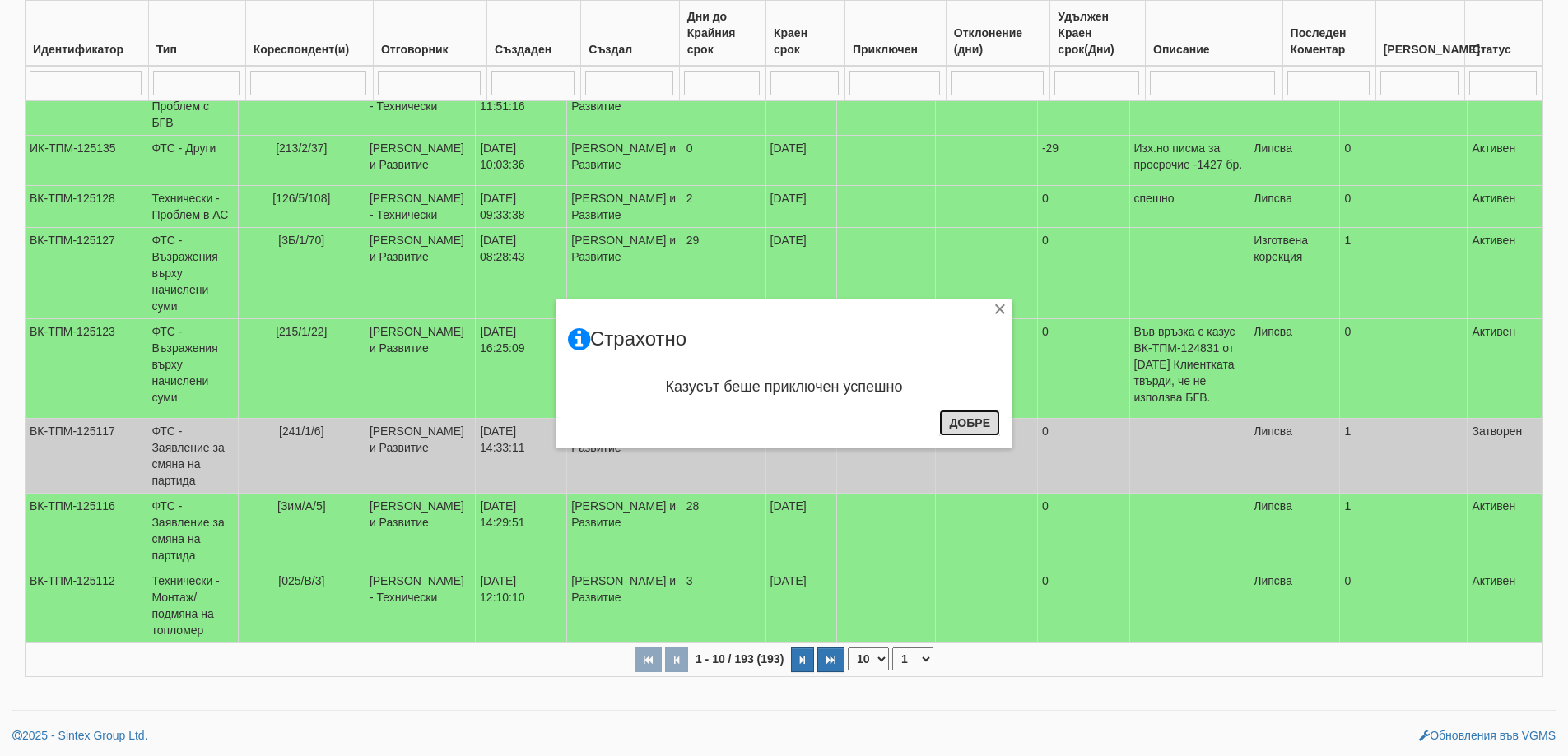
click at [968, 425] on button "Добре" at bounding box center [969, 422] width 61 height 26
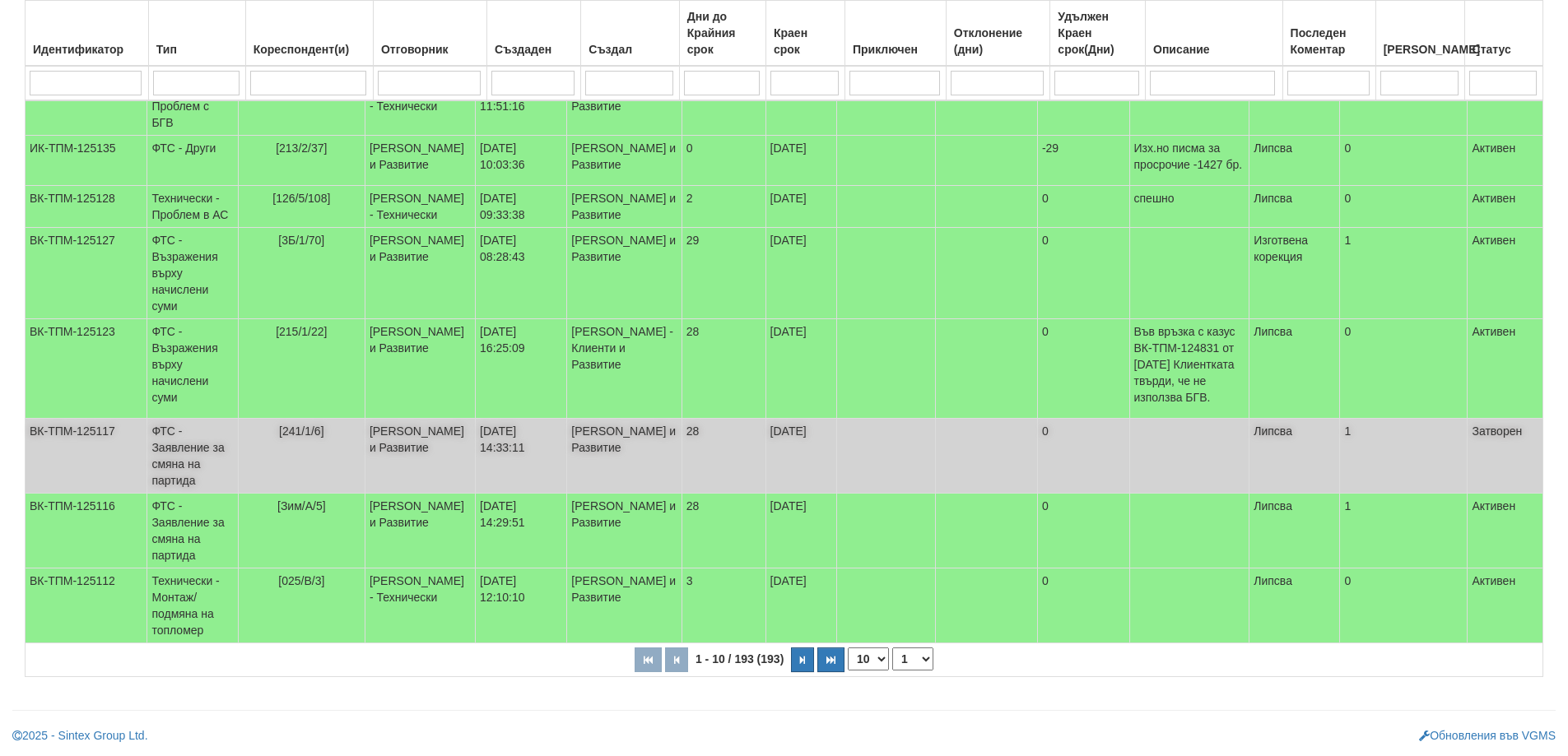
click at [207, 442] on td "ФТС - Заявление за смяна на партида" at bounding box center [192, 456] width 91 height 75
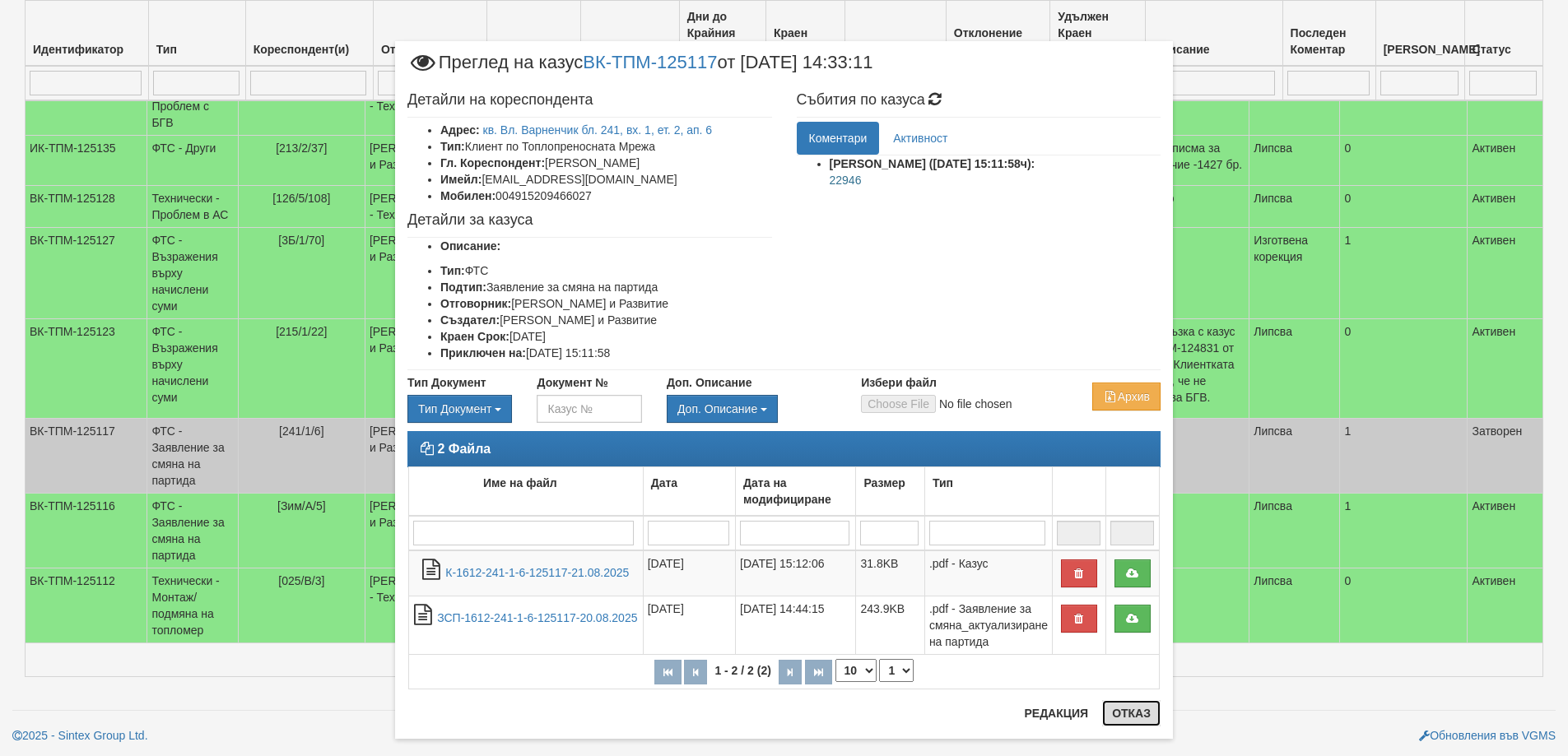
click at [1127, 711] on button "Отказ" at bounding box center [1131, 713] width 59 height 26
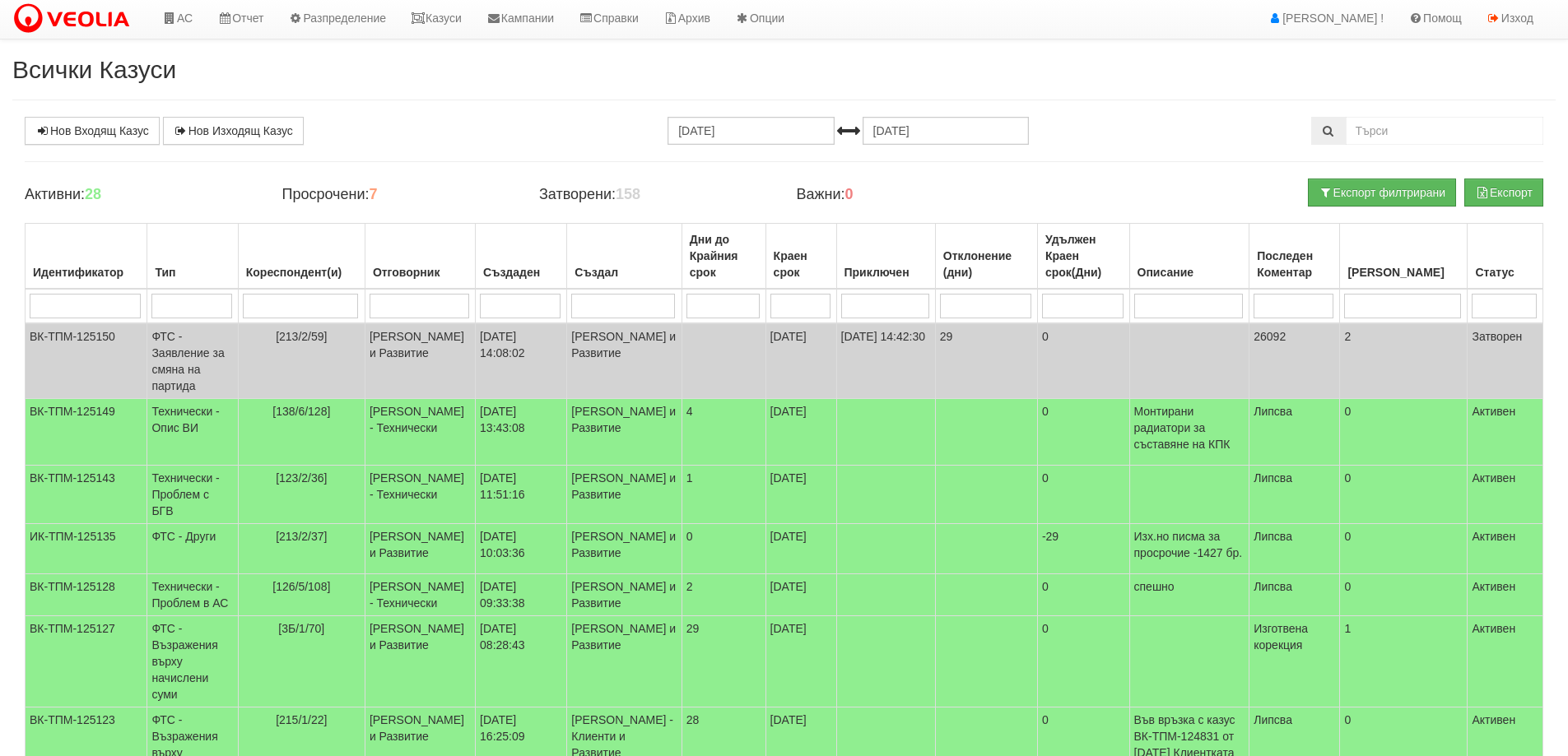
scroll to position [0, 0]
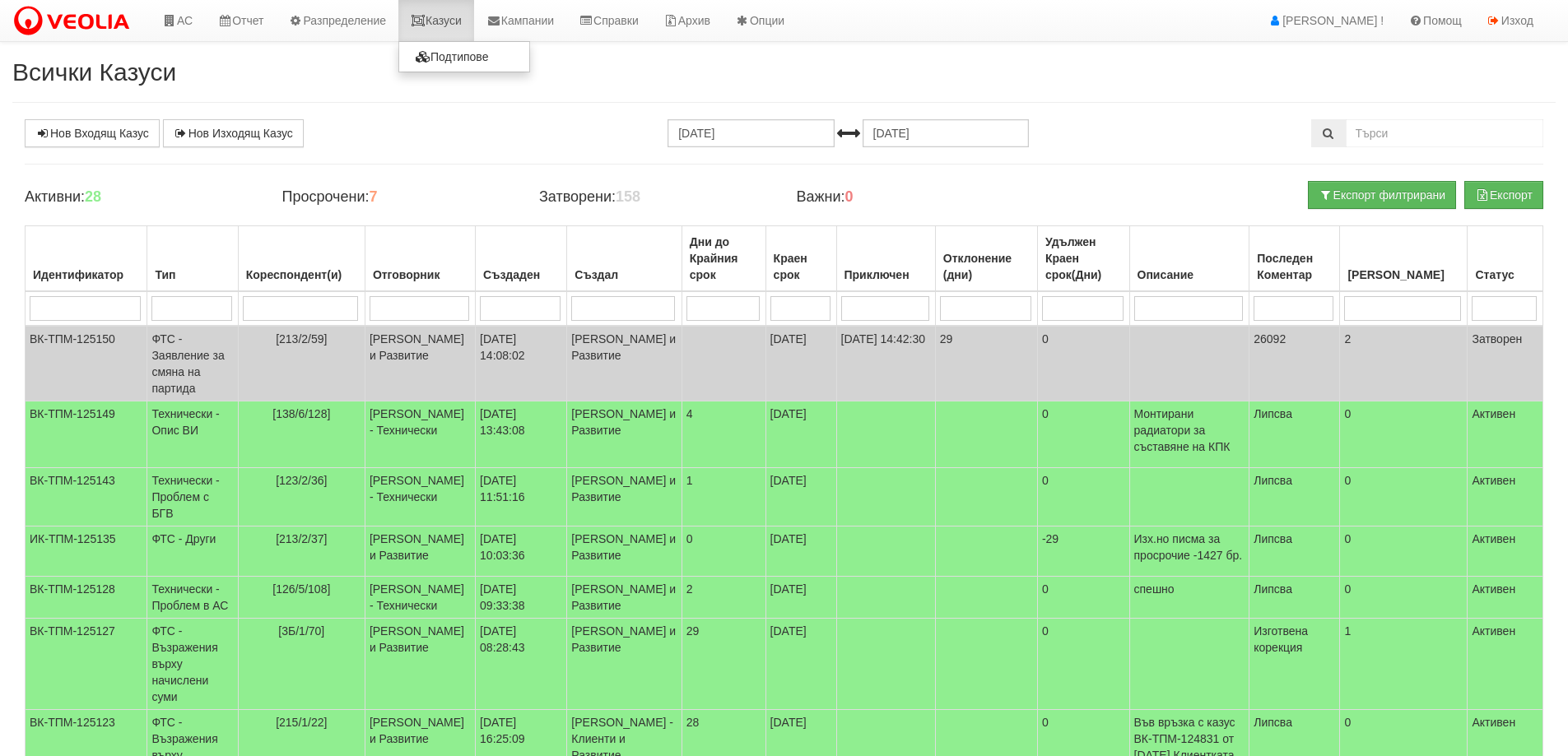
click at [455, 24] on link "Казуси" at bounding box center [437, 21] width 76 height 41
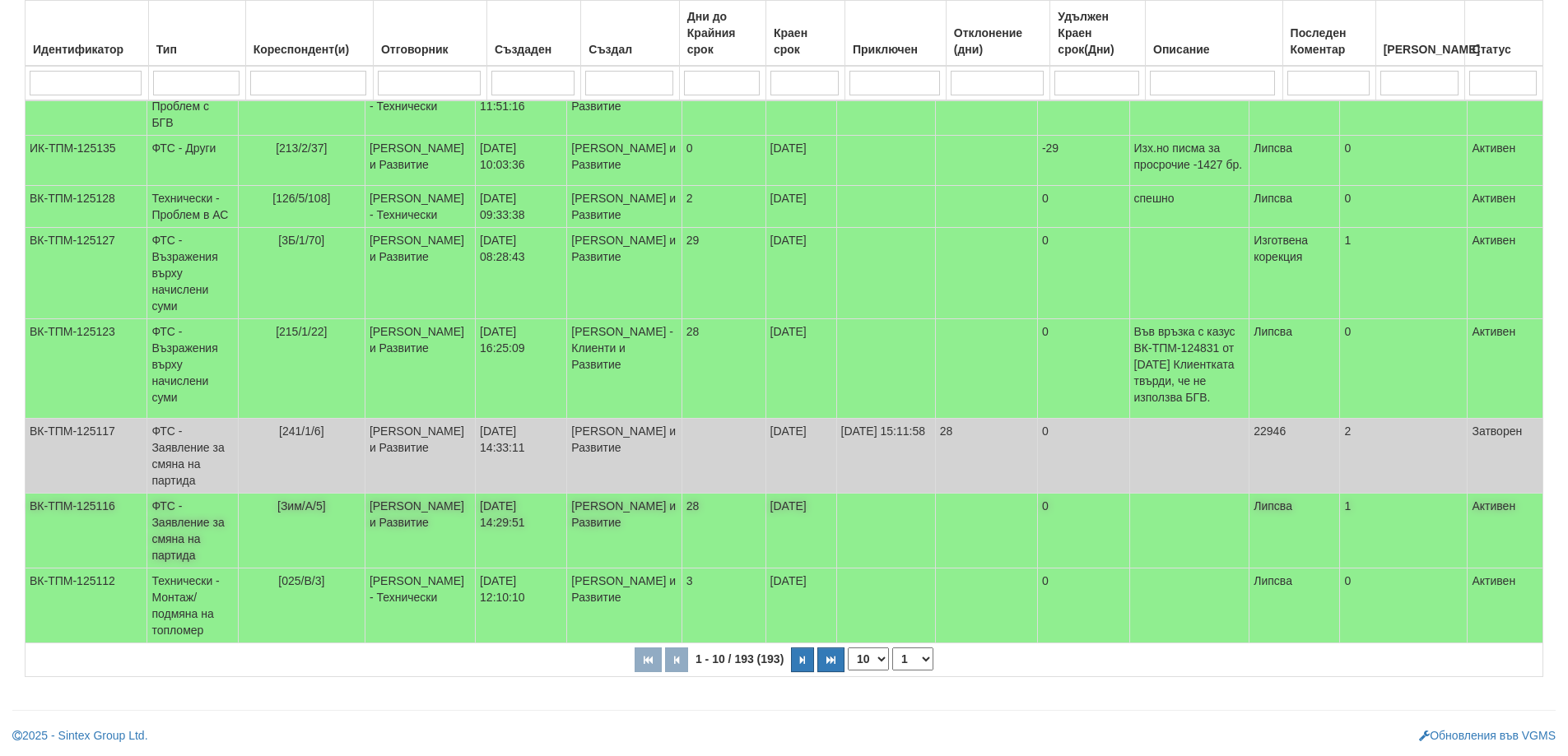
scroll to position [456, 0]
click at [190, 525] on td "ФТС - Заявление за смяна на партида" at bounding box center [192, 530] width 91 height 75
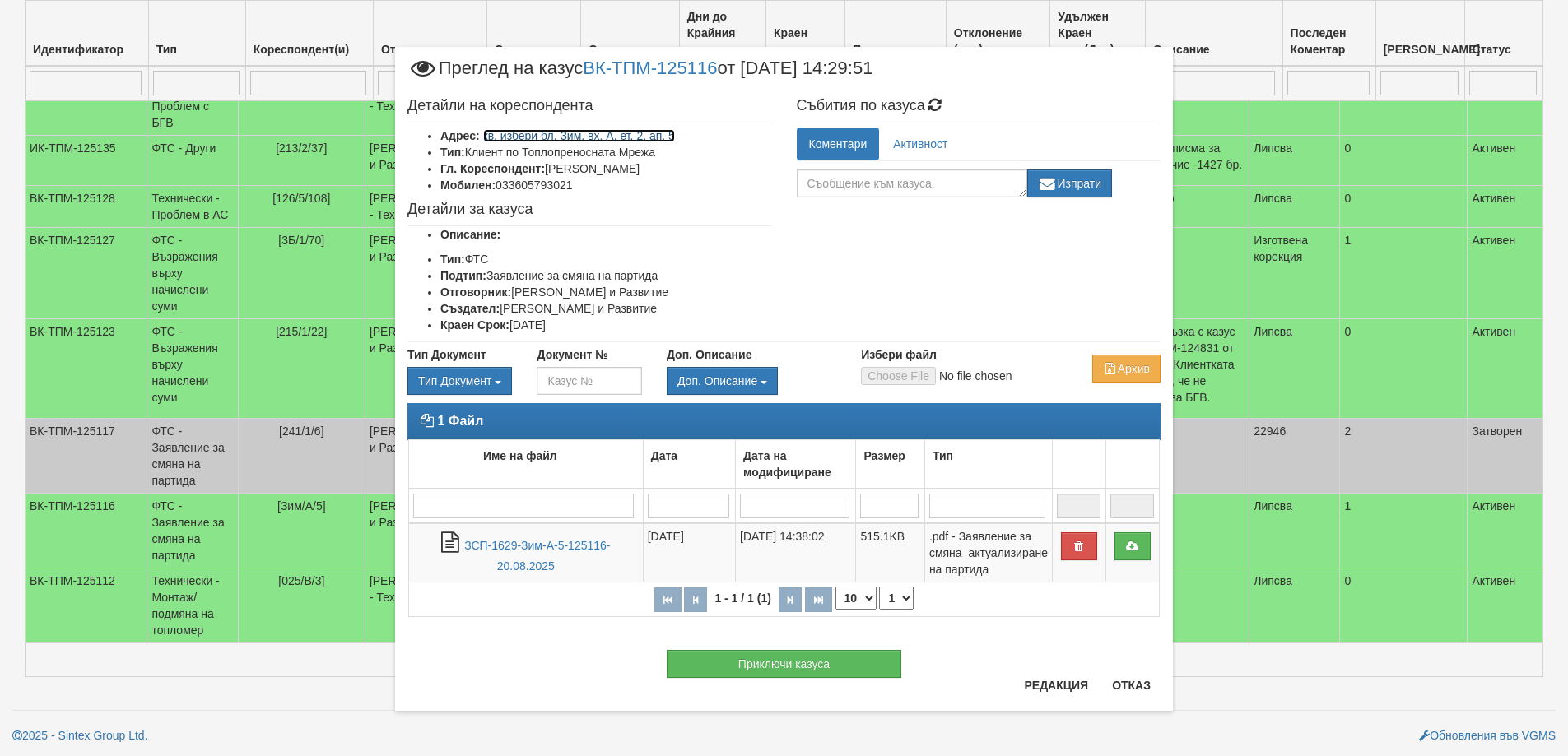
click at [602, 136] on link "кв. избери бл. Зим, вх. А, ет. 2, ап. 5" at bounding box center [579, 135] width 192 height 13
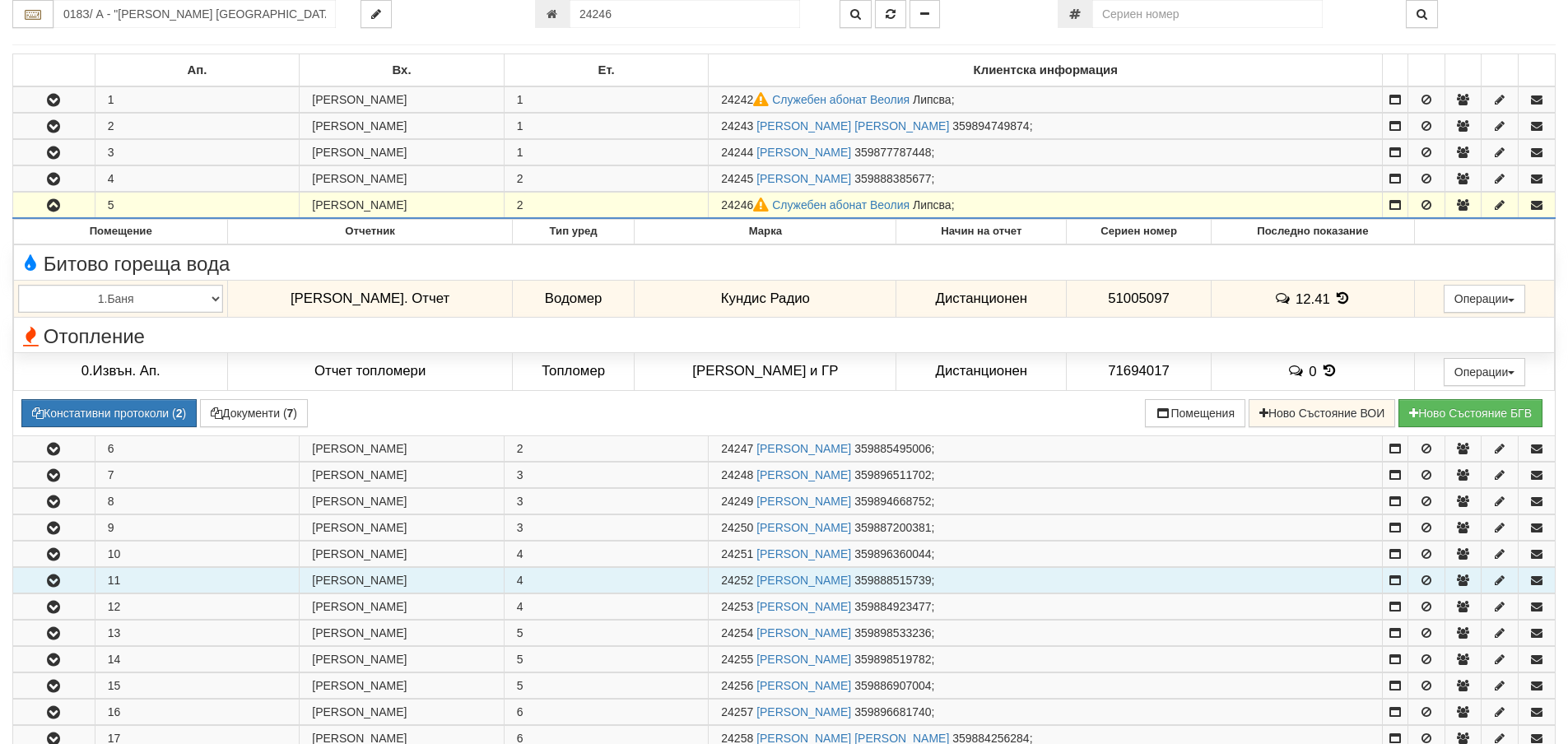
scroll to position [265, 0]
